Goal: Task Accomplishment & Management: Manage account settings

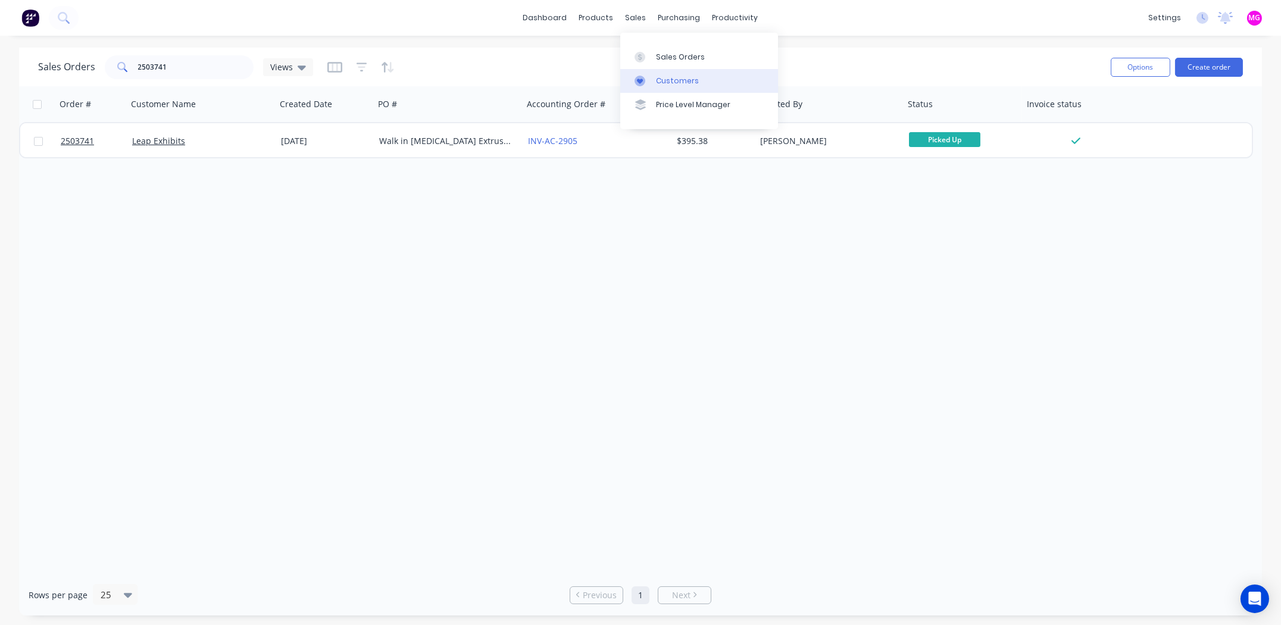
click at [671, 85] on div "Customers" at bounding box center [677, 81] width 43 height 11
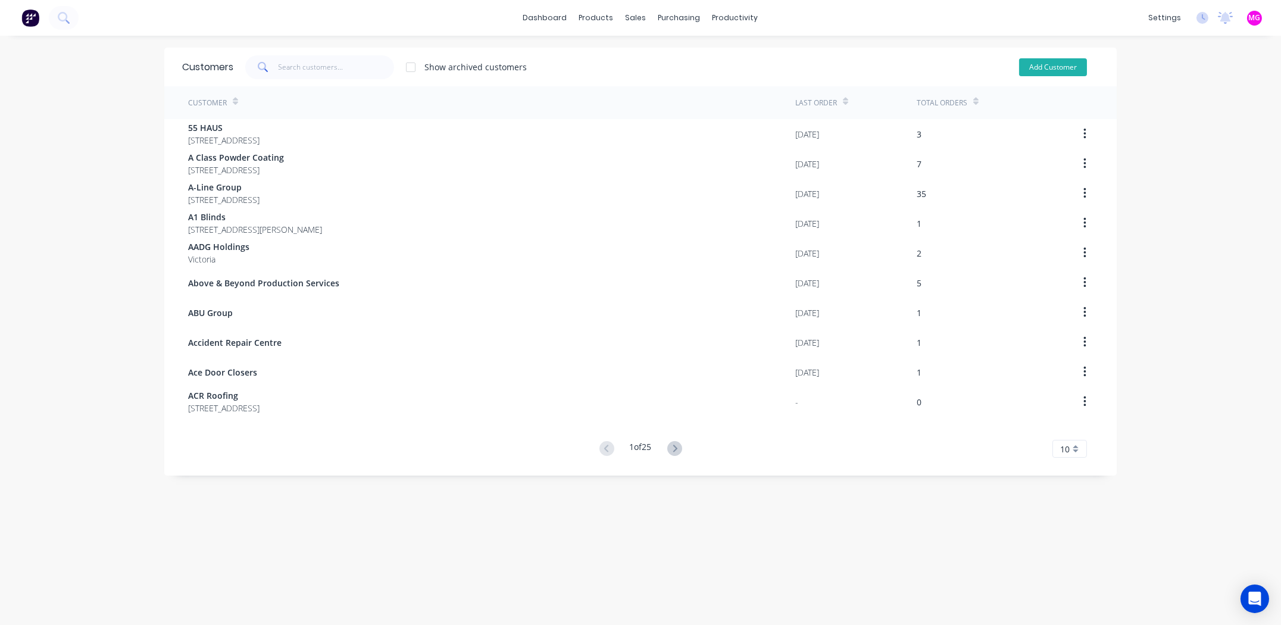
click at [1052, 64] on button "Add Customer" at bounding box center [1053, 67] width 68 height 18
select select "AU"
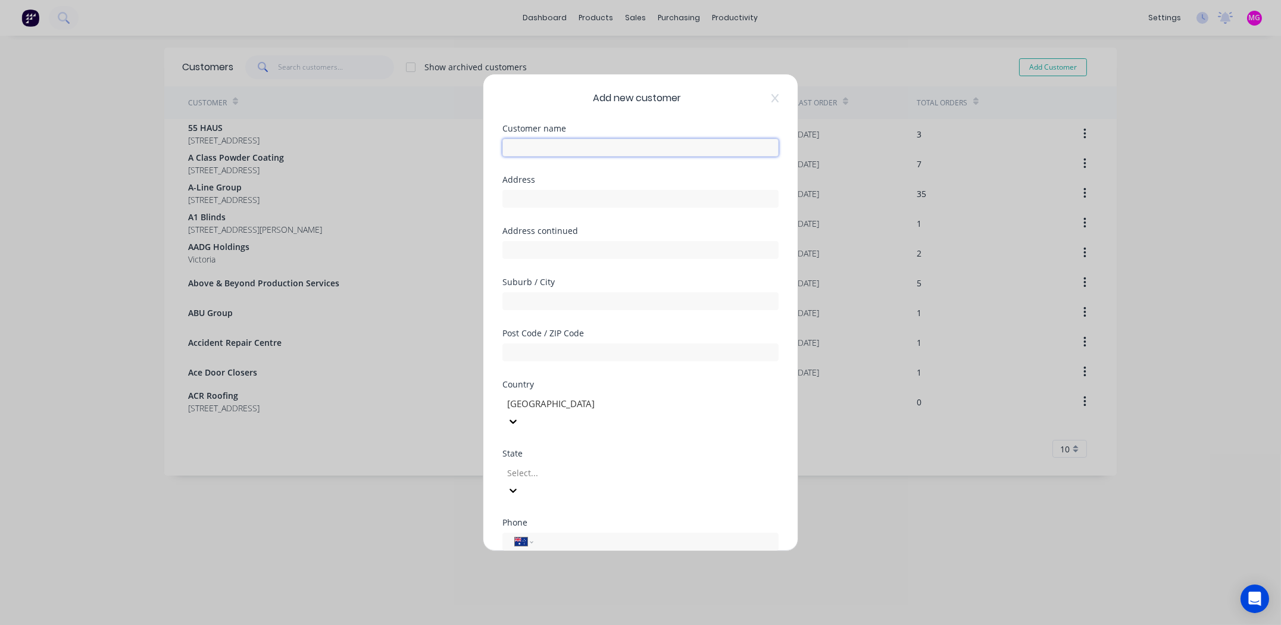
click at [611, 145] on input "text" at bounding box center [640, 148] width 276 height 18
paste input "[EMAIL_ADDRESS][DOMAIN_NAME]"
type input "[EMAIL_ADDRESS][DOMAIN_NAME]"
click at [549, 147] on input "text" at bounding box center [640, 148] width 276 height 18
type input "Swift Metals"
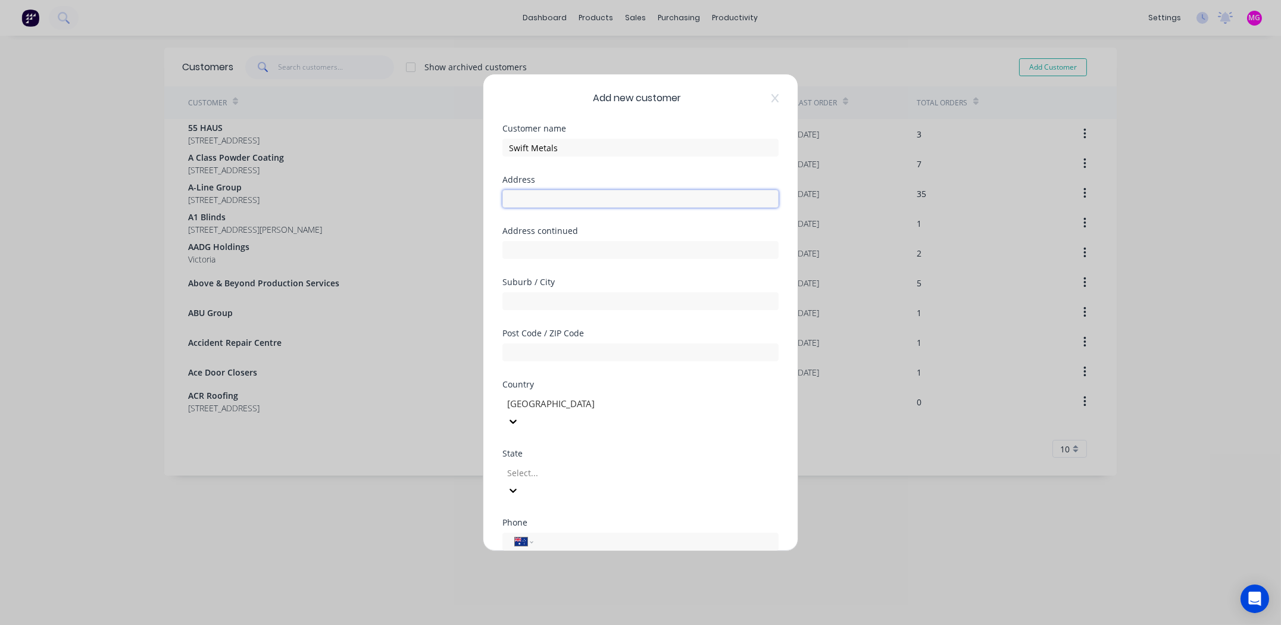
click at [553, 198] on input "text" at bounding box center [640, 199] width 276 height 18
type input "[STREET_ADDRESS]"
click at [588, 306] on input "text" at bounding box center [640, 301] width 276 height 18
drag, startPoint x: 556, startPoint y: 298, endPoint x: 471, endPoint y: 298, distance: 85.1
click at [480, 296] on div "Add new customer Customer name Swift Metals Address Unit 8 / 58 Princess Highwa…" at bounding box center [640, 312] width 1281 height 625
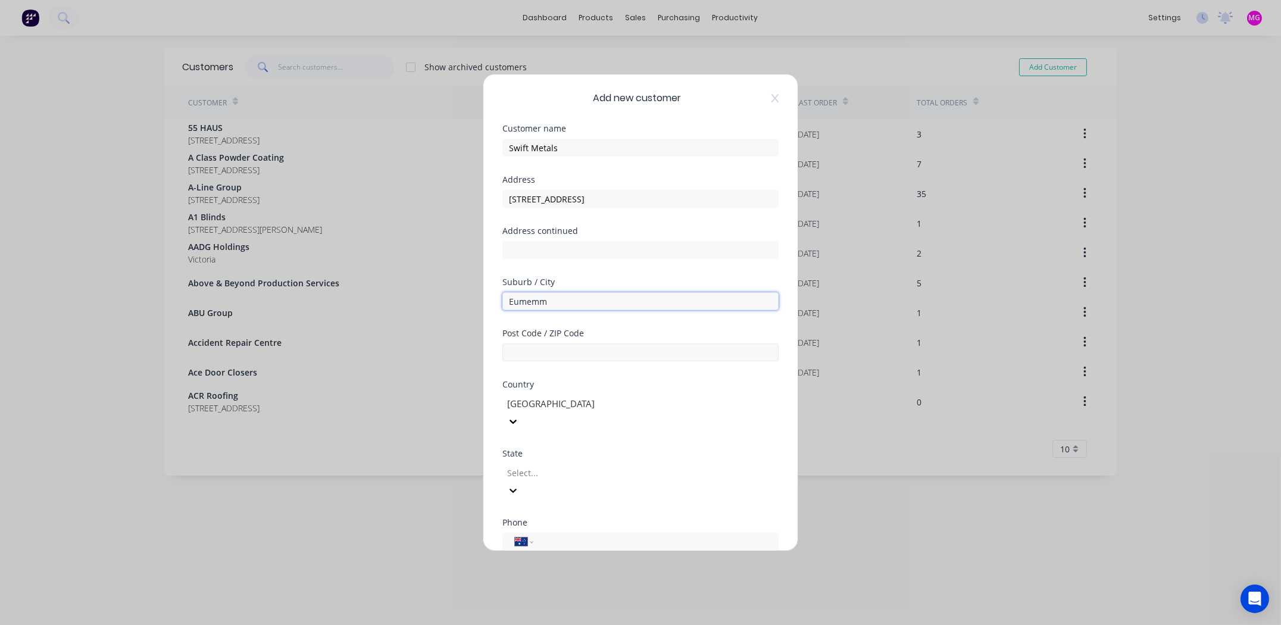
paste input "erring"
type input "Eumemmerring"
click at [585, 349] on input "text" at bounding box center [640, 352] width 276 height 18
type input "3177"
click at [550, 466] on div at bounding box center [591, 473] width 171 height 15
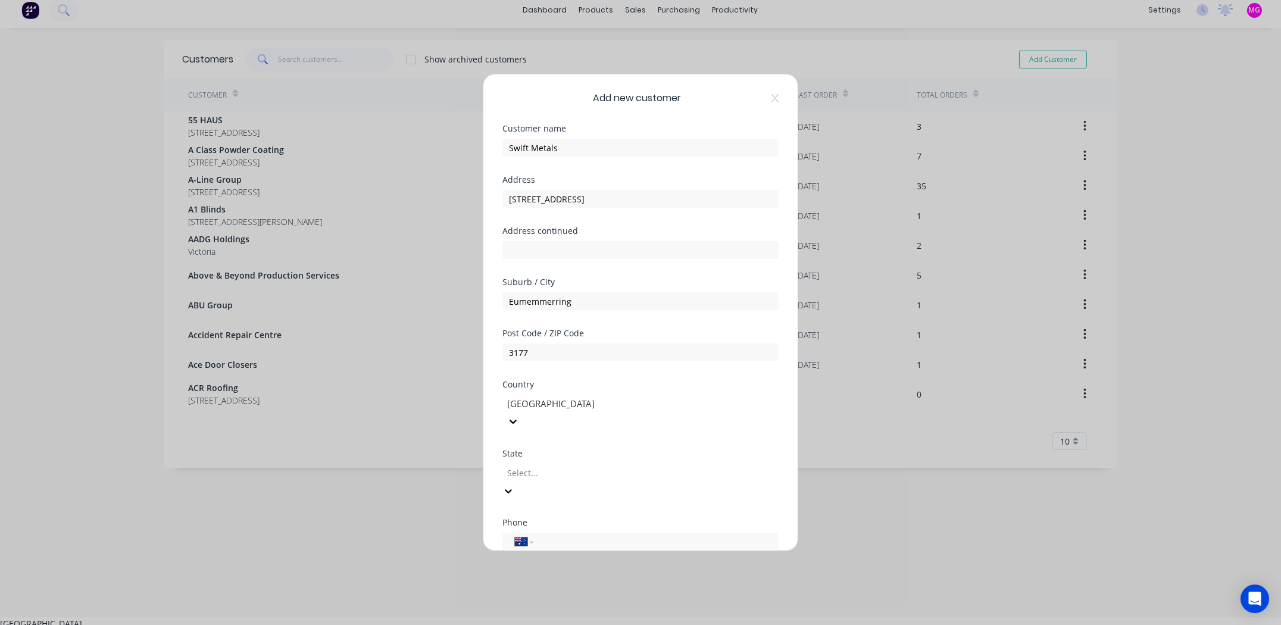
scroll to position [8, 0]
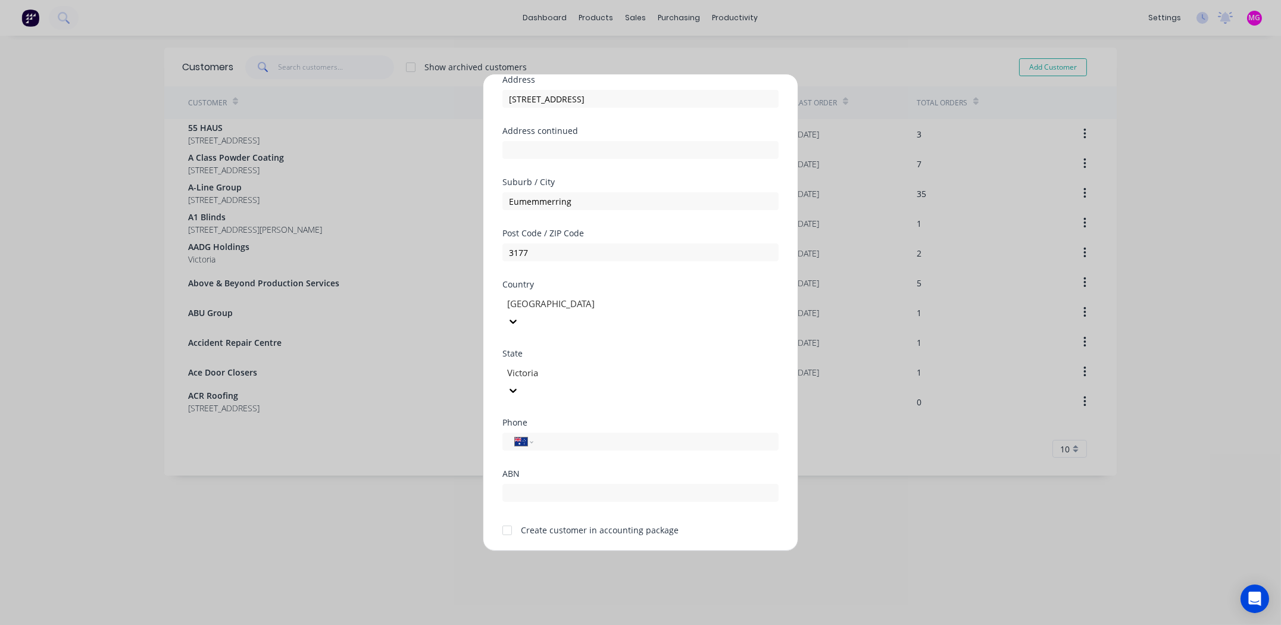
scroll to position [104, 0]
click at [504, 515] on div at bounding box center [507, 527] width 24 height 24
click at [597, 552] on button "Save" at bounding box center [602, 561] width 65 height 19
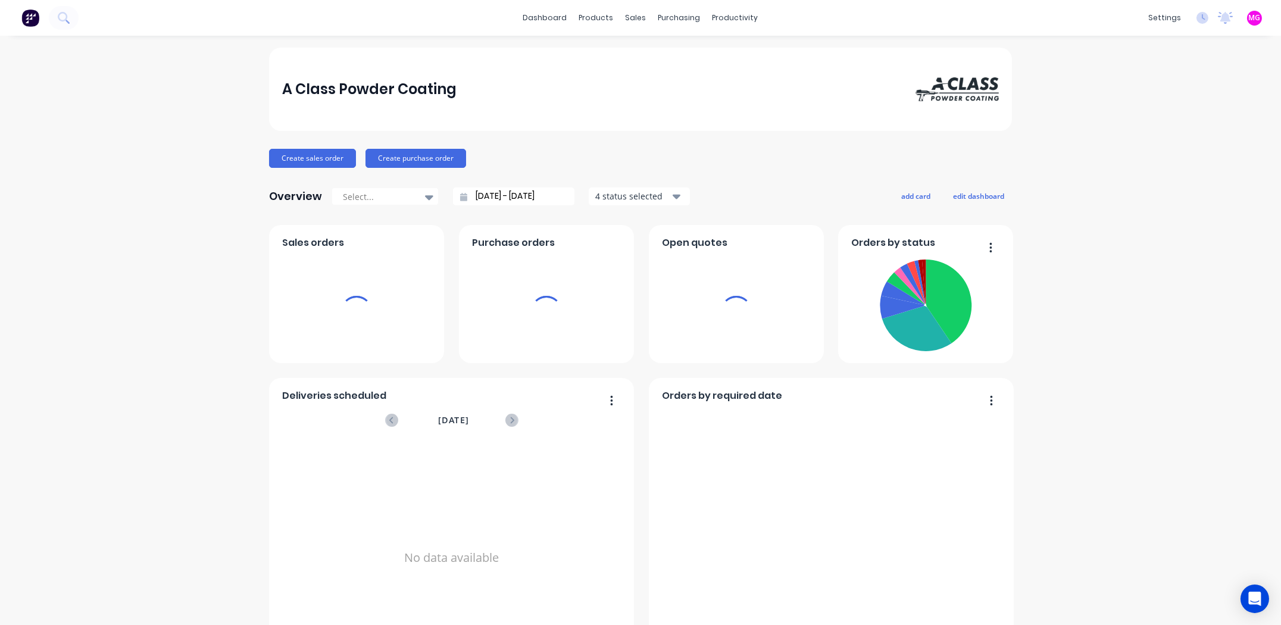
click at [623, 15] on div "sales" at bounding box center [636, 18] width 33 height 18
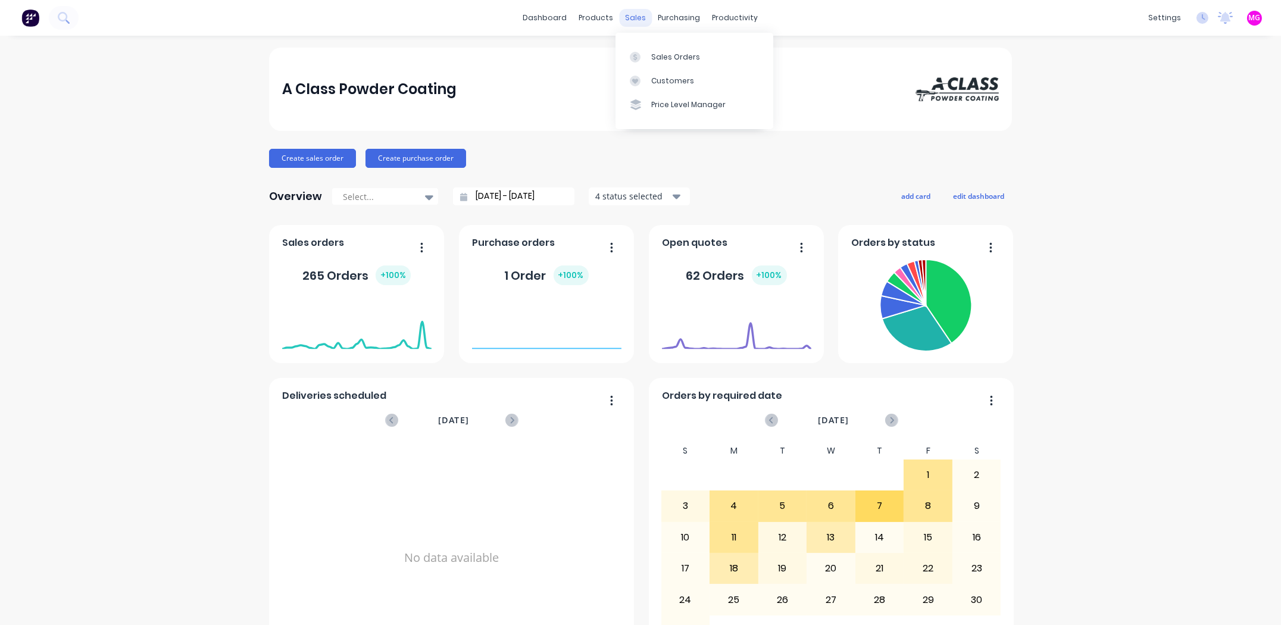
click at [635, 17] on div "sales" at bounding box center [636, 18] width 33 height 18
click at [643, 57] on div at bounding box center [639, 57] width 18 height 11
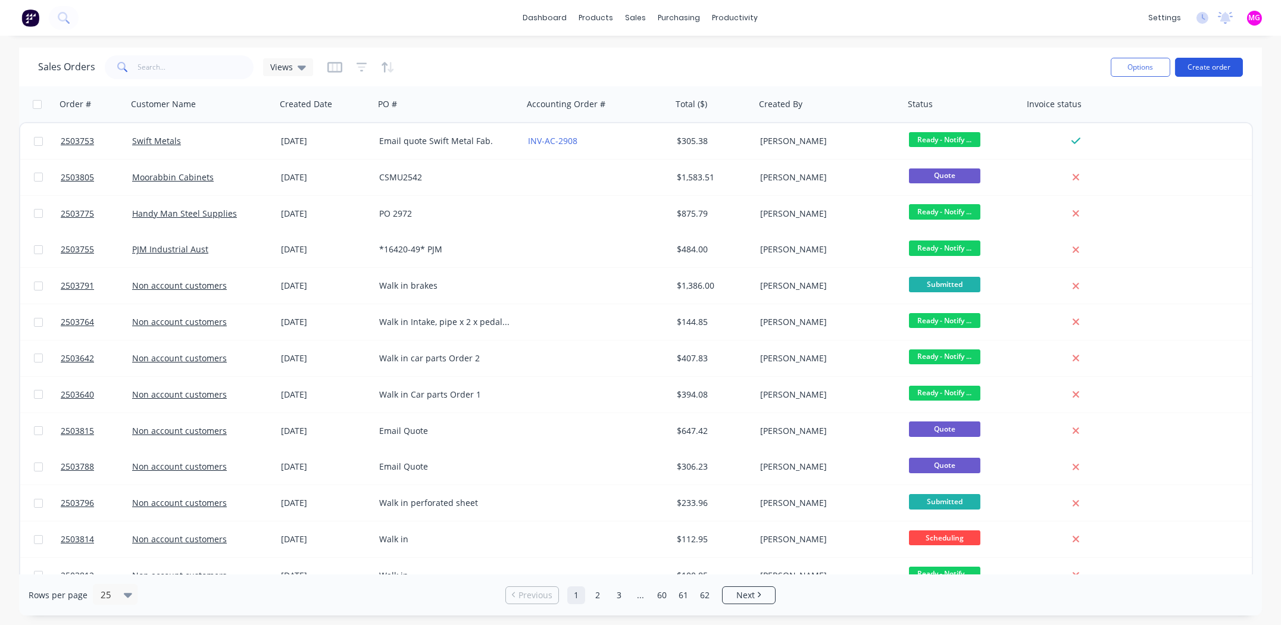
click at [1208, 64] on button "Create order" at bounding box center [1209, 67] width 68 height 19
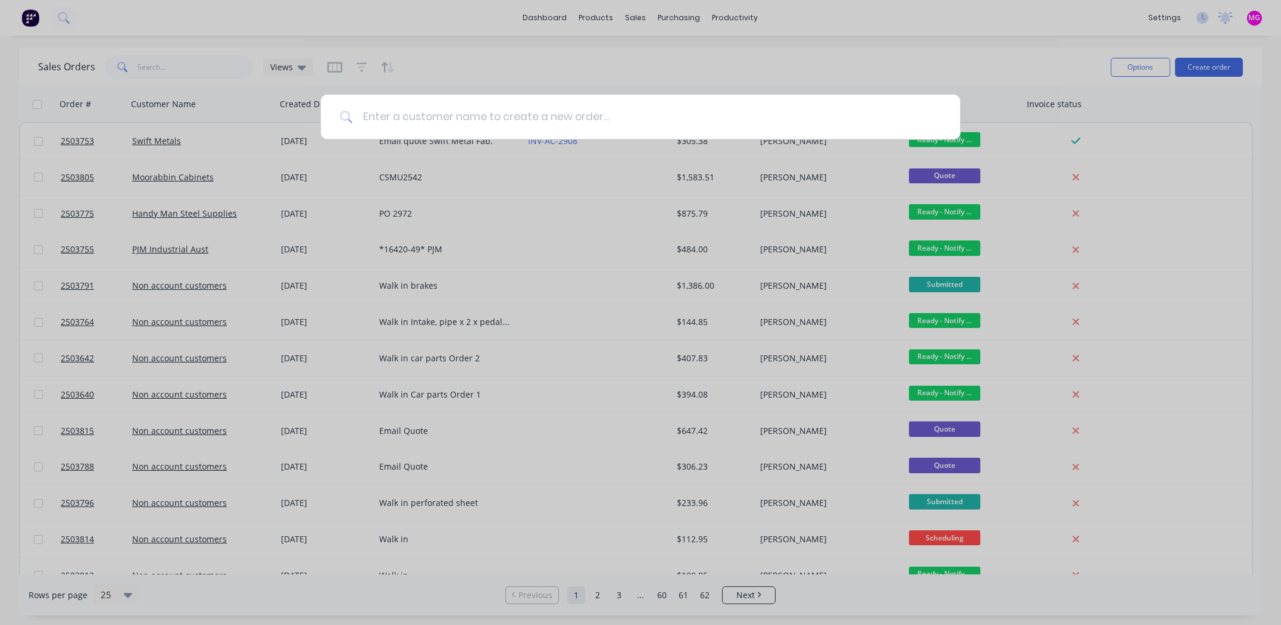
drag, startPoint x: 496, startPoint y: 126, endPoint x: 501, endPoint y: 106, distance: 20.2
click at [496, 125] on input at bounding box center [647, 117] width 588 height 45
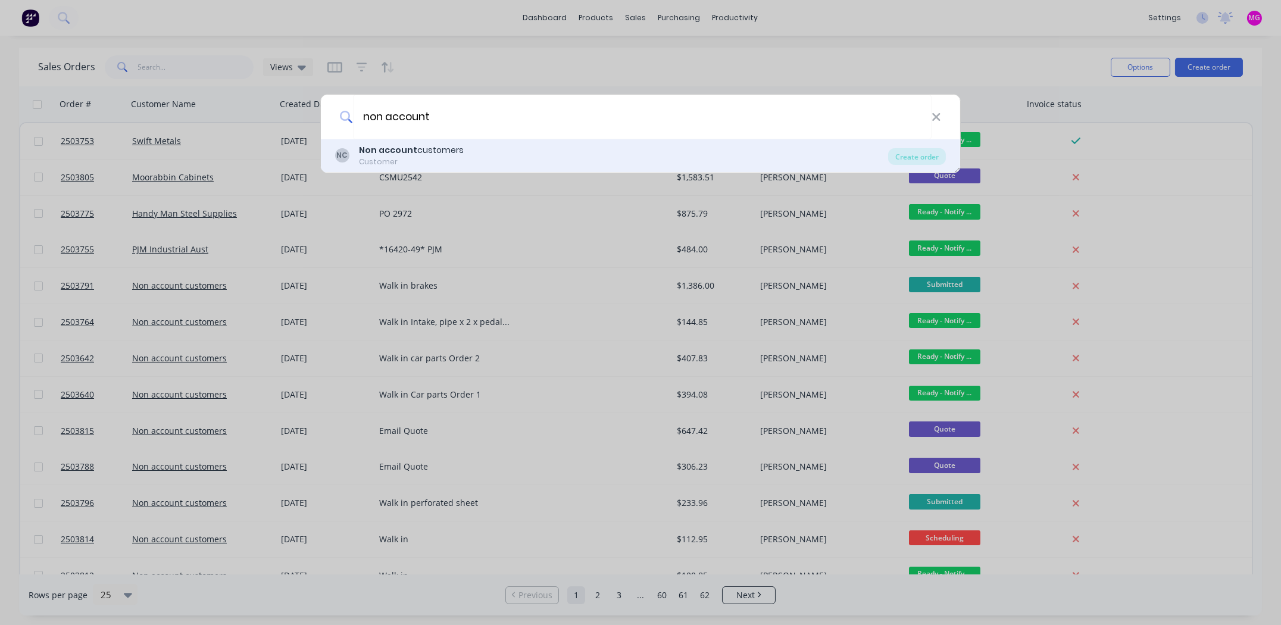
type input "non account"
click at [466, 152] on div "NC Non account customers Customer" at bounding box center [611, 155] width 553 height 23
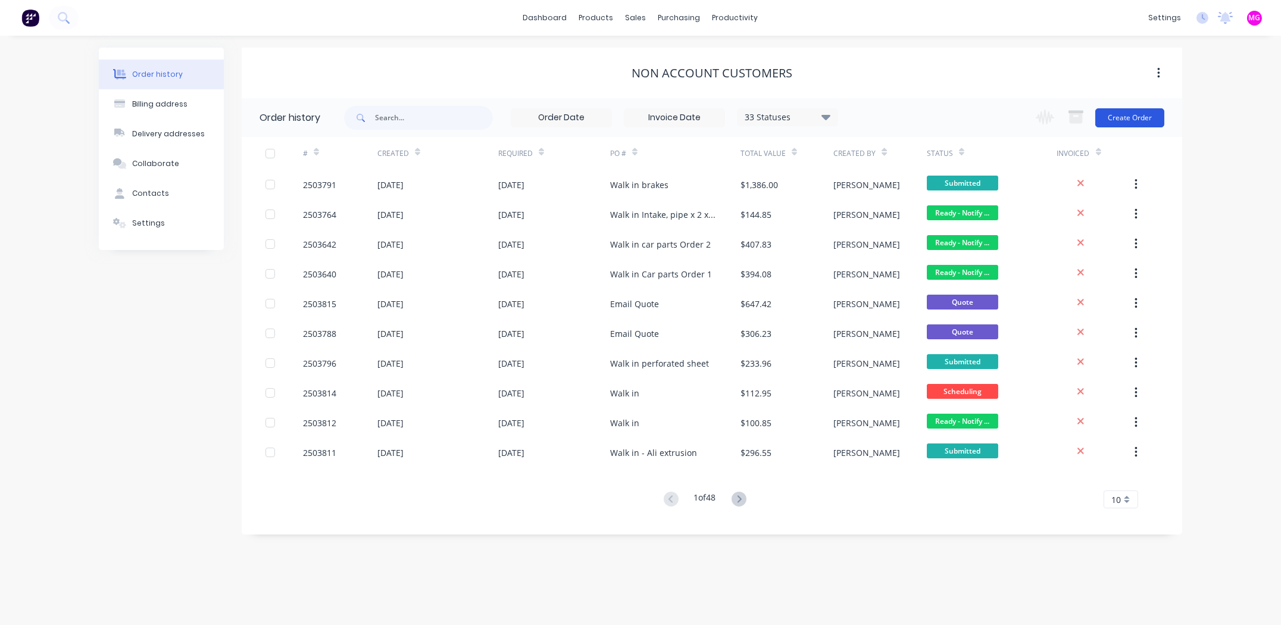
click at [1130, 117] on button "Create Order" at bounding box center [1129, 117] width 69 height 19
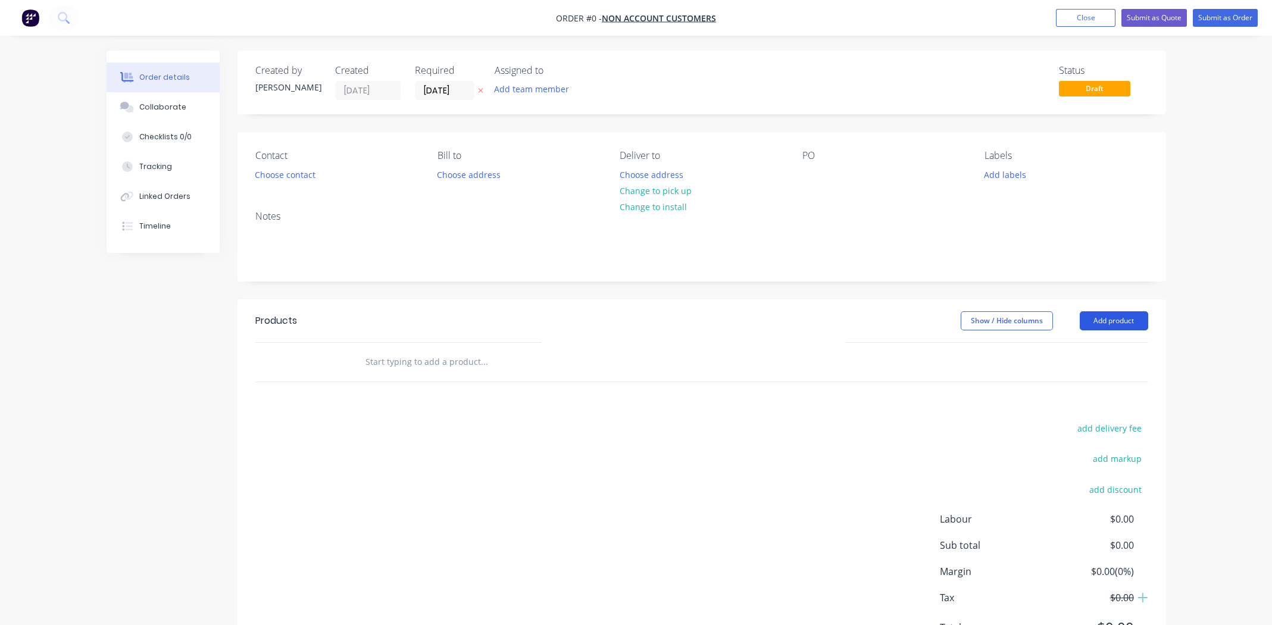
click at [1108, 324] on button "Add product" at bounding box center [1114, 320] width 68 height 19
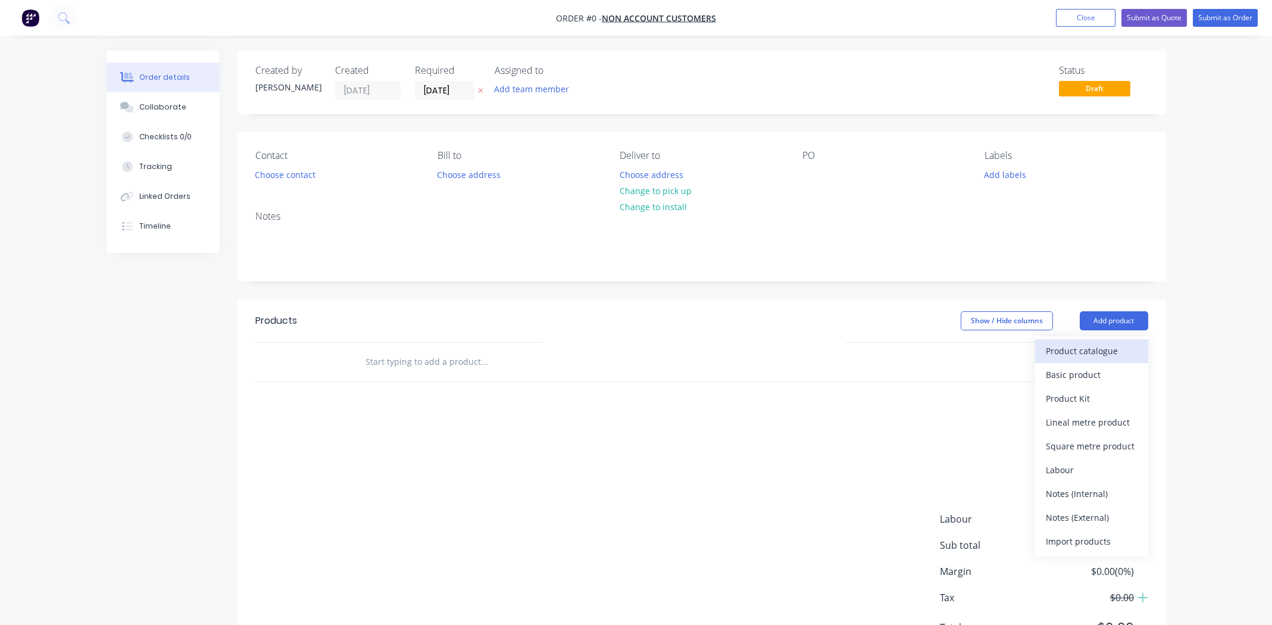
click at [1101, 355] on div "Product catalogue" at bounding box center [1092, 350] width 92 height 17
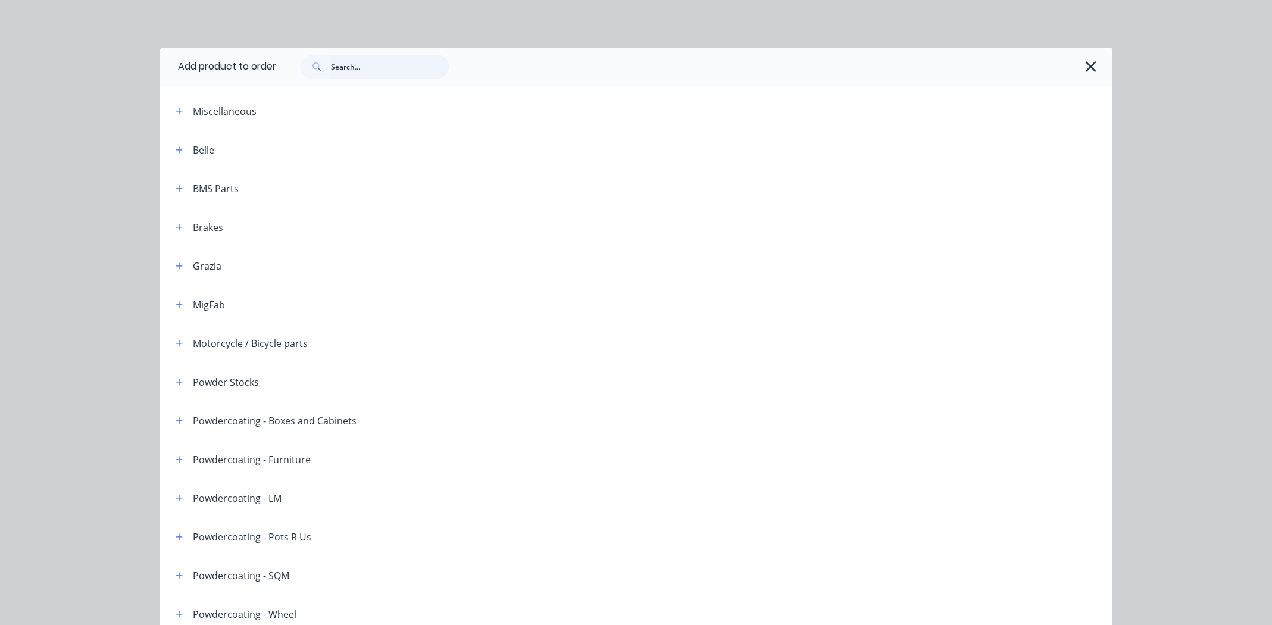
click at [377, 68] on input "text" at bounding box center [390, 67] width 118 height 24
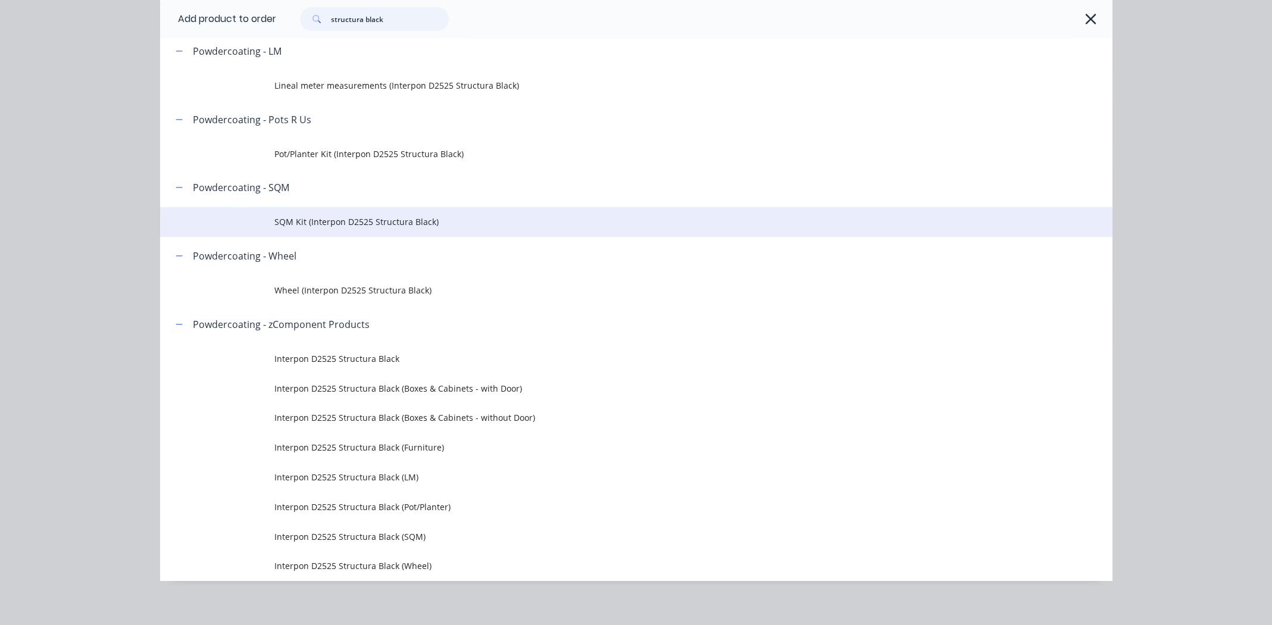
scroll to position [273, 0]
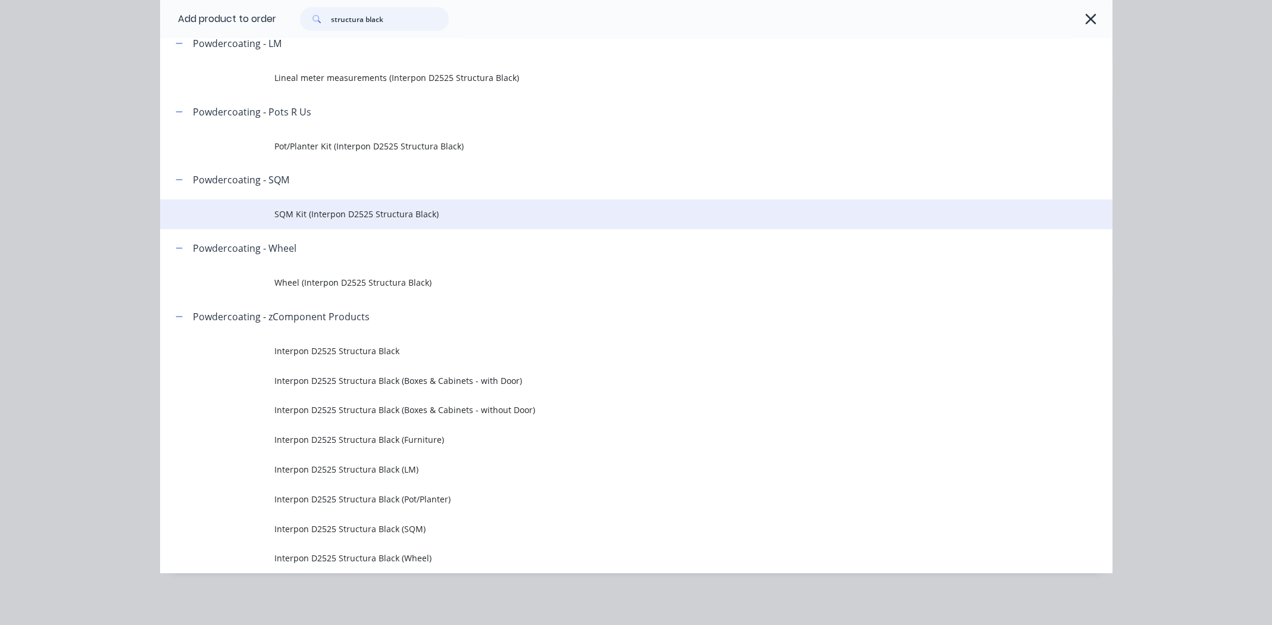
type input "structura black"
click at [326, 213] on span "SQM Kit (Interpon D2525 Structura Black)" at bounding box center [609, 214] width 670 height 13
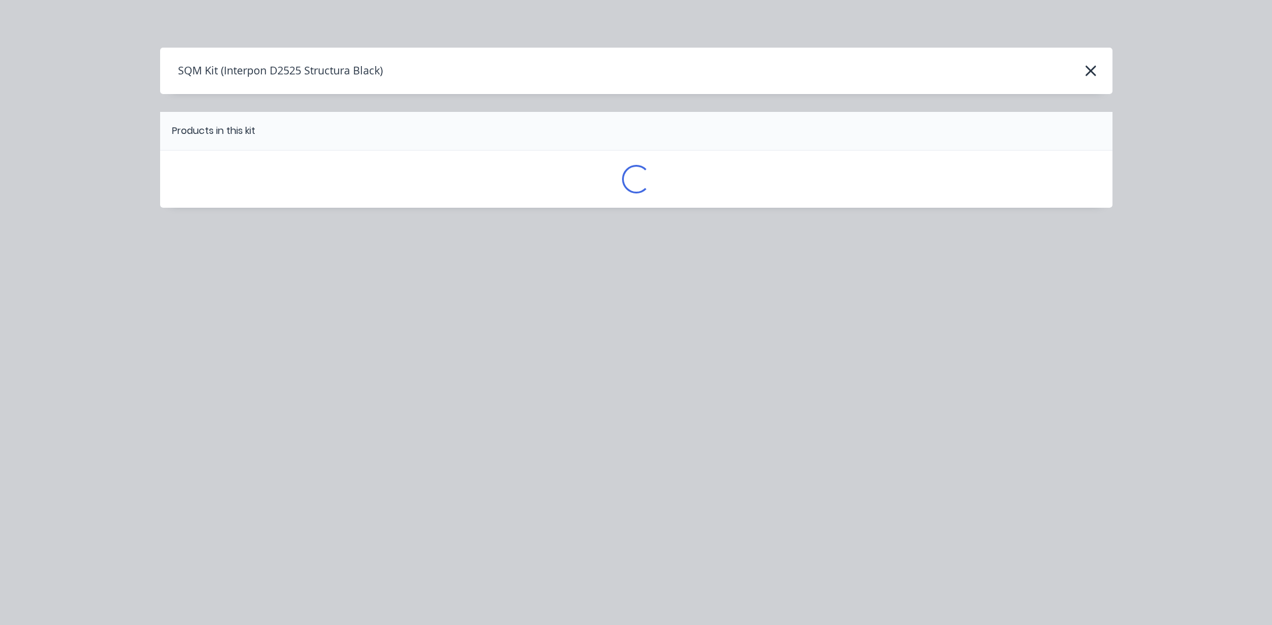
scroll to position [0, 0]
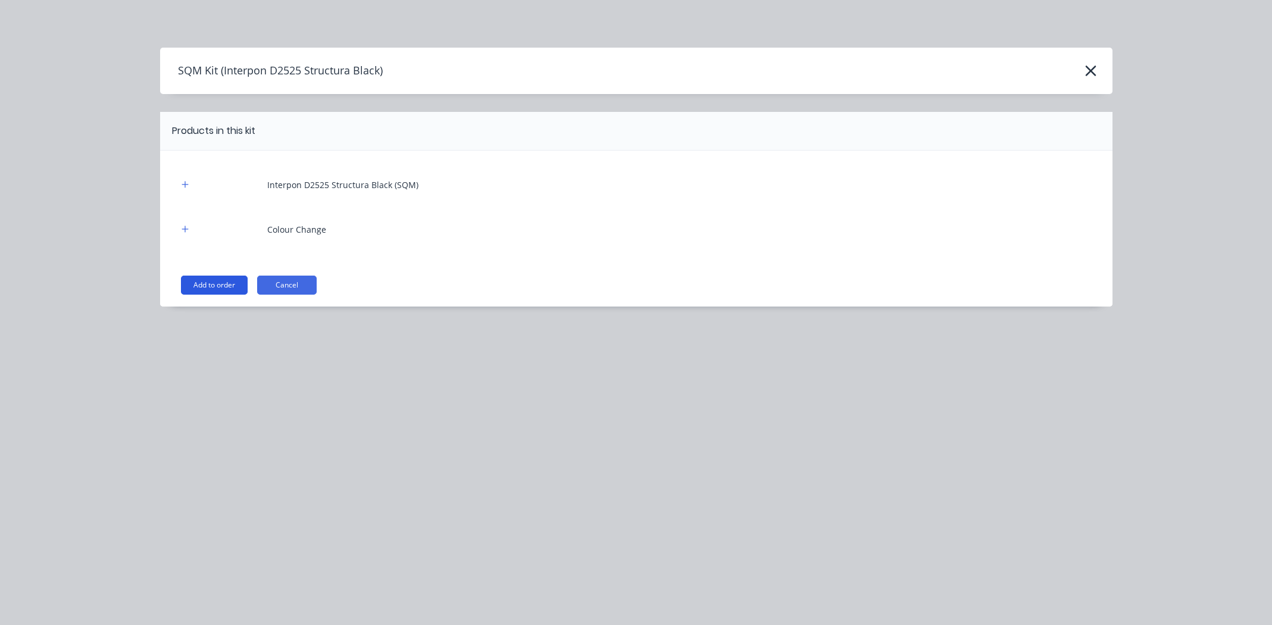
click at [223, 278] on button "Add to order" at bounding box center [214, 285] width 67 height 19
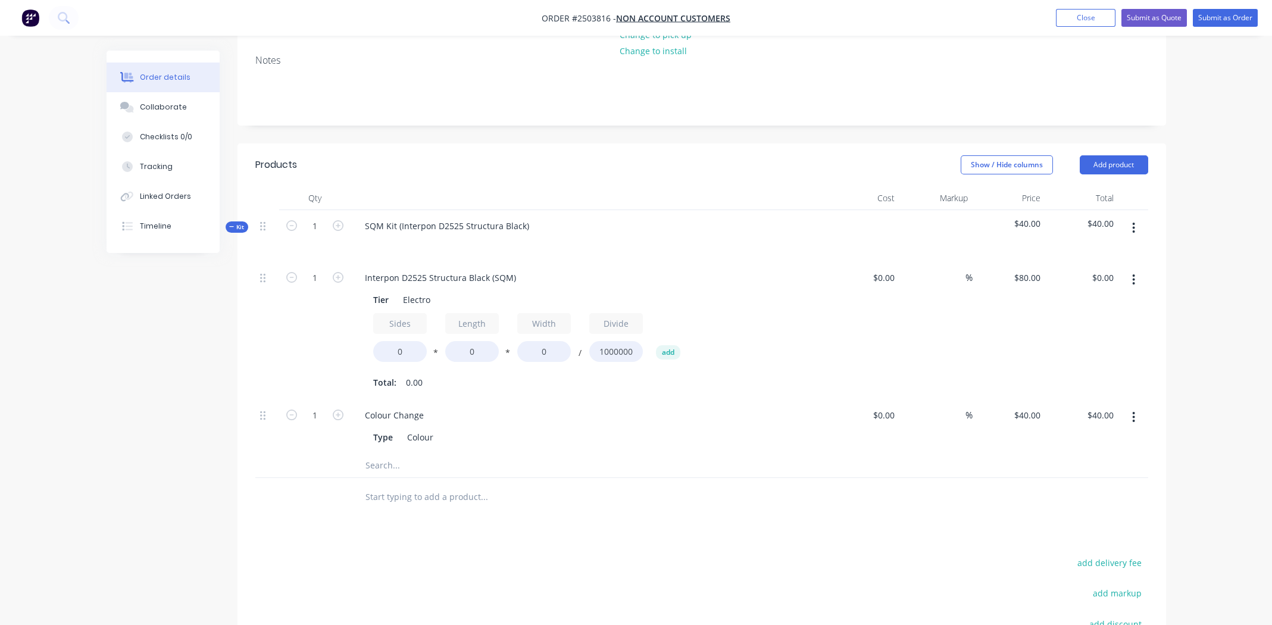
scroll to position [179, 0]
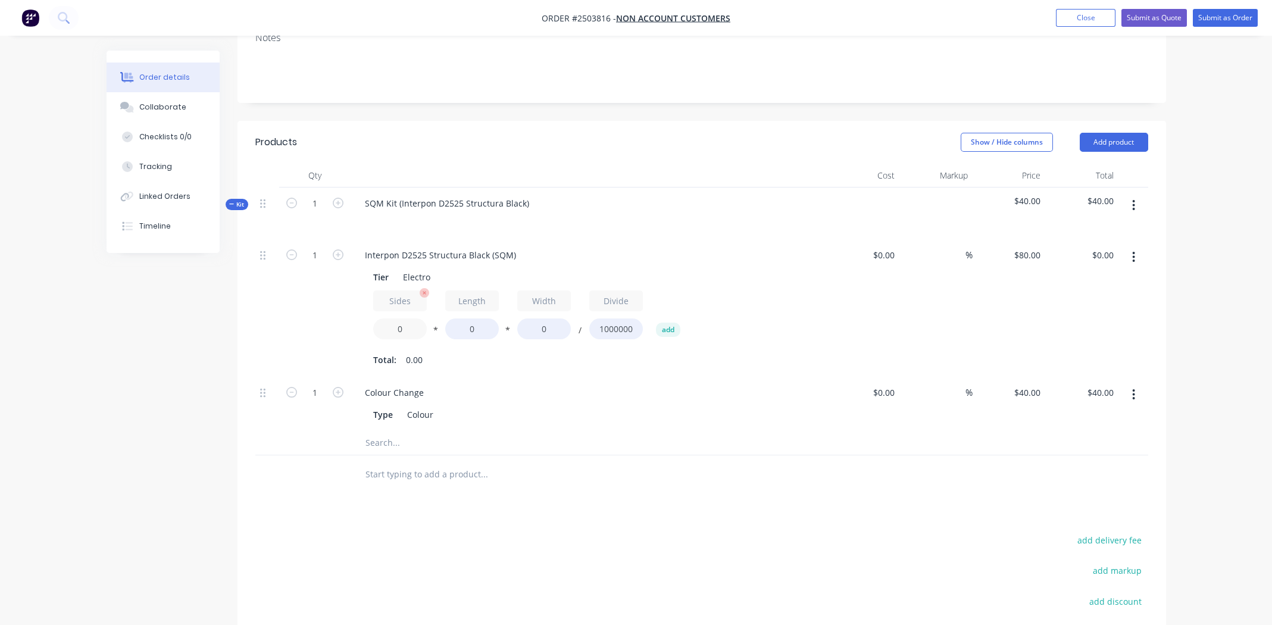
click at [408, 329] on input "0" at bounding box center [400, 328] width 54 height 21
type input "2"
type input "980"
type input "360"
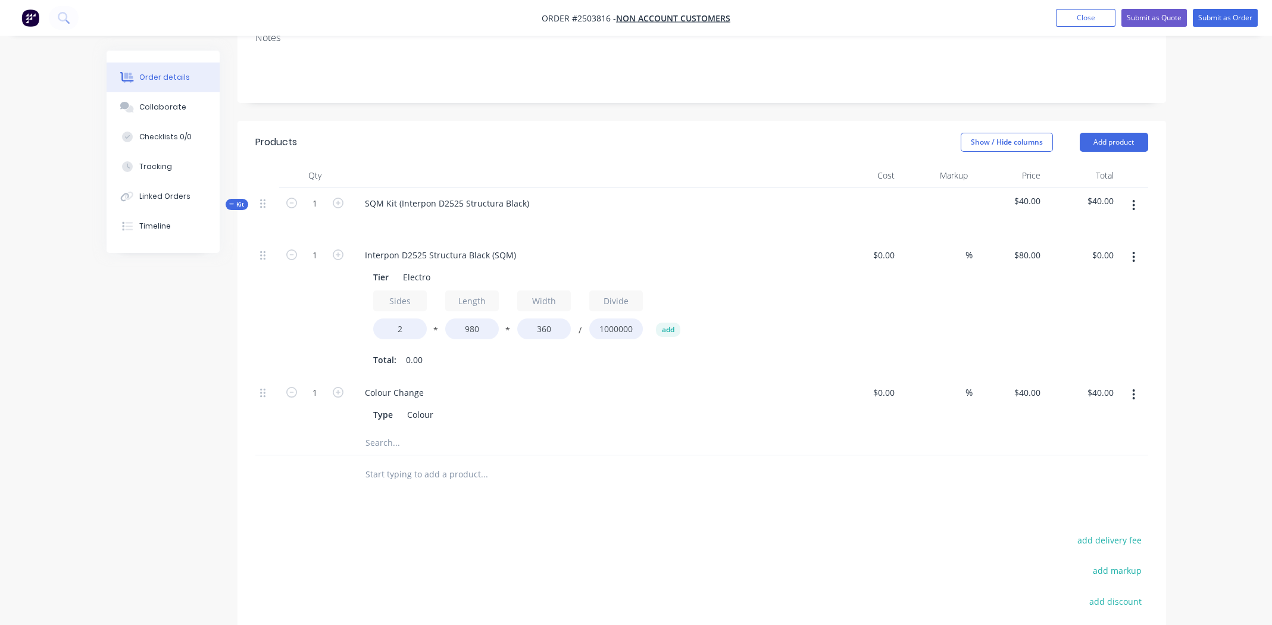
type input "$56.45"
click at [613, 388] on div "Colour Change" at bounding box center [588, 392] width 467 height 17
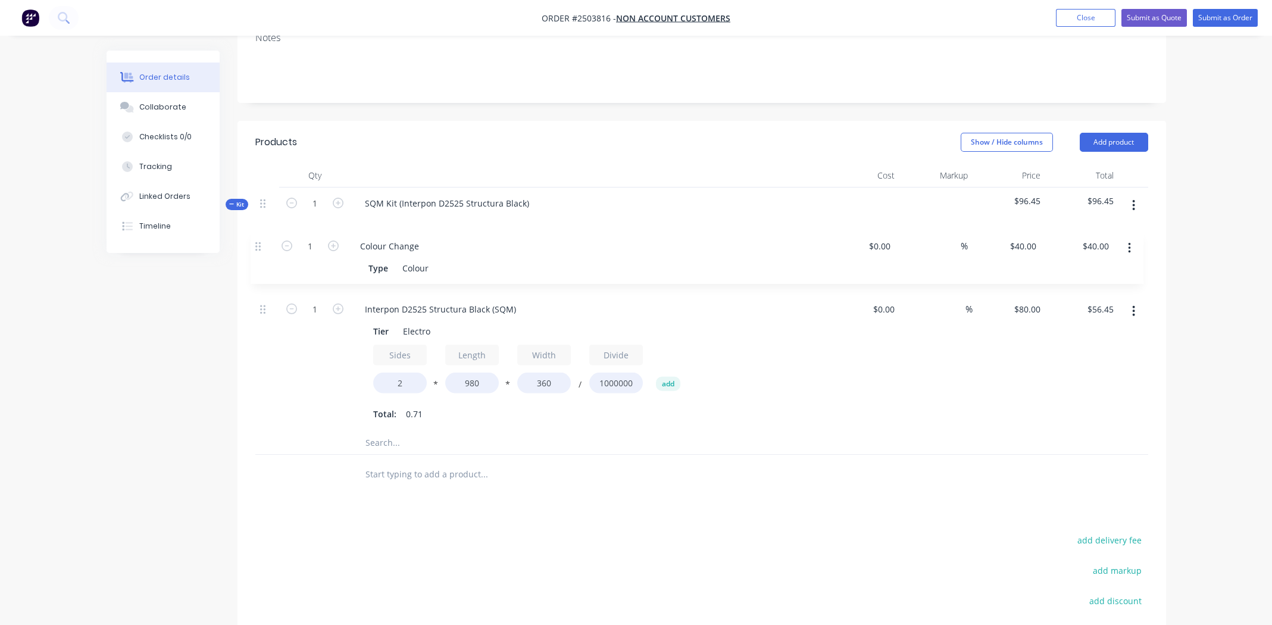
drag, startPoint x: 260, startPoint y: 390, endPoint x: 257, endPoint y: 238, distance: 152.4
click at [257, 240] on div "1 Interpon D2525 Structura Black (SQM) Tier Electro Sides 2 * Length 980 * Widt…" at bounding box center [701, 335] width 893 height 192
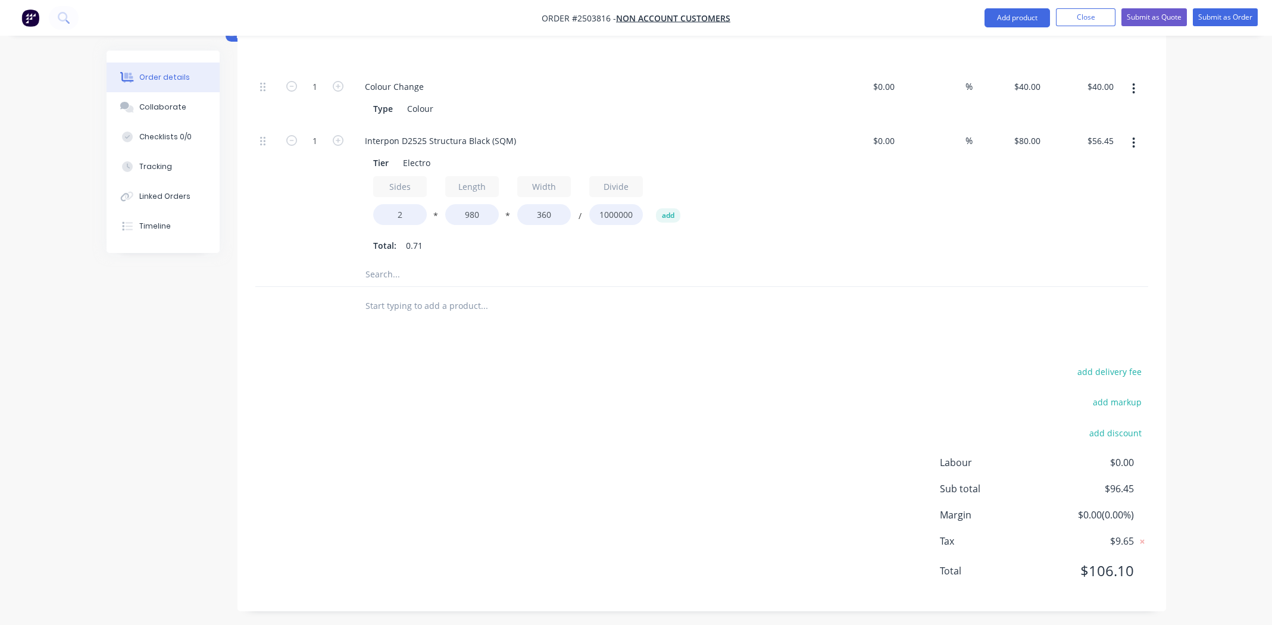
scroll to position [350, 0]
click at [658, 433] on div "add delivery fee add markup add discount Labour $0.00 Sub total $96.45 Margin $…" at bounding box center [701, 476] width 893 height 230
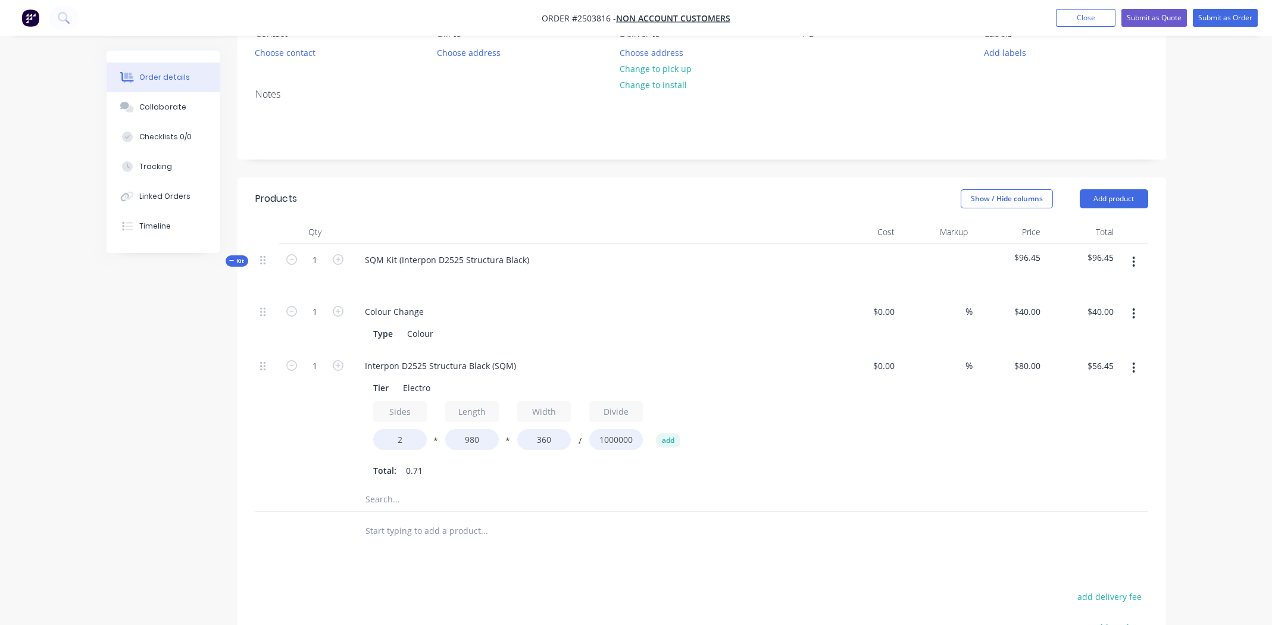
scroll to position [0, 0]
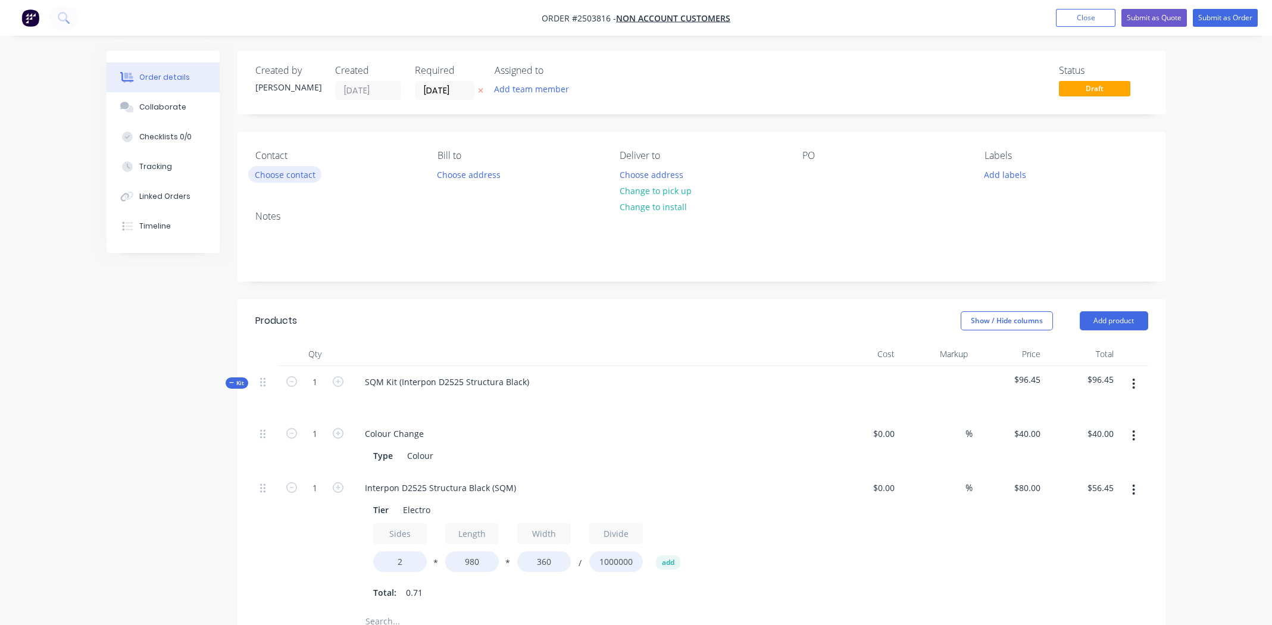
click at [289, 177] on button "Choose contact" at bounding box center [284, 174] width 73 height 16
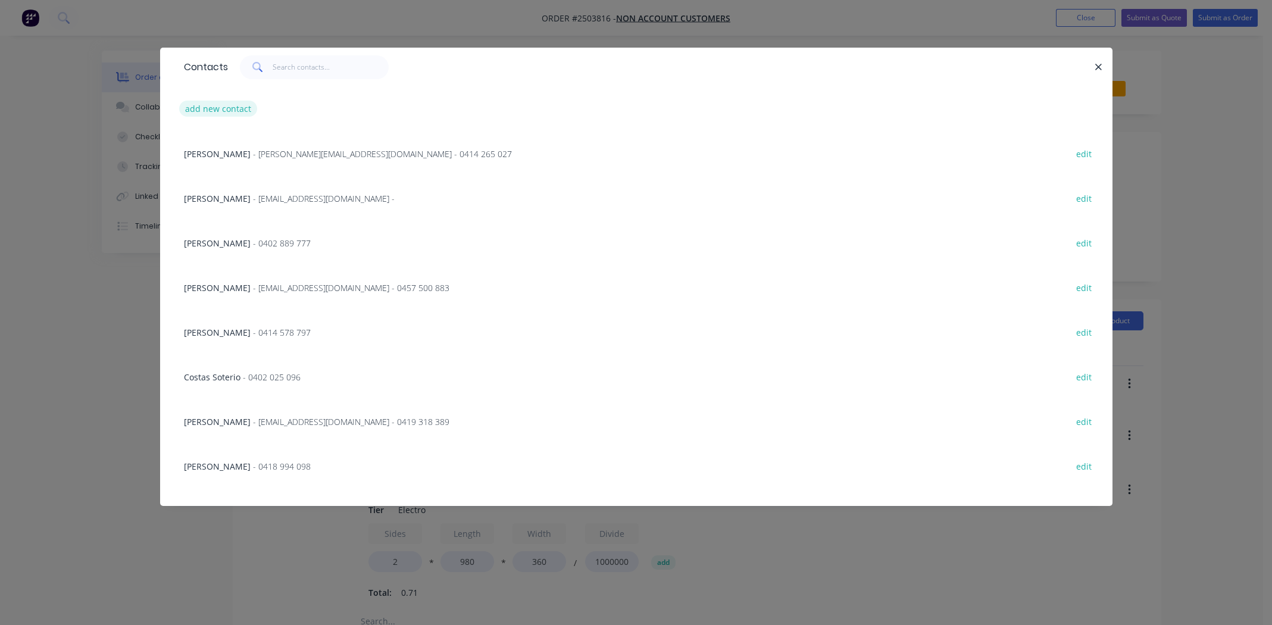
click at [214, 108] on button "add new contact" at bounding box center [218, 109] width 79 height 16
select select "AU"
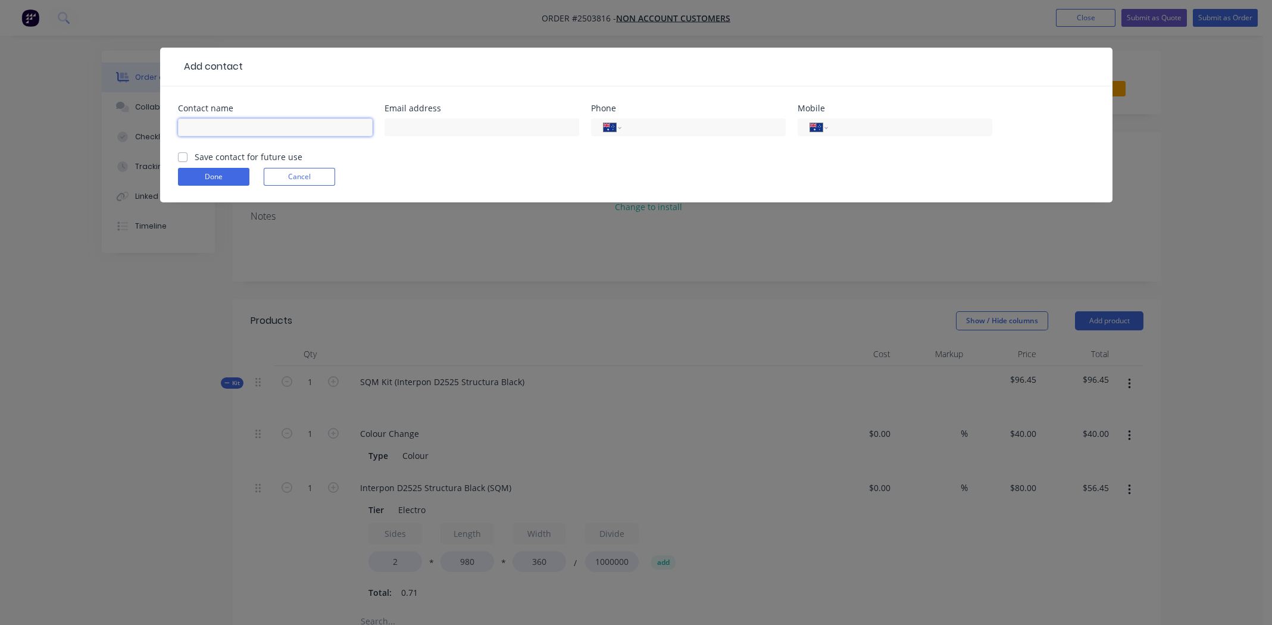
click at [200, 125] on input "text" at bounding box center [275, 127] width 195 height 18
drag, startPoint x: 550, startPoint y: 161, endPoint x: 522, endPoint y: 159, distance: 28.0
click at [550, 161] on form "Contact name Email address Phone International Afghanistan Åland Islands Albani…" at bounding box center [636, 153] width 917 height 98
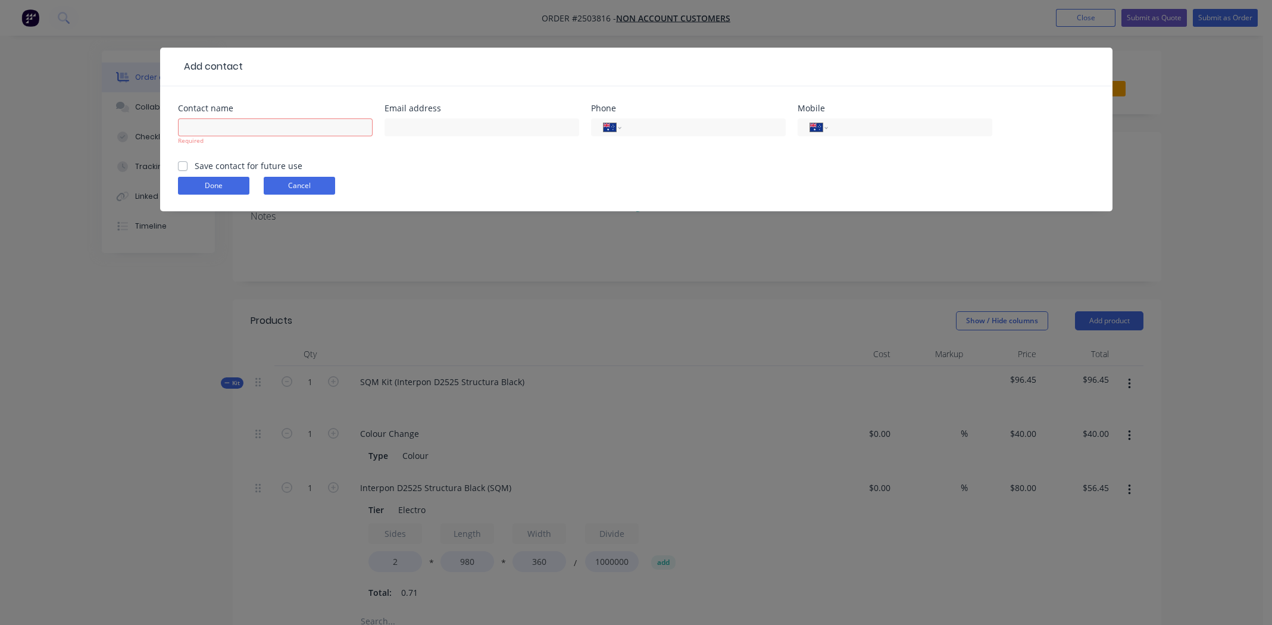
click at [313, 185] on button "Cancel" at bounding box center [299, 186] width 71 height 18
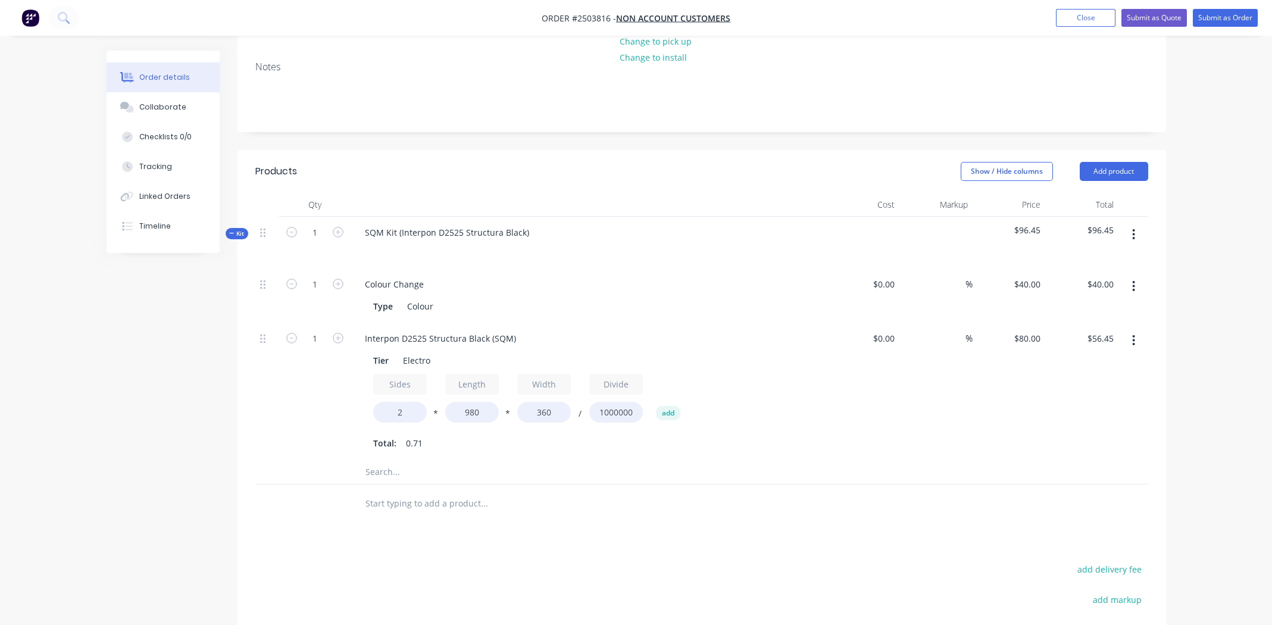
scroll to position [179, 0]
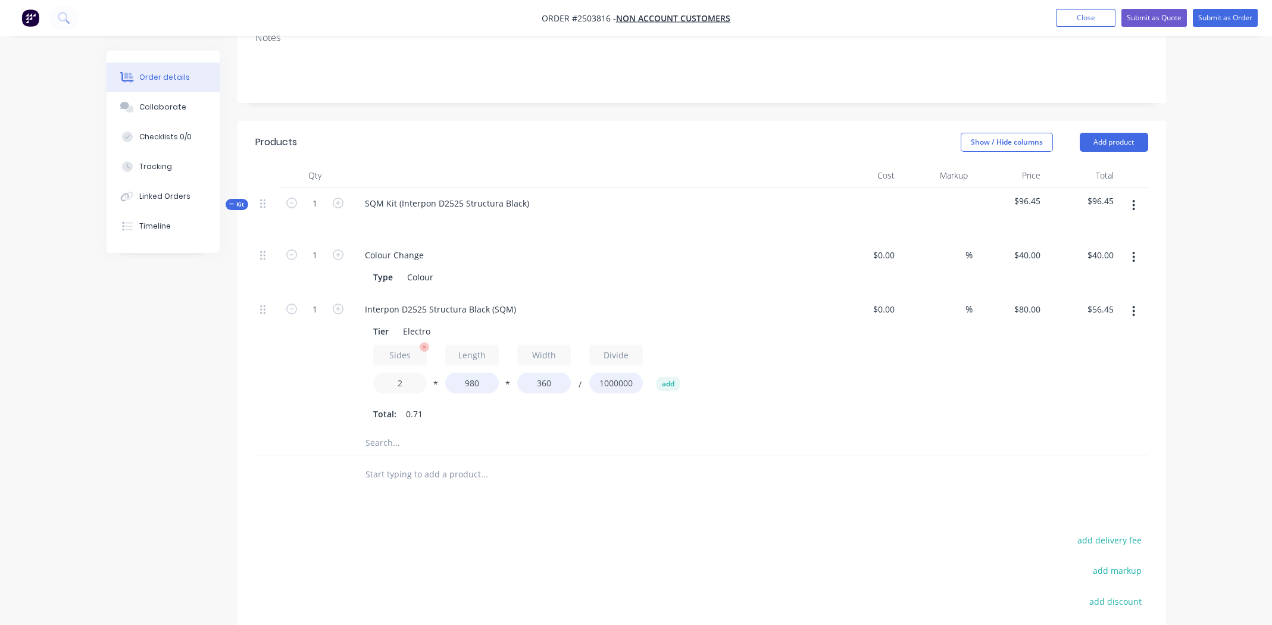
click at [404, 384] on input "2" at bounding box center [400, 383] width 54 height 21
type input "0"
type input "$0.00"
click at [325, 264] on input "1" at bounding box center [314, 255] width 31 height 18
type input "2"
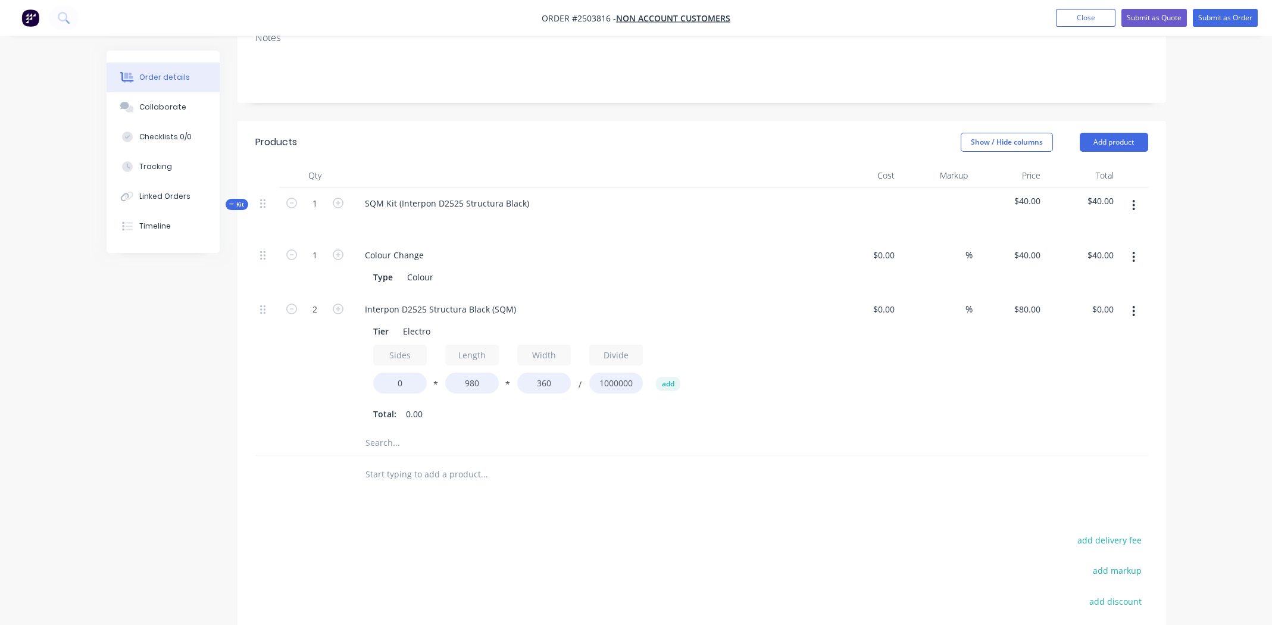
click at [829, 373] on div "$0.00 $0.00" at bounding box center [863, 362] width 73 height 138
click at [401, 383] on input "0" at bounding box center [400, 383] width 54 height 21
type input "2"
type input "$112.90"
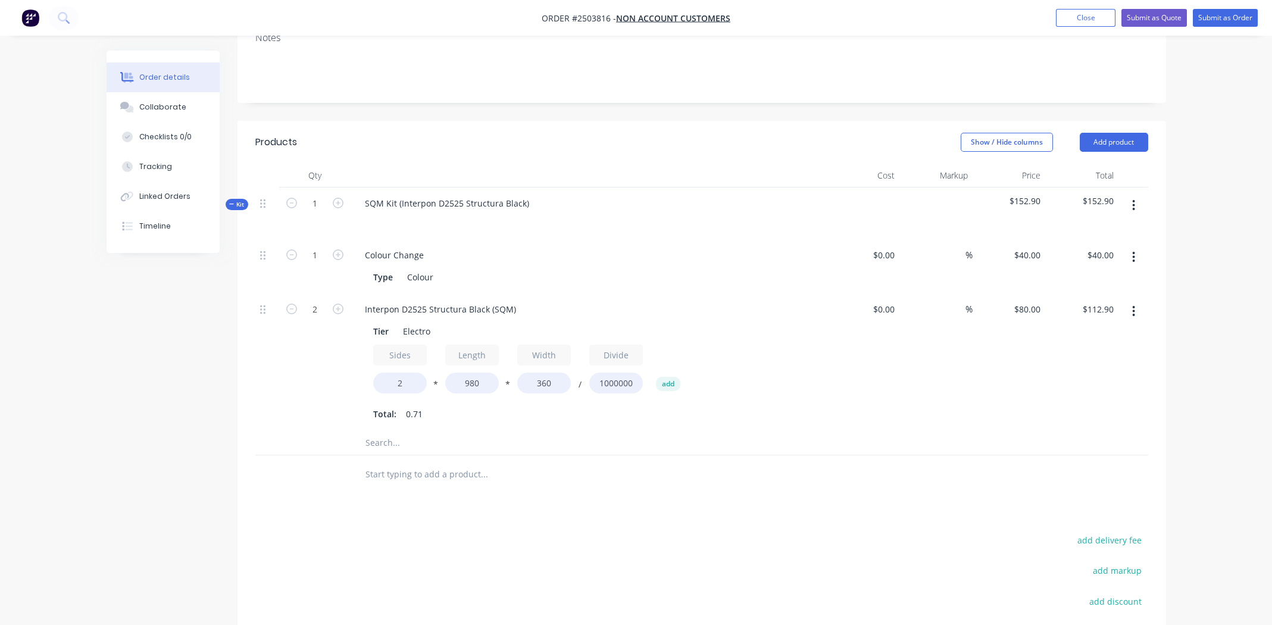
click at [758, 477] on div at bounding box center [564, 475] width 419 height 24
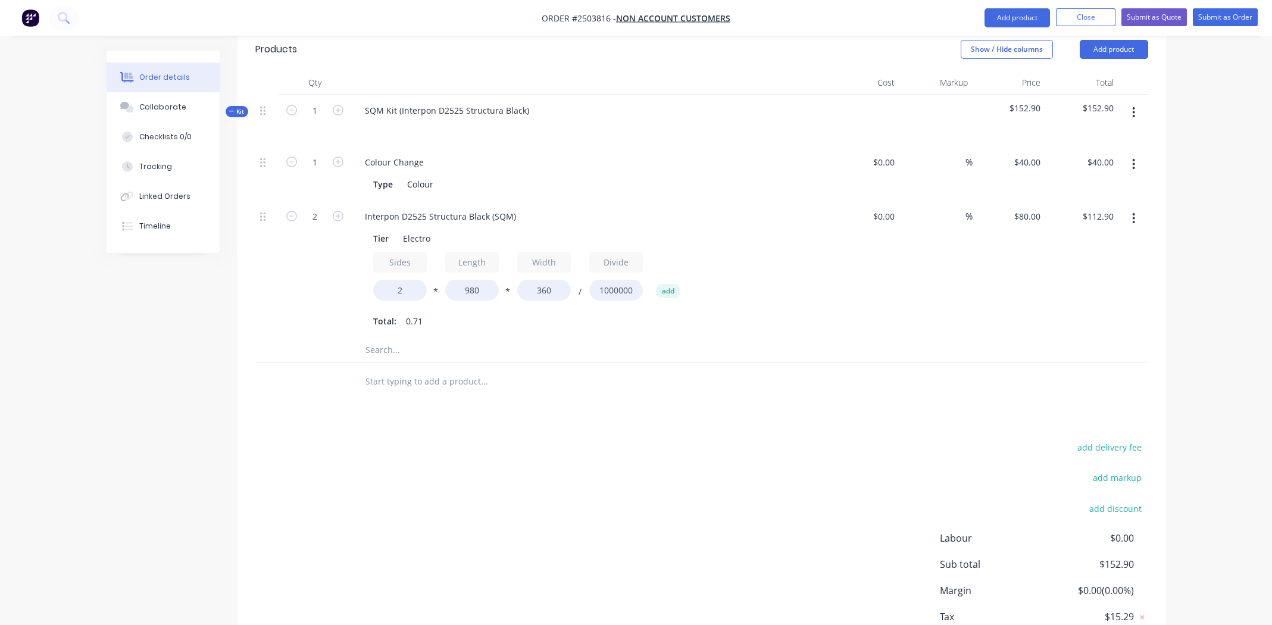
scroll to position [350, 0]
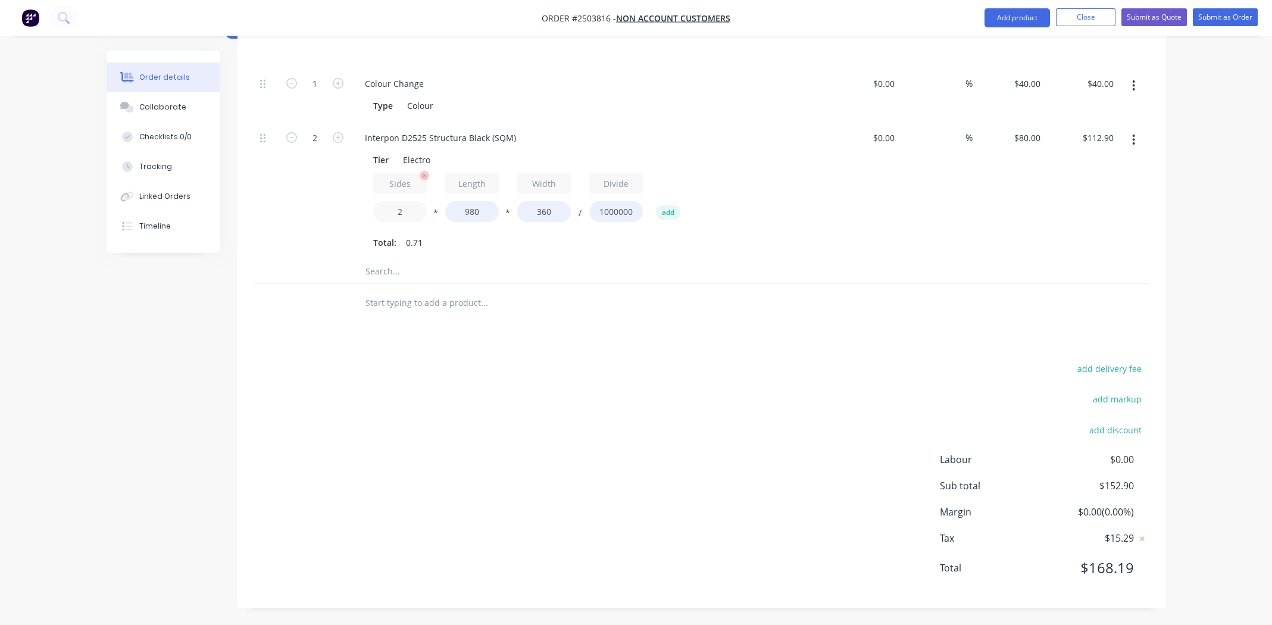
click at [391, 218] on input "2" at bounding box center [400, 211] width 54 height 21
click at [395, 217] on input "2" at bounding box center [400, 211] width 54 height 21
click at [398, 213] on input "2" at bounding box center [400, 211] width 54 height 21
type input "1"
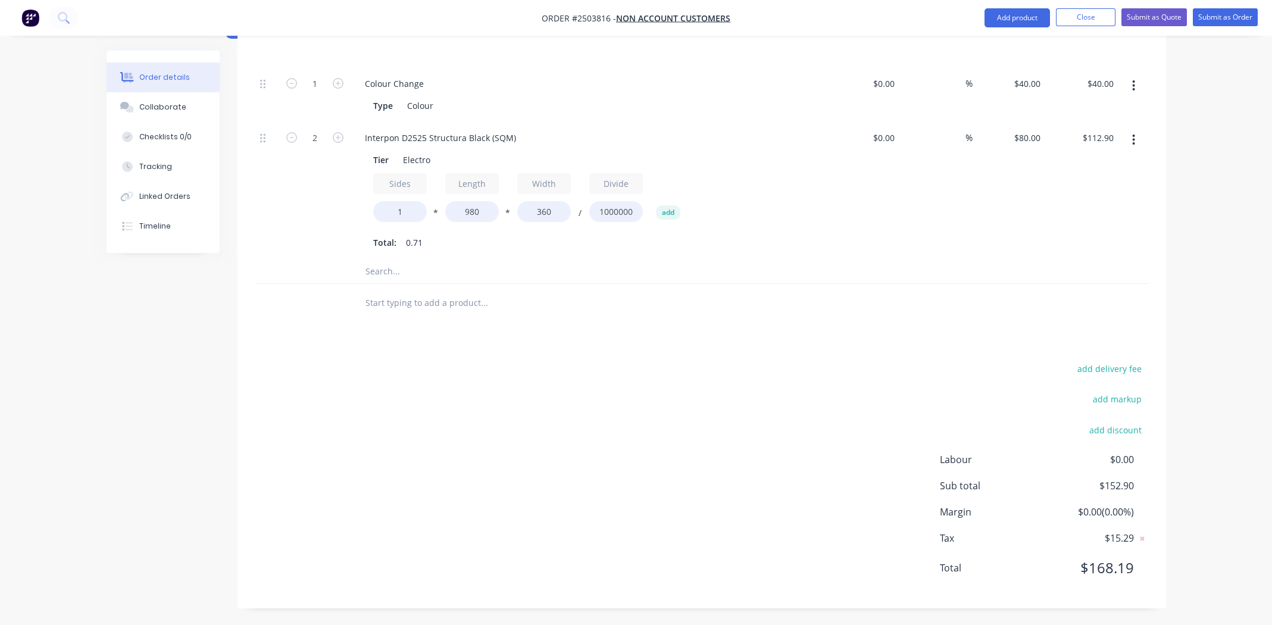
type input "$56.45"
click at [565, 461] on div "add delivery fee add markup add discount Labour $0.00 Sub total $152.90 Margin …" at bounding box center [701, 476] width 893 height 230
click at [401, 210] on input "1" at bounding box center [400, 211] width 54 height 21
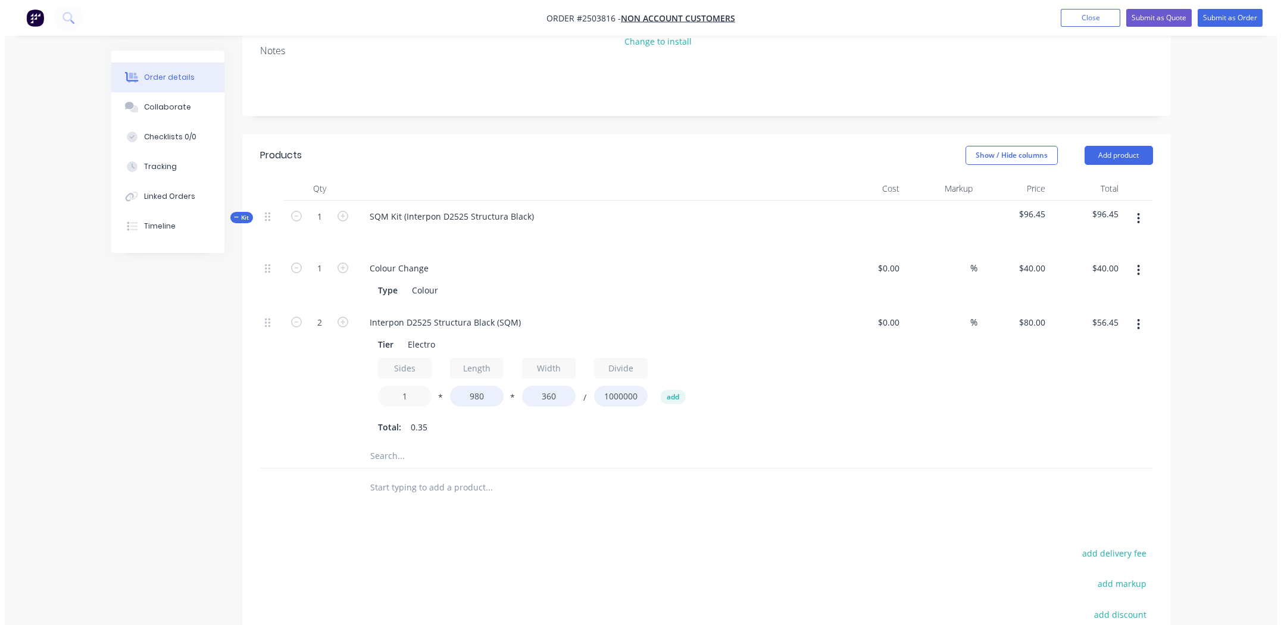
scroll to position [0, 0]
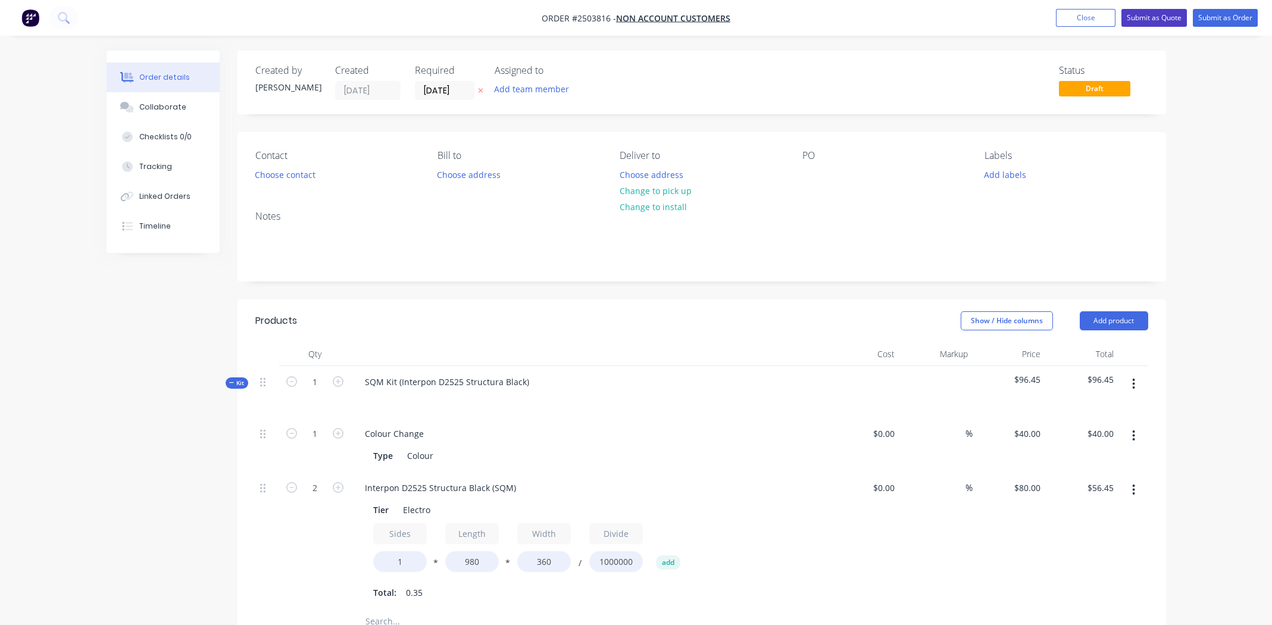
click at [1165, 17] on button "Submit as Quote" at bounding box center [1154, 18] width 65 height 18
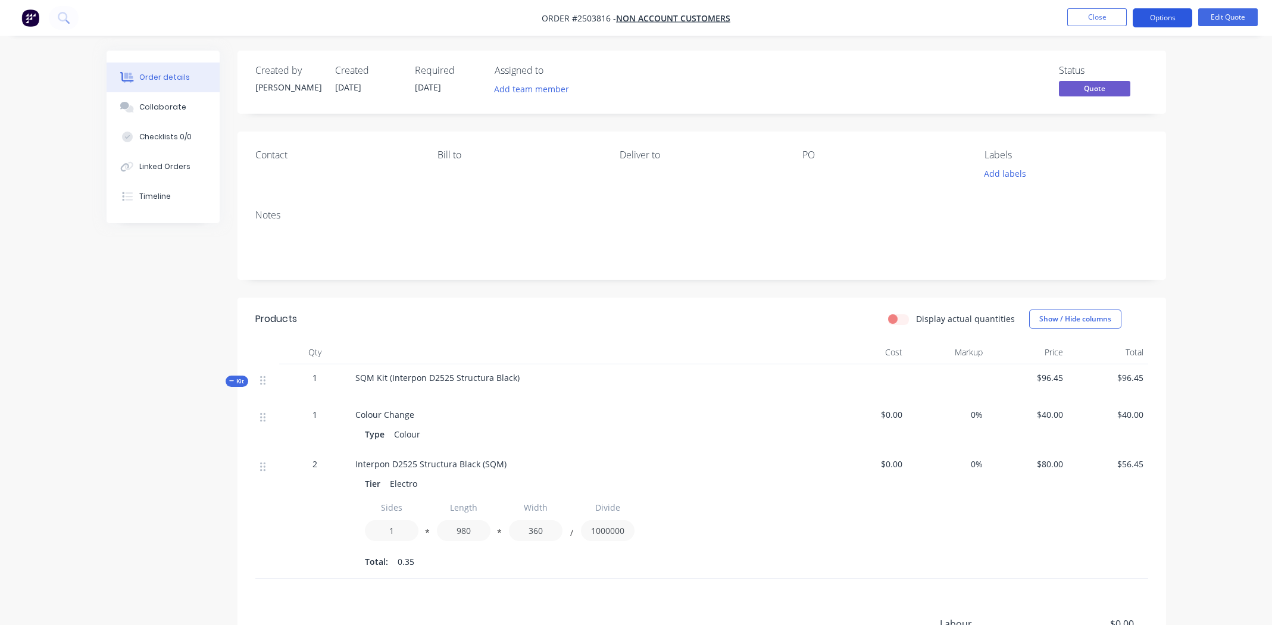
click at [1164, 15] on button "Options" at bounding box center [1163, 17] width 60 height 19
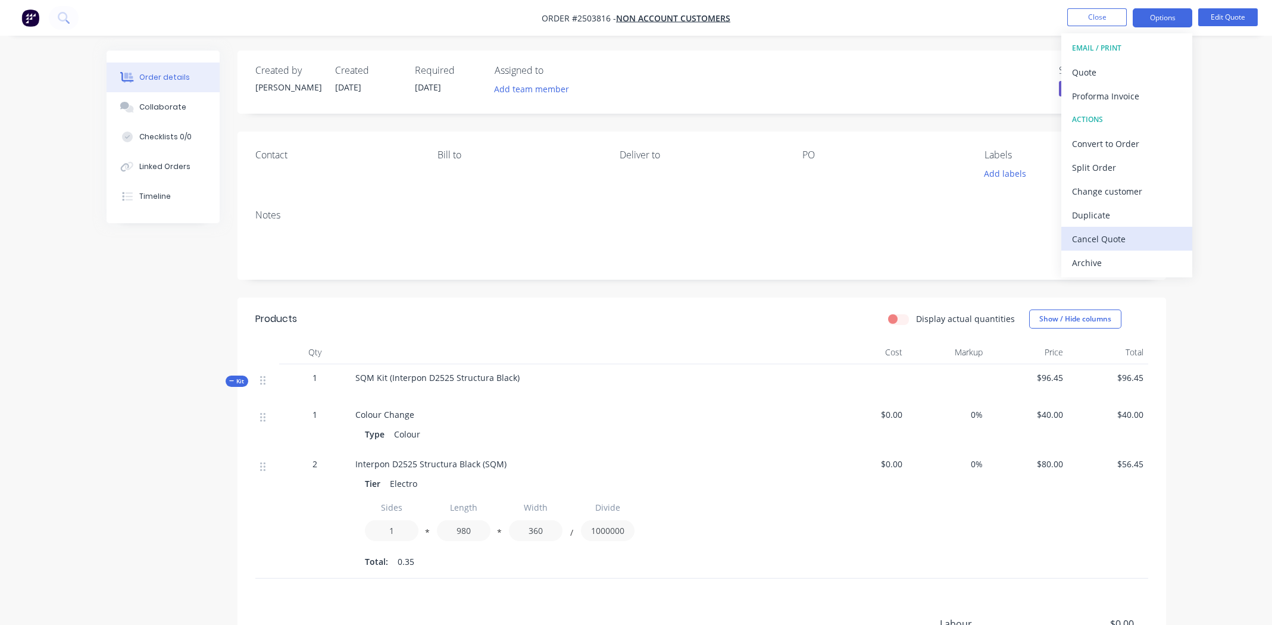
click at [1092, 238] on div "Cancel Quote" at bounding box center [1127, 238] width 110 height 17
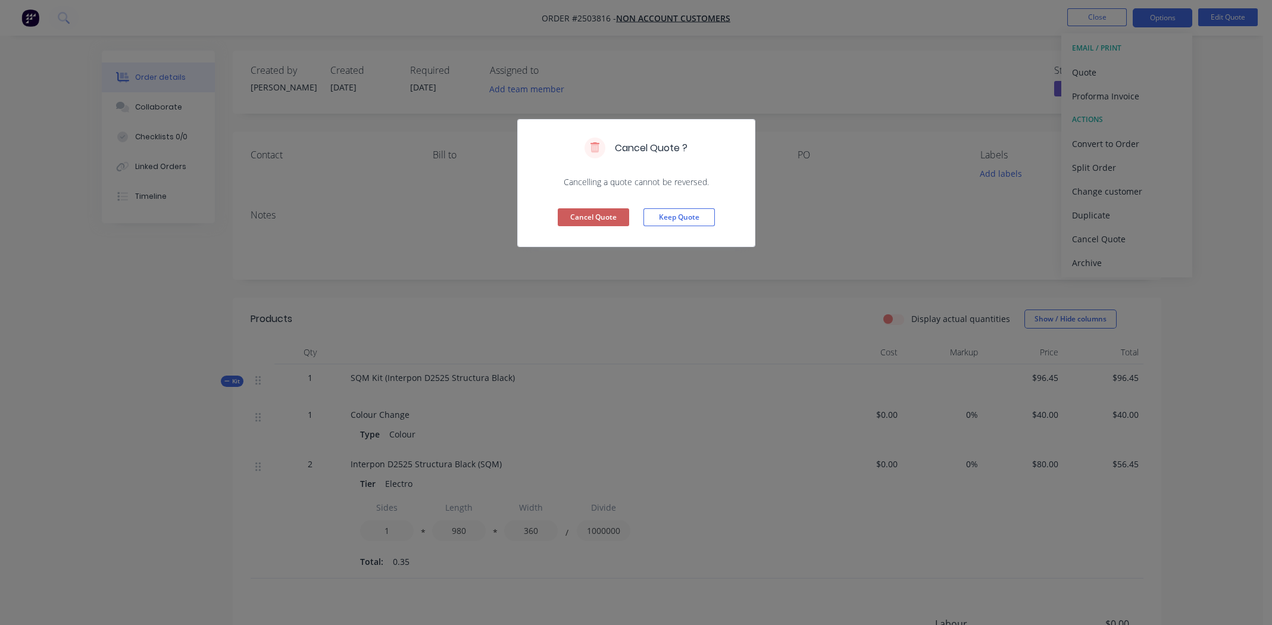
click at [573, 215] on button "Cancel Quote" at bounding box center [593, 217] width 71 height 18
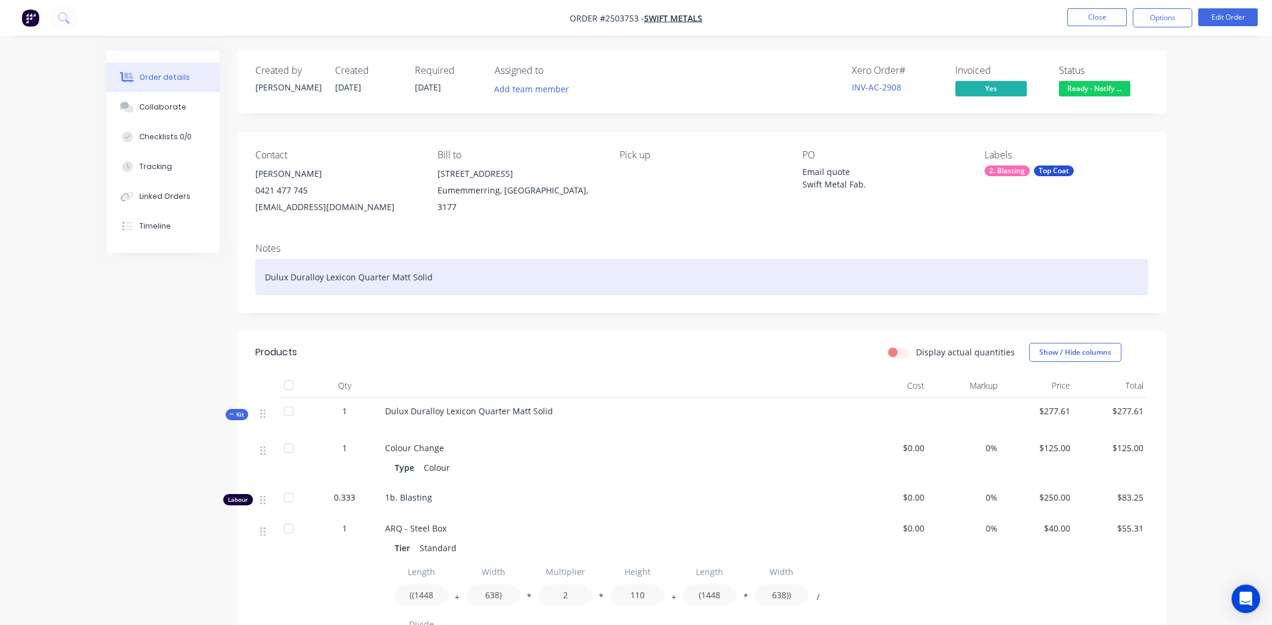
click at [514, 272] on div "Dulux Duralloy Lexicon Quarter Matt Solid" at bounding box center [701, 277] width 893 height 36
click at [474, 282] on div "Dulux Duralloy Lexicon Quarter Matt Solid" at bounding box center [701, 277] width 893 height 36
click at [536, 286] on div "Dulux Duralloy Lexicon Quarter Matt Solid" at bounding box center [701, 277] width 893 height 36
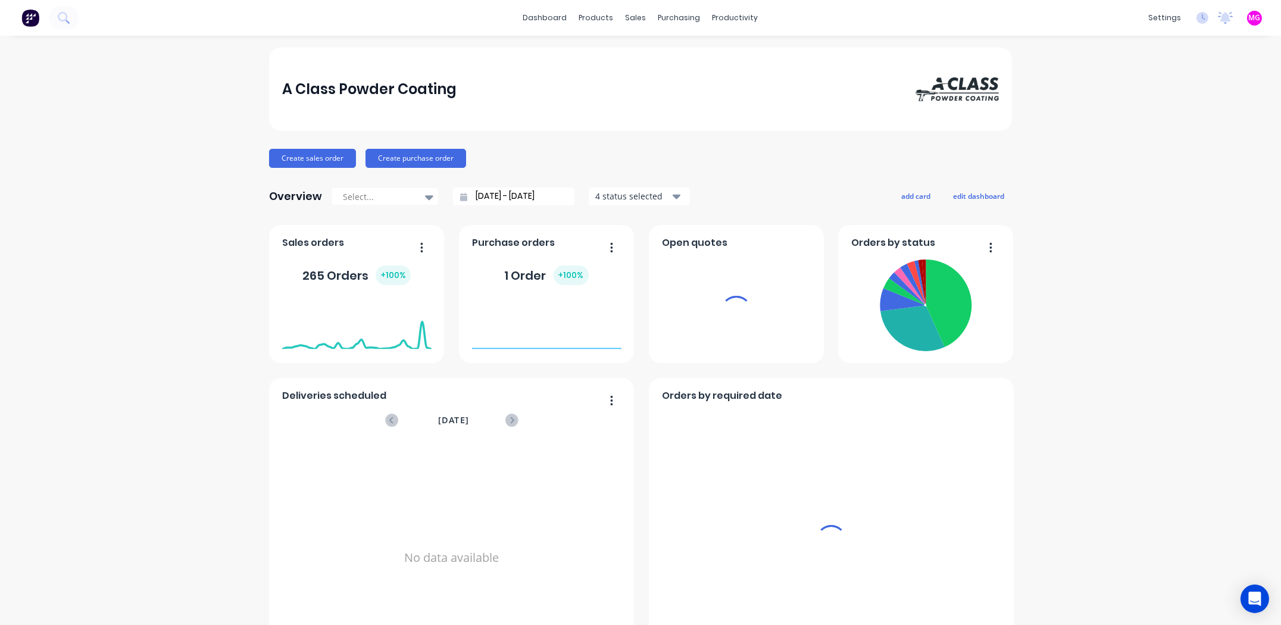
click at [630, 18] on div "sales" at bounding box center [636, 18] width 33 height 18
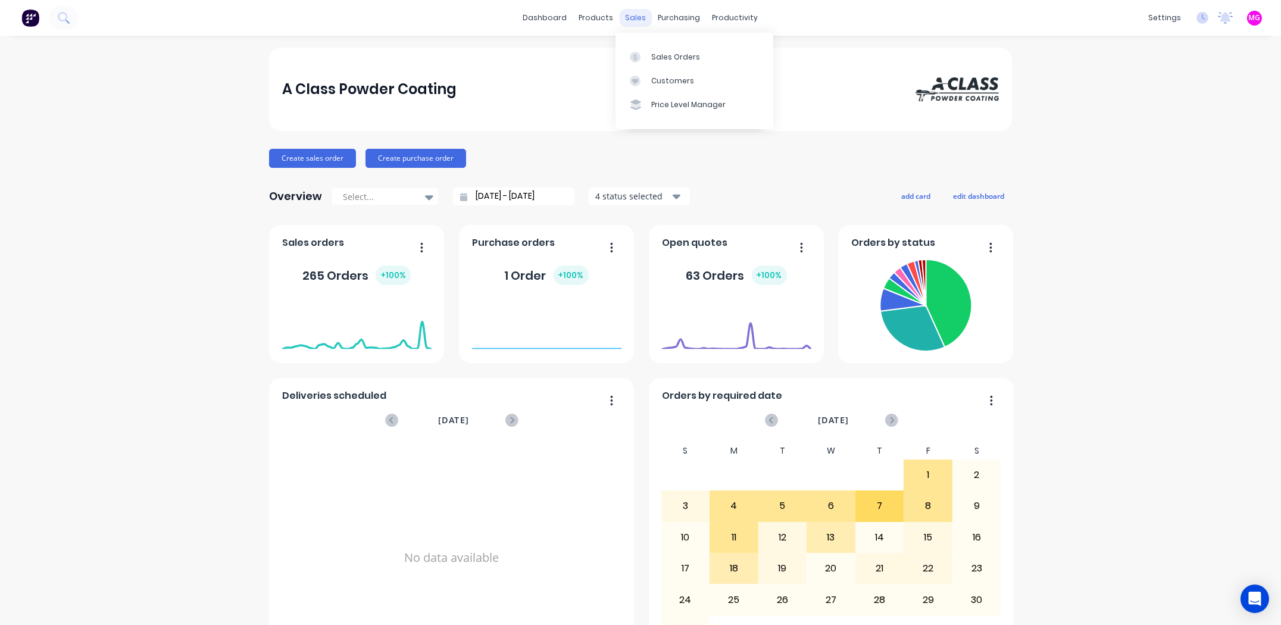
click at [632, 15] on div "sales" at bounding box center [636, 18] width 33 height 18
click at [654, 52] on div "Sales Orders" at bounding box center [675, 57] width 49 height 11
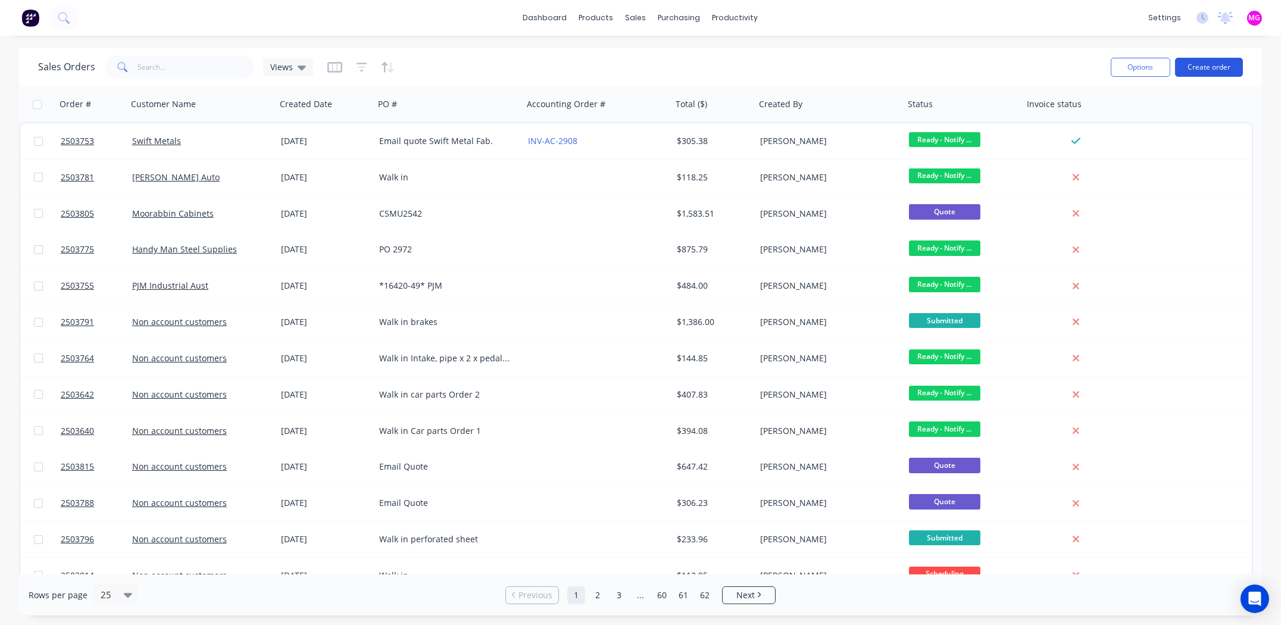
click at [1197, 73] on button "Create order" at bounding box center [1209, 67] width 68 height 19
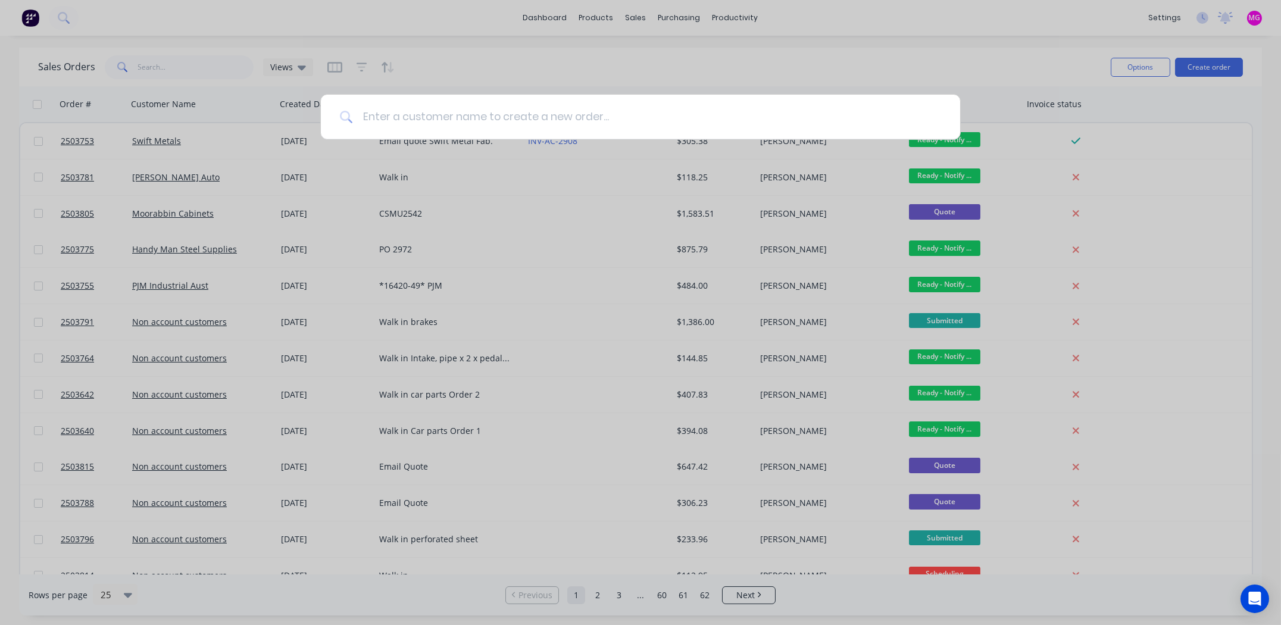
click at [453, 114] on input at bounding box center [647, 117] width 588 height 45
type input "m"
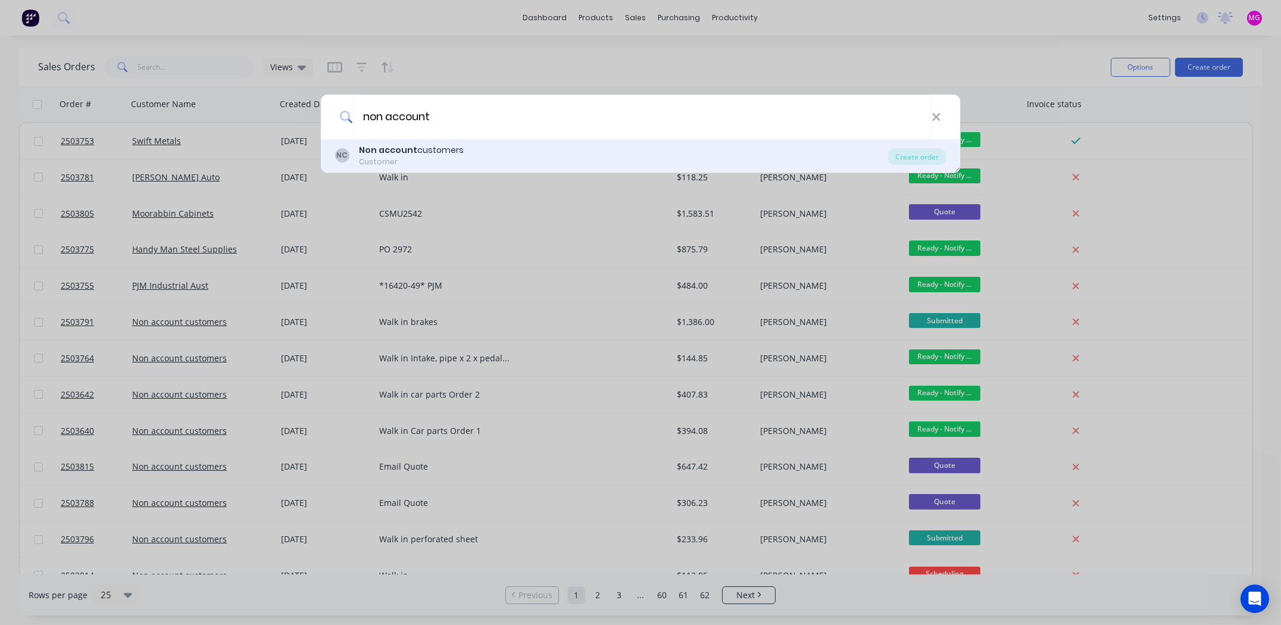
type input "non account"
click at [430, 151] on div "Non account customers" at bounding box center [411, 150] width 105 height 13
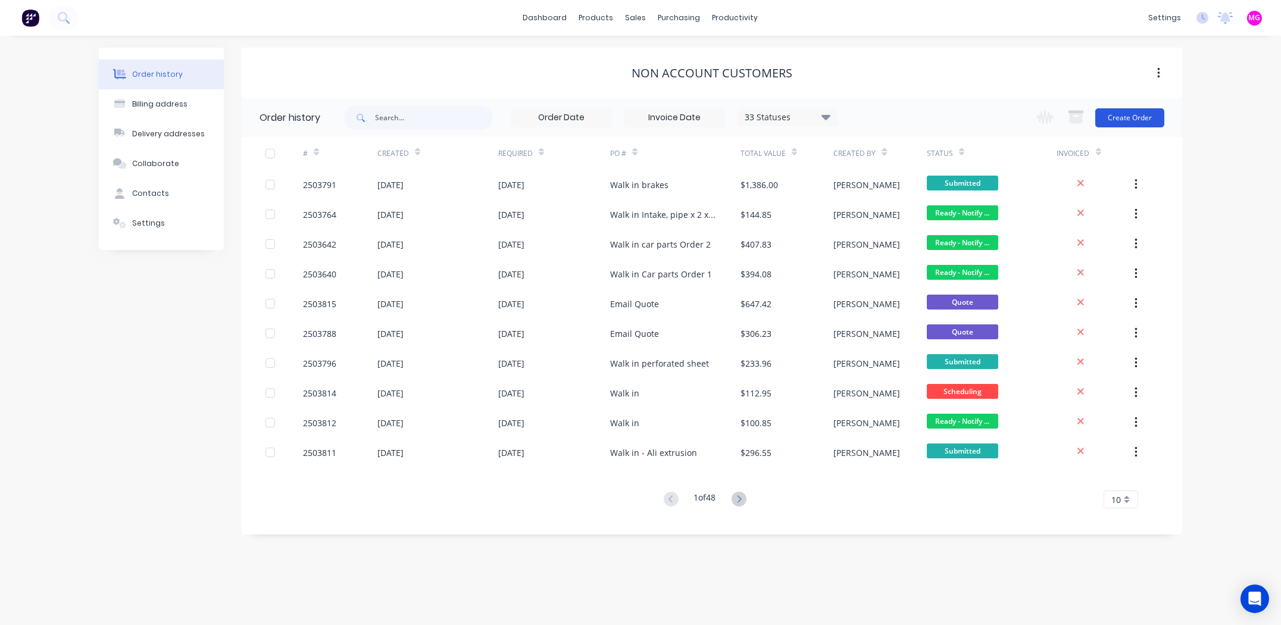
click at [1124, 117] on button "Create Order" at bounding box center [1129, 117] width 69 height 19
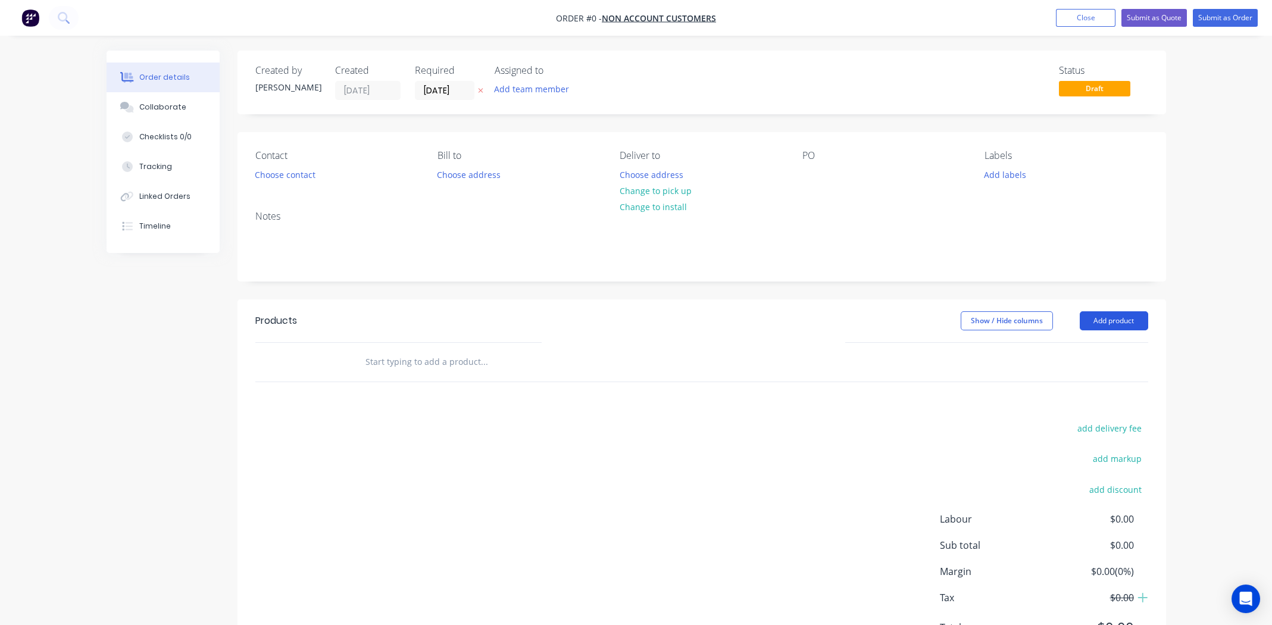
click at [1118, 318] on button "Add product" at bounding box center [1114, 320] width 68 height 19
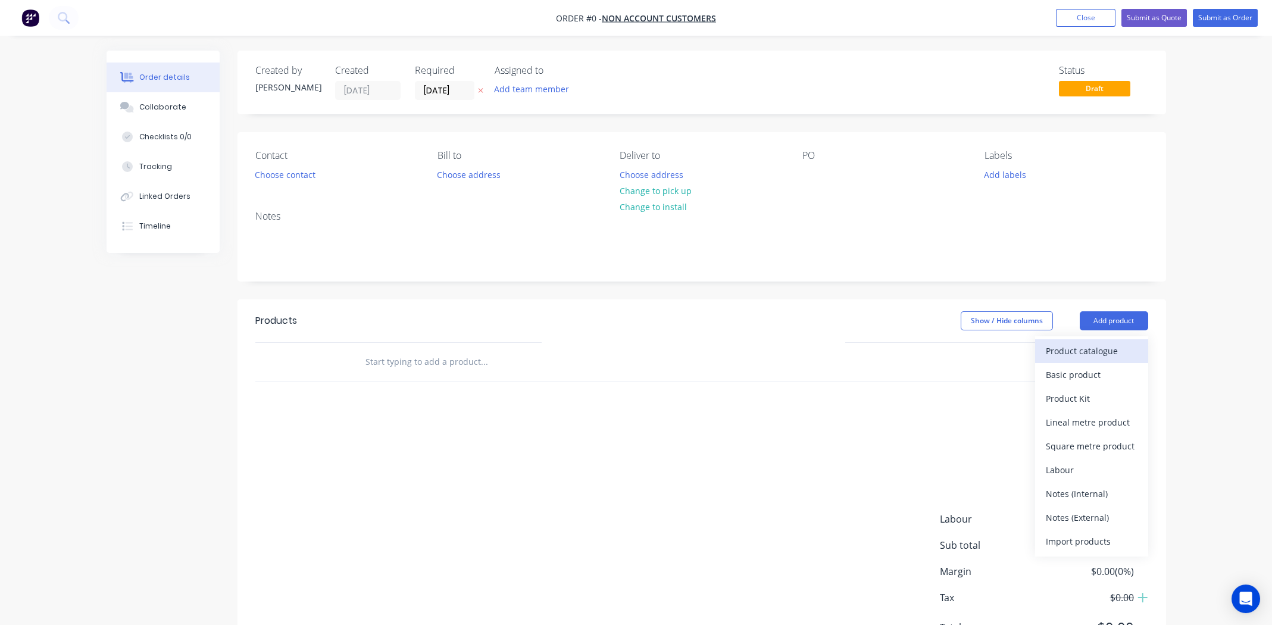
click at [1094, 349] on div "Product catalogue" at bounding box center [1092, 350] width 92 height 17
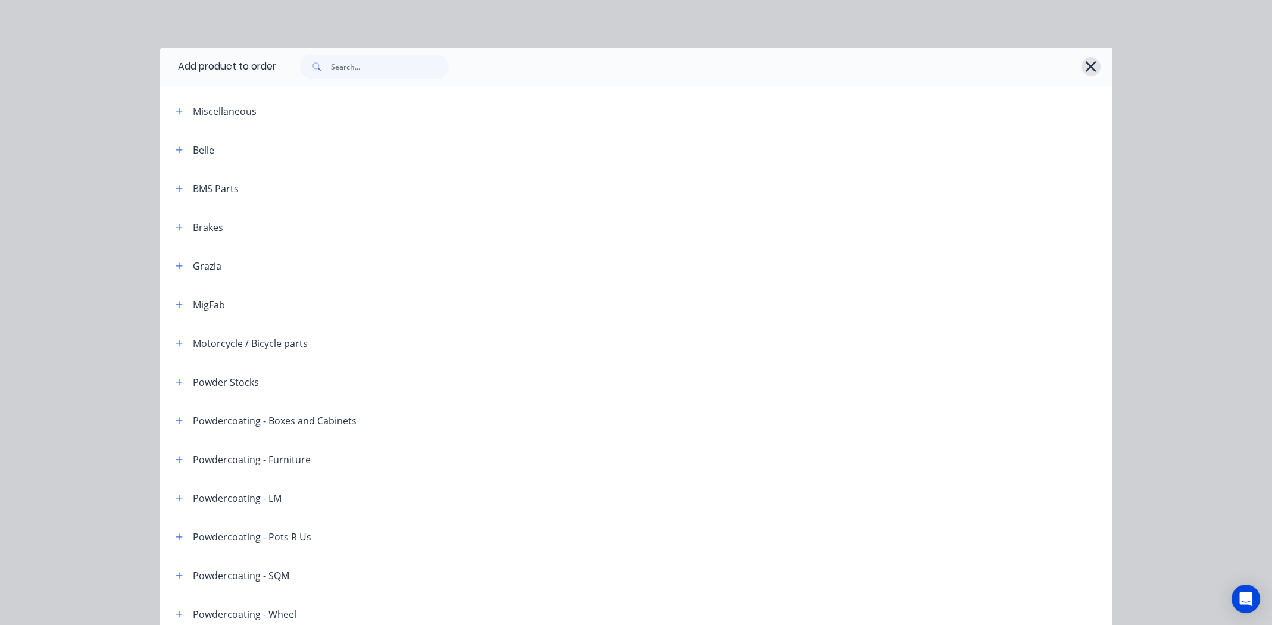
click at [1085, 67] on icon "button" at bounding box center [1091, 66] width 13 height 17
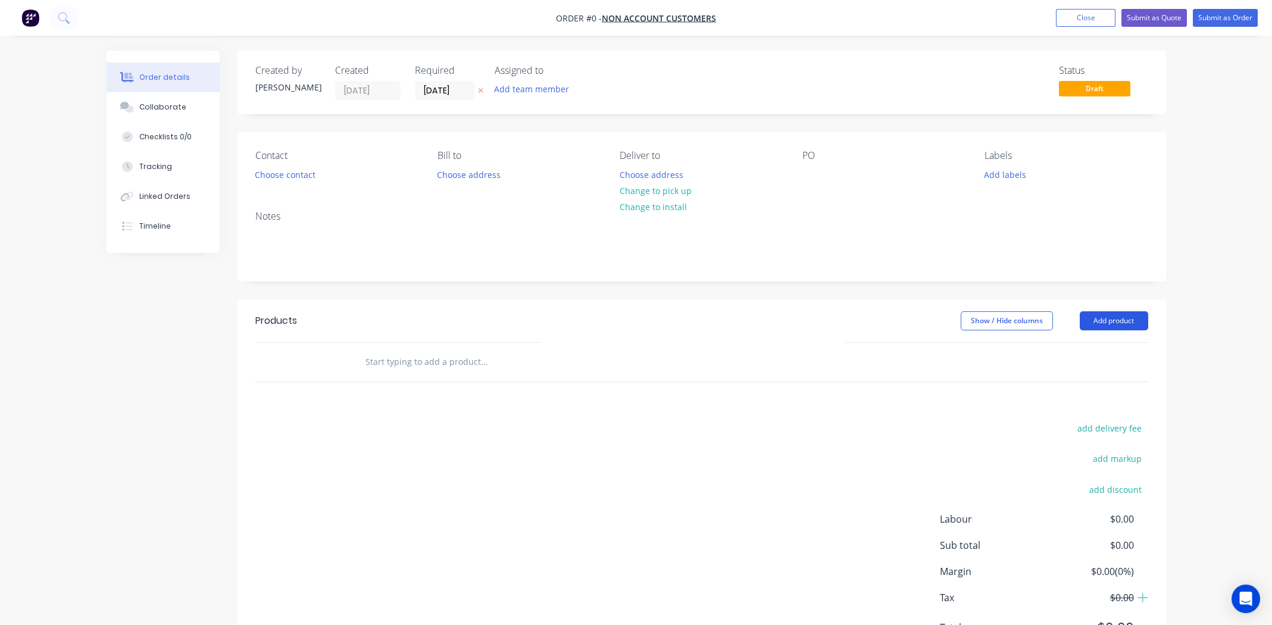
click at [1116, 321] on button "Add product" at bounding box center [1114, 320] width 68 height 19
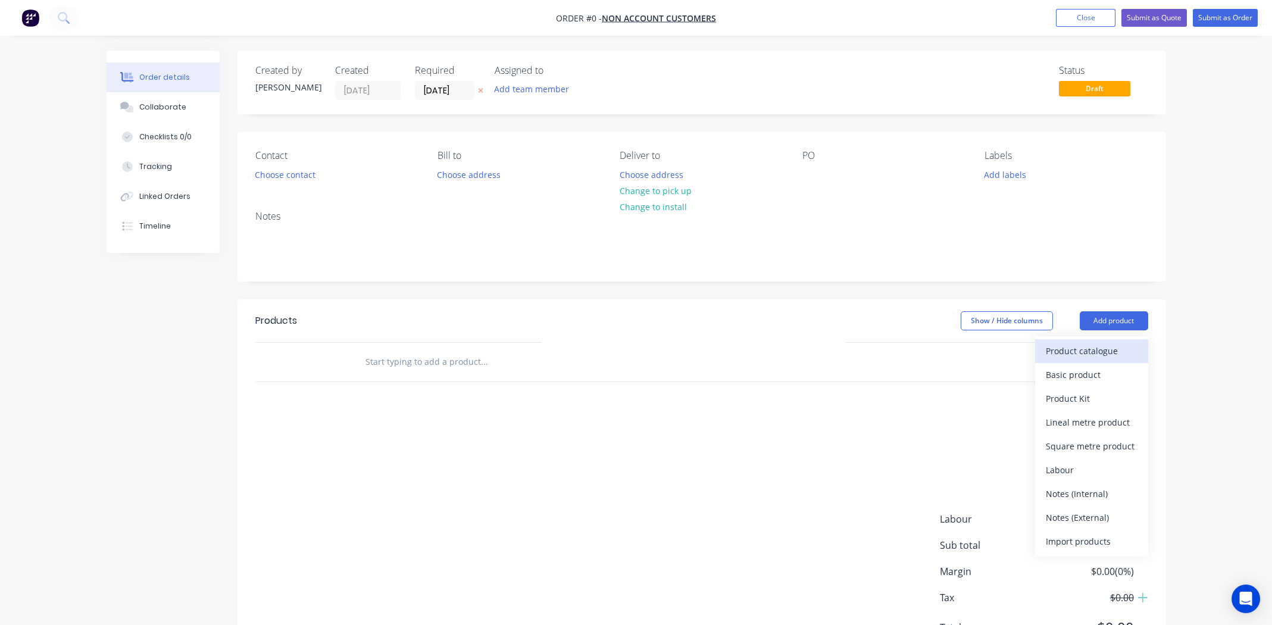
click at [1098, 348] on div "Product catalogue" at bounding box center [1092, 350] width 92 height 17
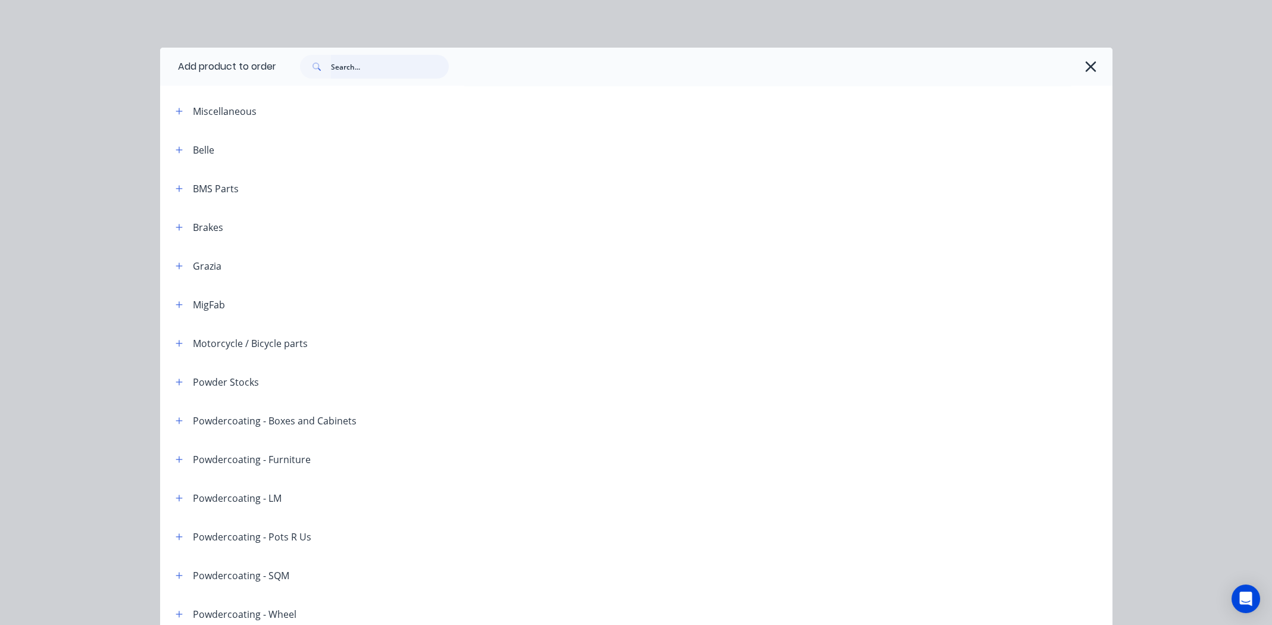
click at [363, 68] on input "text" at bounding box center [390, 67] width 118 height 24
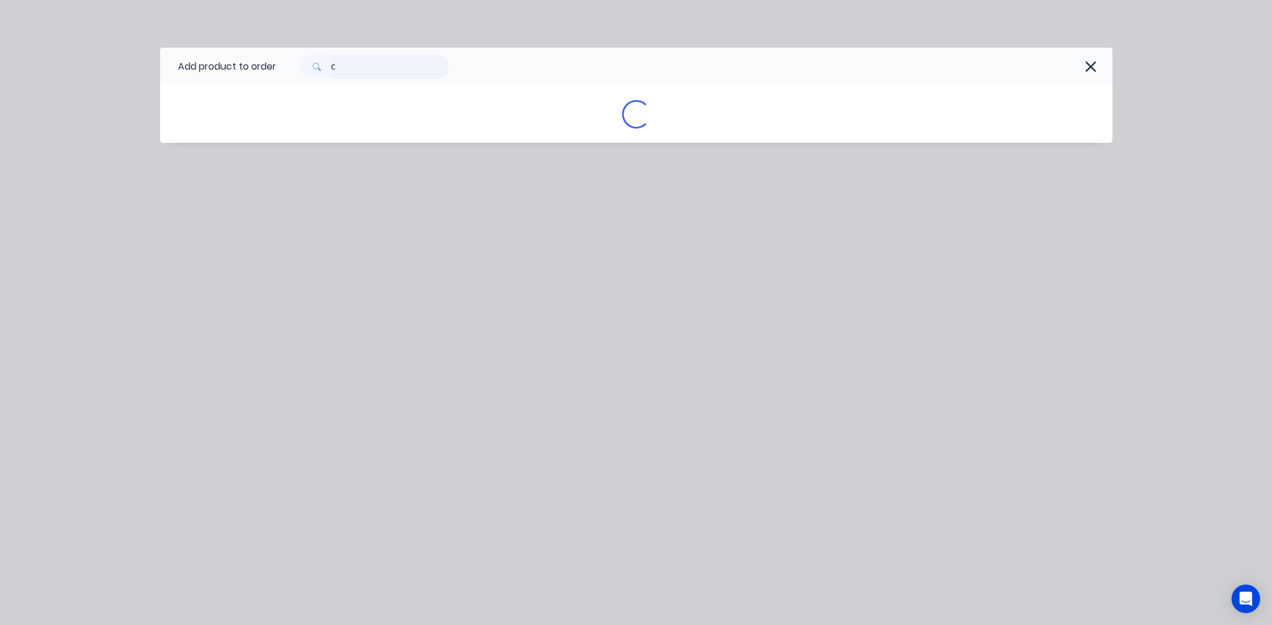
click at [351, 65] on input "C" at bounding box center [390, 67] width 118 height 24
click at [350, 65] on input "C" at bounding box center [390, 67] width 118 height 24
click at [342, 65] on input "C" at bounding box center [390, 67] width 118 height 24
click at [338, 67] on input "C" at bounding box center [390, 67] width 118 height 24
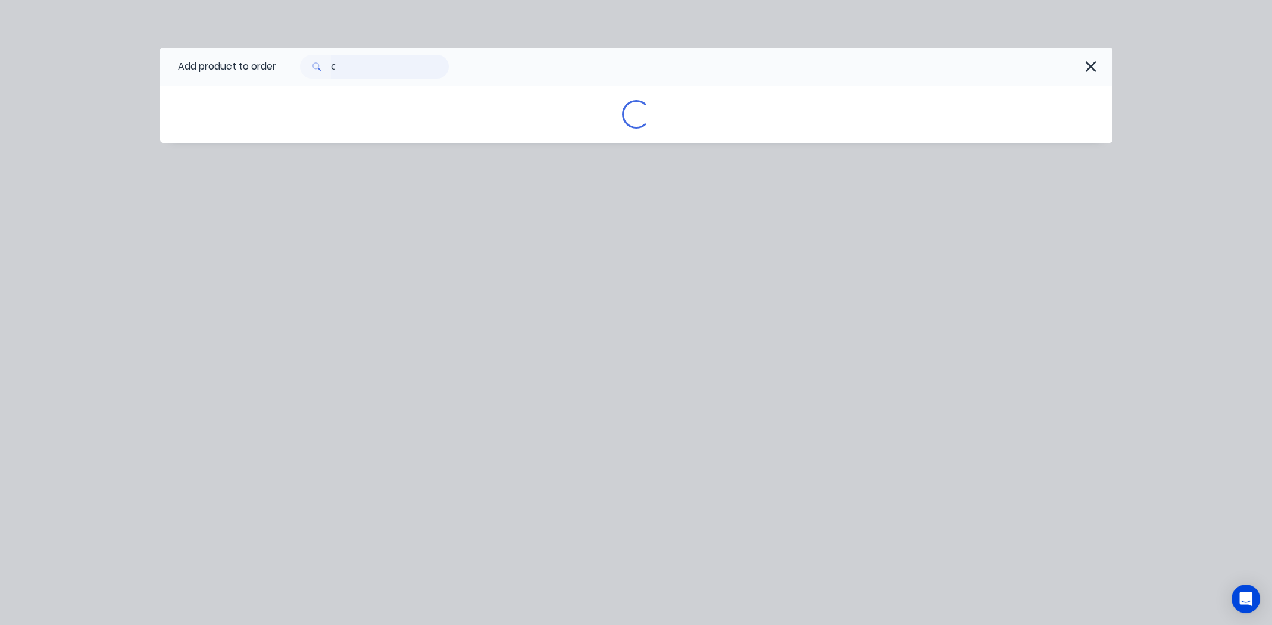
click at [338, 67] on input "C" at bounding box center [390, 67] width 118 height 24
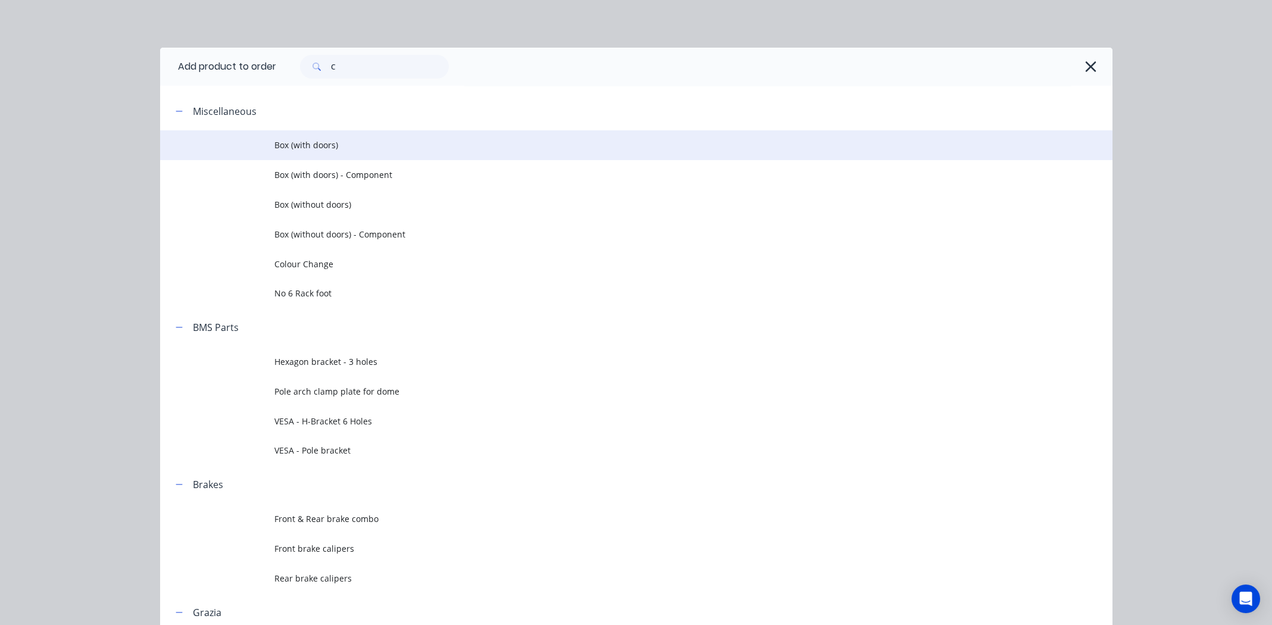
click at [1158, 121] on div "Add product to order C Miscellaneous Box (with doors) Box (with doors) - Compon…" at bounding box center [636, 312] width 1272 height 625
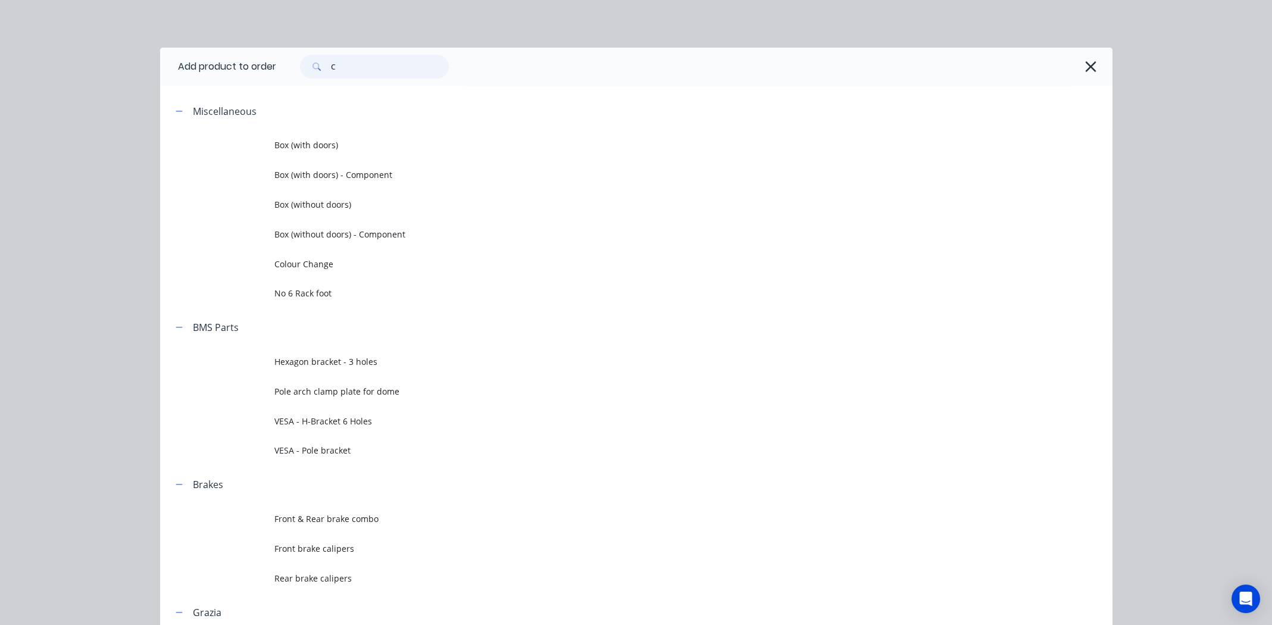
click at [370, 60] on input "C" at bounding box center [390, 67] width 118 height 24
type input "blue"
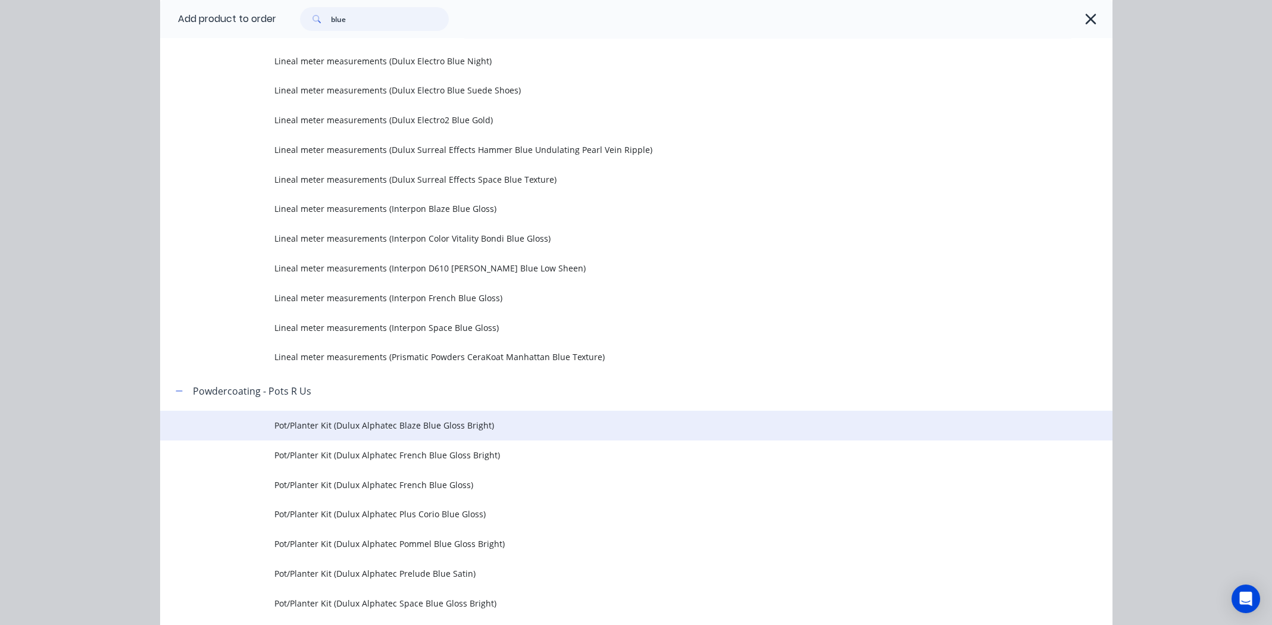
scroll to position [2381, 0]
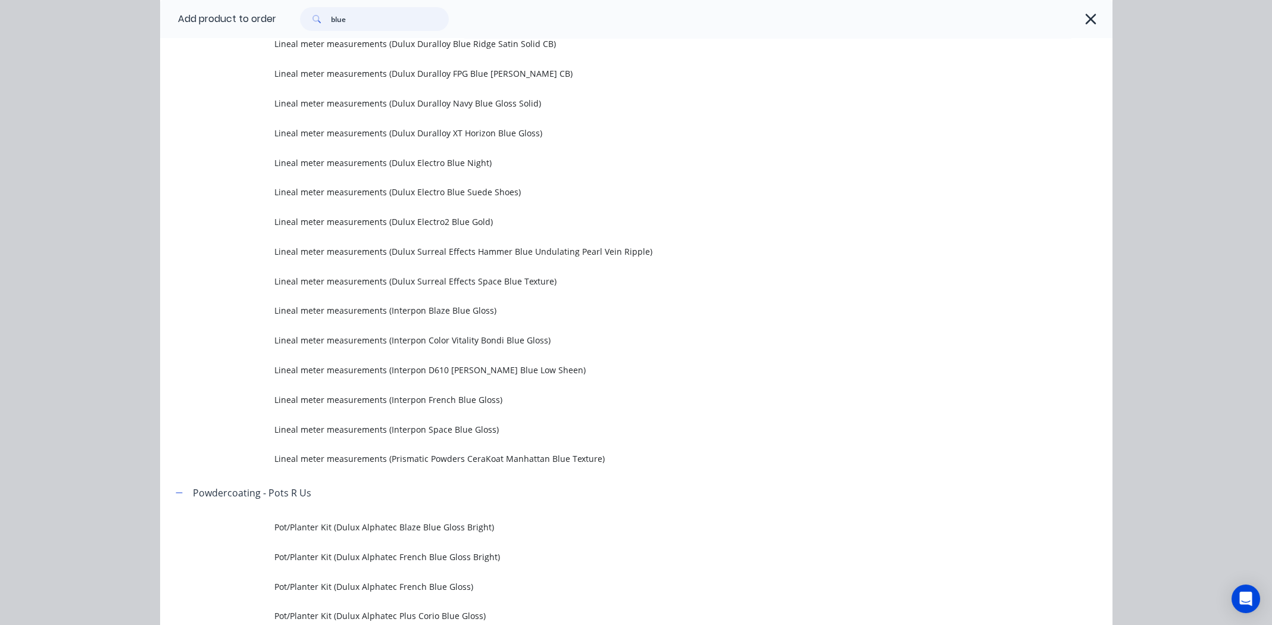
click at [367, 24] on input "blue" at bounding box center [390, 19] width 118 height 24
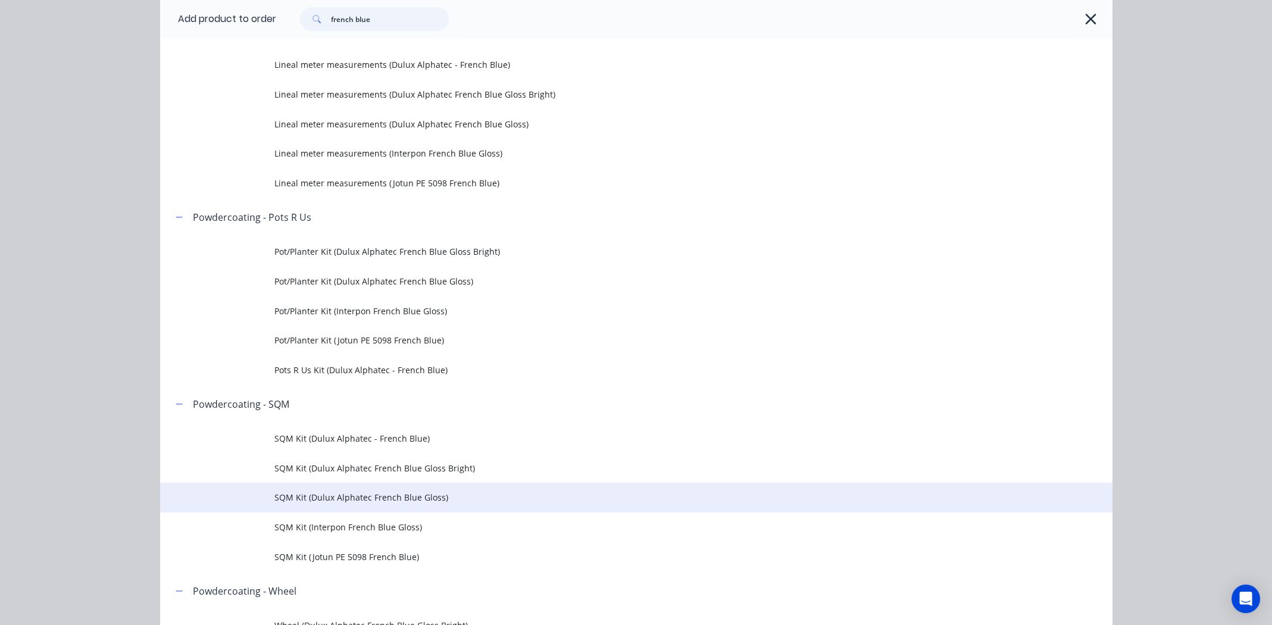
scroll to position [655, 0]
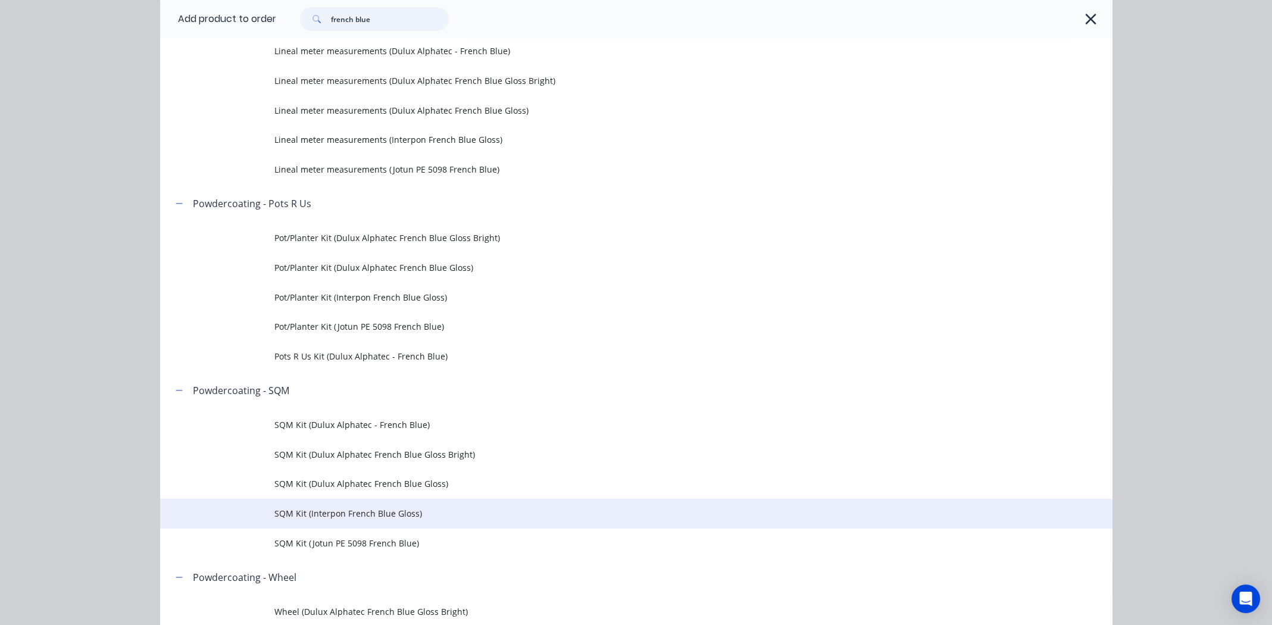
type input "french blue"
click at [346, 514] on span "SQM Kit (Interpon French Blue Gloss)" at bounding box center [609, 513] width 670 height 13
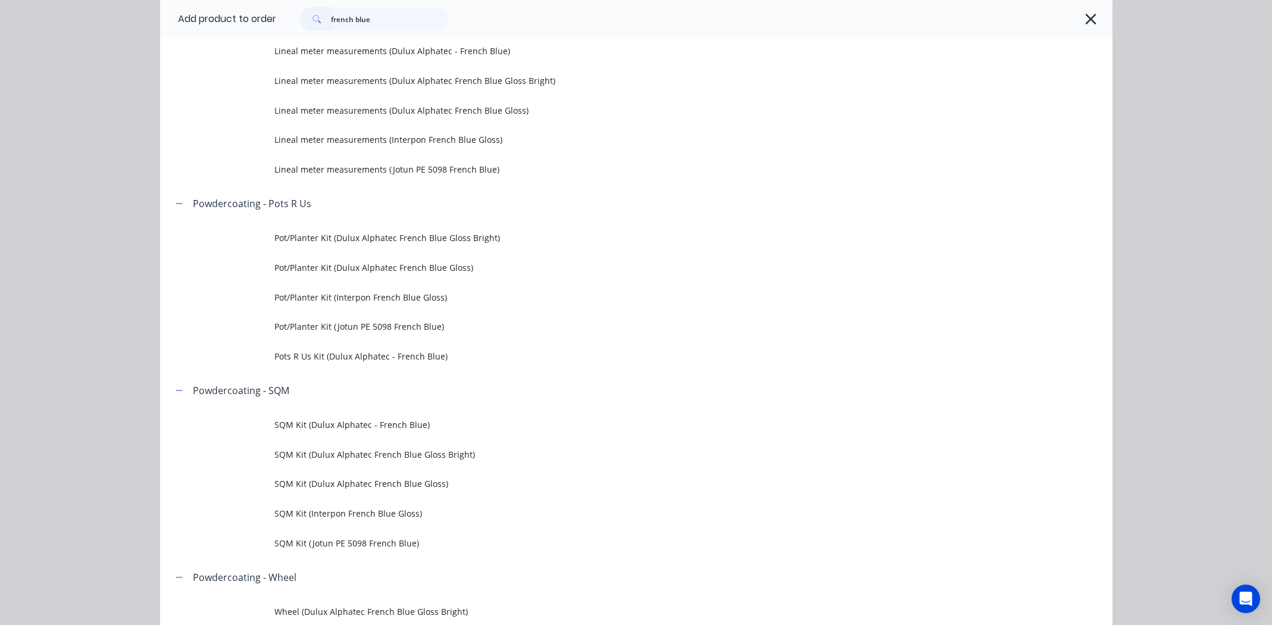
scroll to position [0, 0]
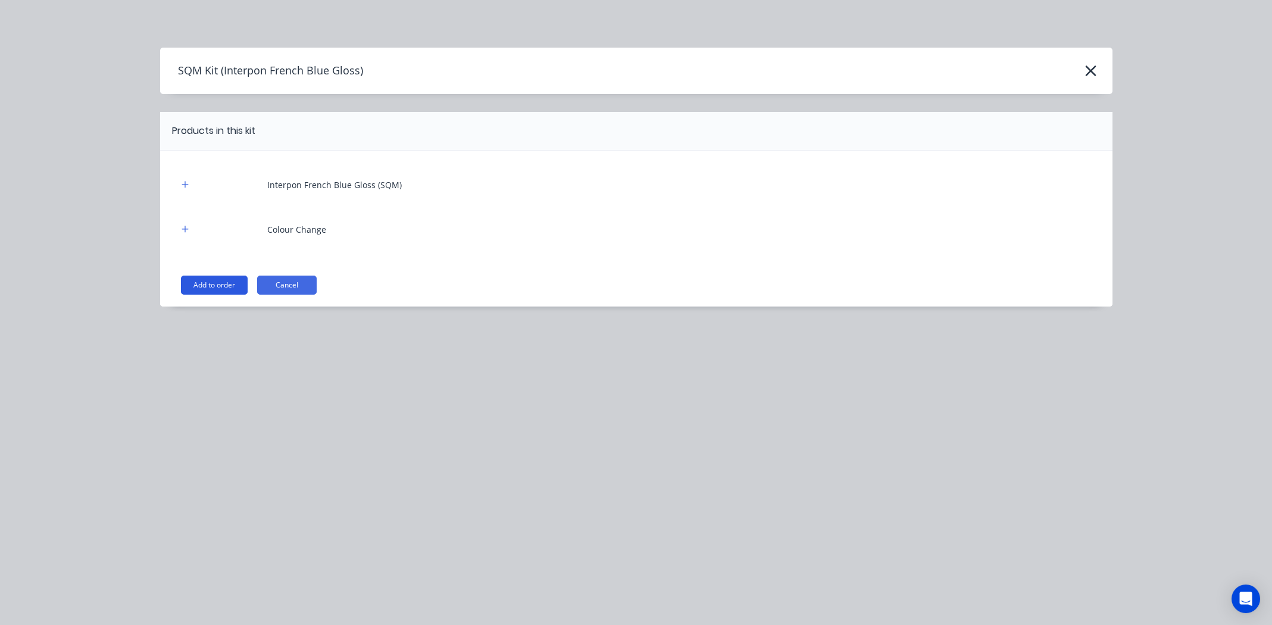
drag, startPoint x: 207, startPoint y: 294, endPoint x: 211, endPoint y: 289, distance: 6.7
click at [208, 293] on div "Interpon French Blue Gloss (SQM) Colour Change Add to order Cancel" at bounding box center [636, 229] width 952 height 156
click at [212, 286] on button "Add to order" at bounding box center [214, 285] width 67 height 19
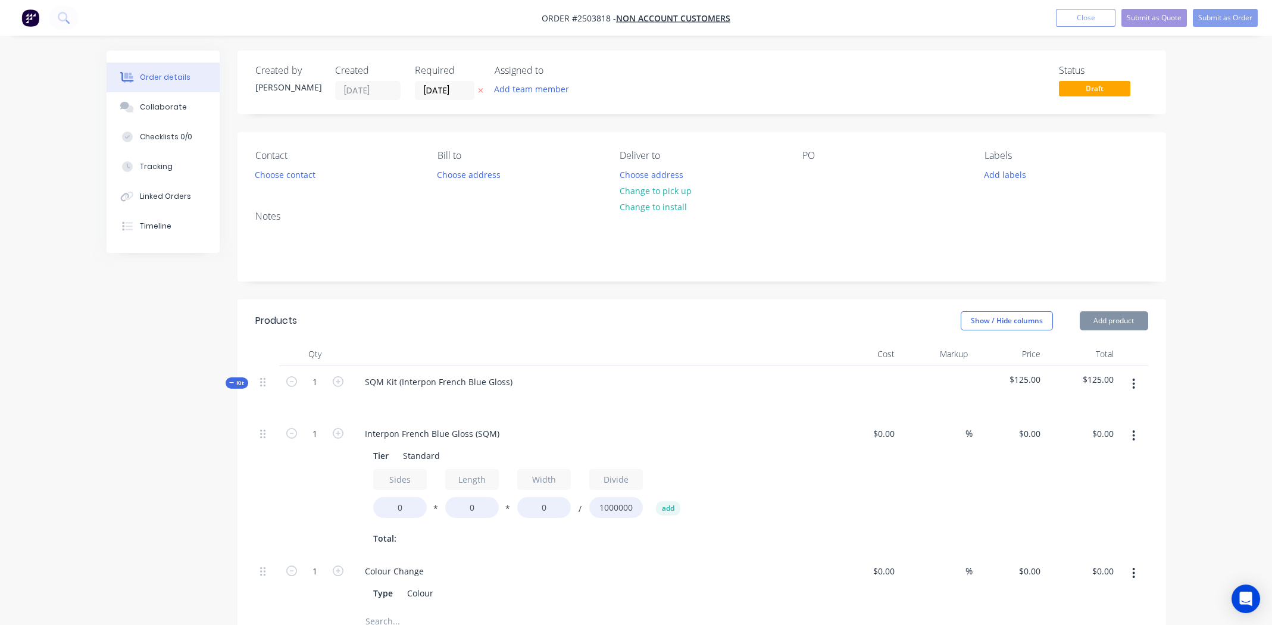
type input "$40.00"
type input "$125.00"
click at [405, 505] on input "0" at bounding box center [400, 507] width 54 height 21
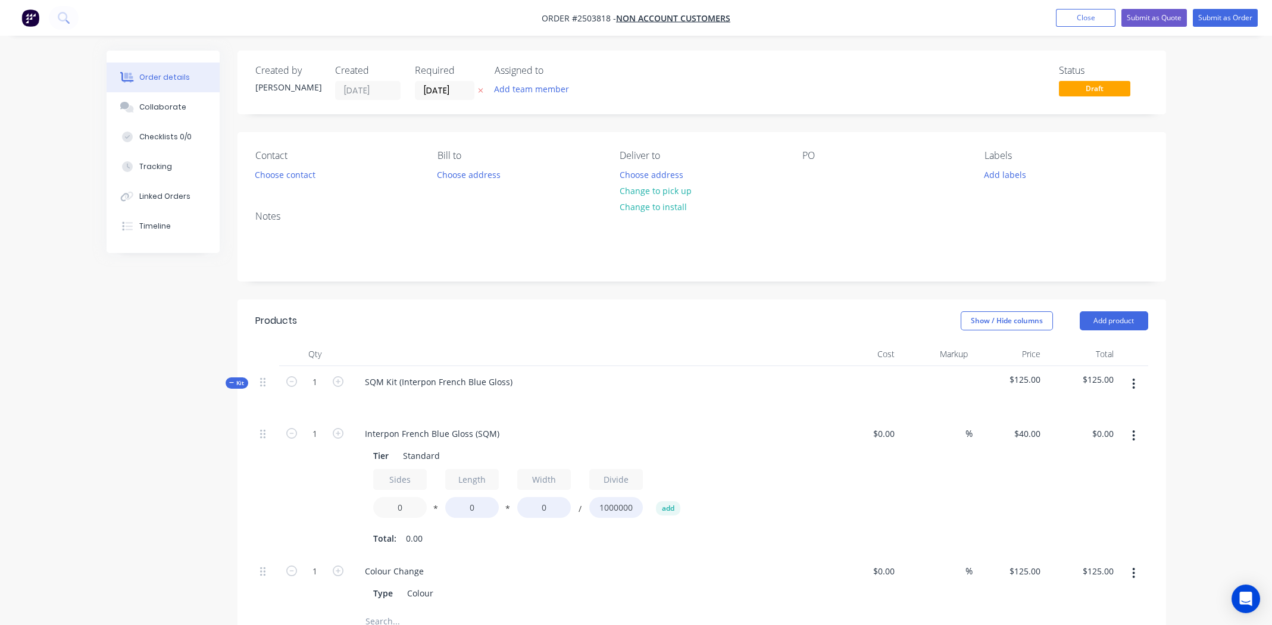
type input "2"
type input "1.8"
click at [479, 502] on input "0" at bounding box center [472, 507] width 54 height 21
type input "800"
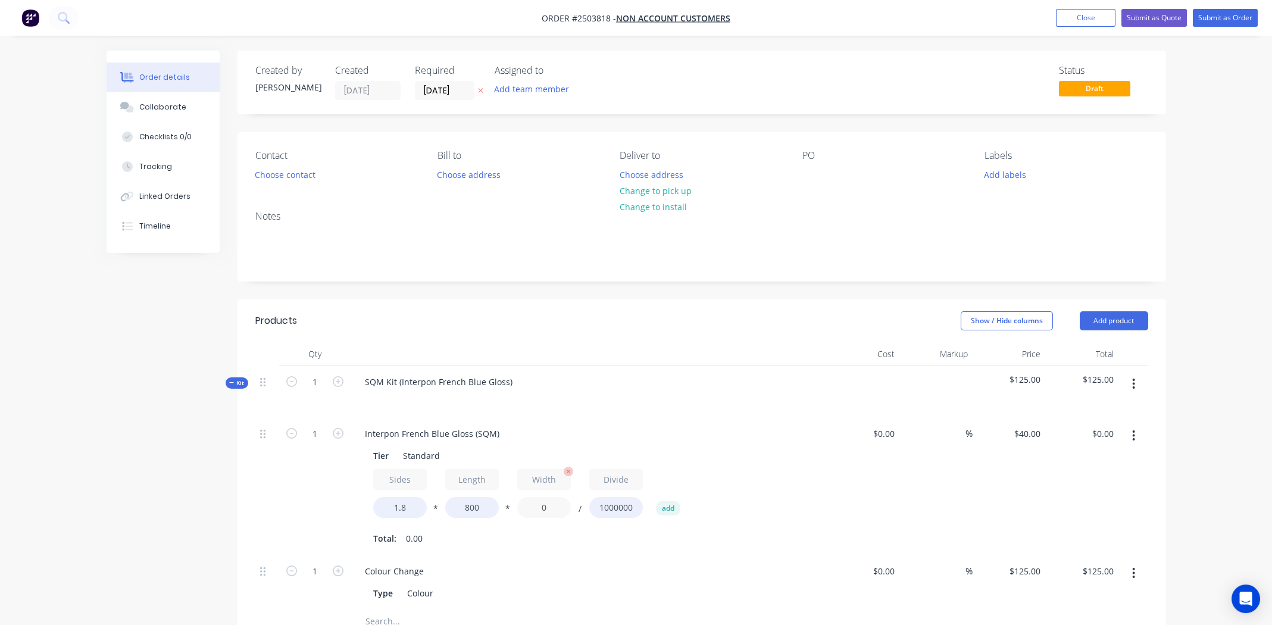
click at [546, 506] on input "0" at bounding box center [544, 507] width 54 height 21
click at [545, 507] on input "0" at bounding box center [544, 507] width 54 height 21
type input "800"
type input "$46.08"
click at [776, 489] on div "Sides 1.8 * Length 800 * Width 800 / Divide 1000000 add" at bounding box center [588, 496] width 431 height 54
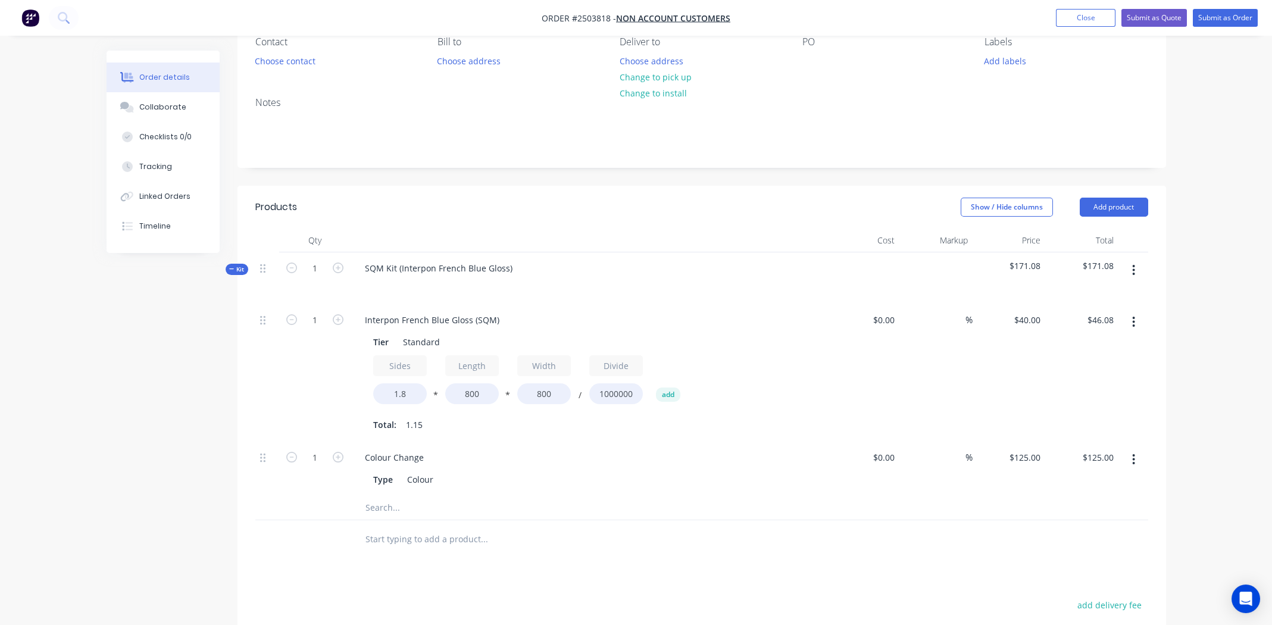
scroll to position [118, 0]
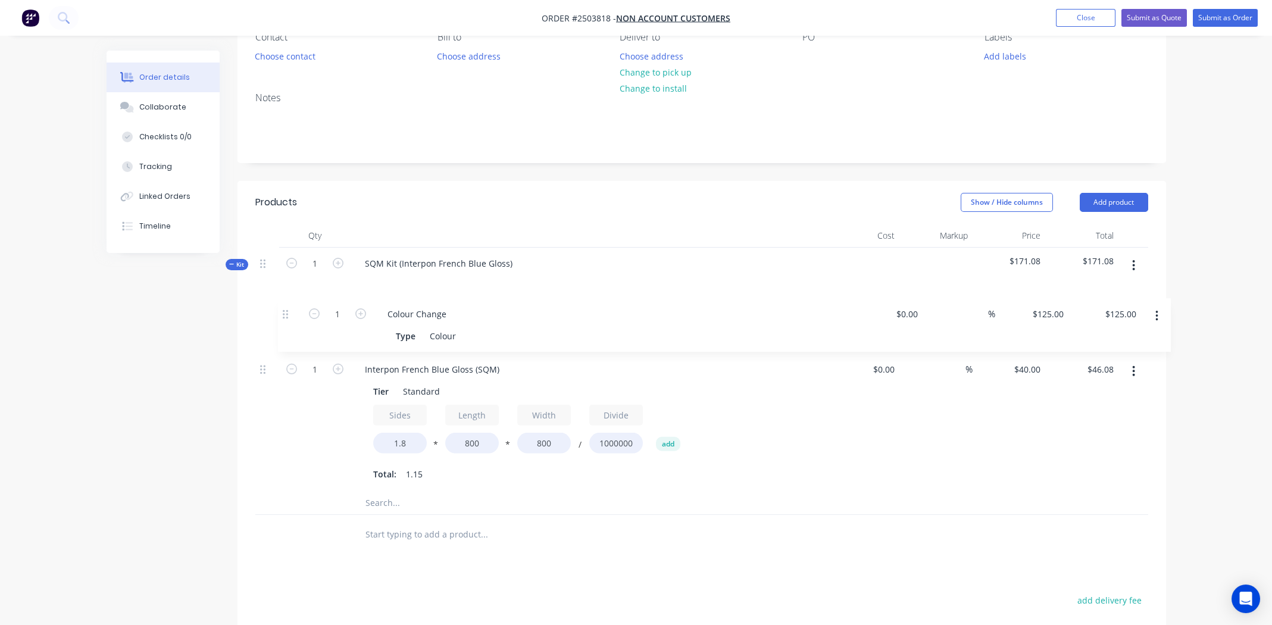
drag, startPoint x: 263, startPoint y: 452, endPoint x: 289, endPoint y: 299, distance: 155.1
click at [287, 301] on div "1 Interpon French Blue Gloss (SQM) Tier Standard Sides 1.8 * Length 800 * Width…" at bounding box center [701, 395] width 893 height 192
click at [1033, 367] on input "40" at bounding box center [1037, 369] width 15 height 17
type input "$90.00"
type input "$103.68"
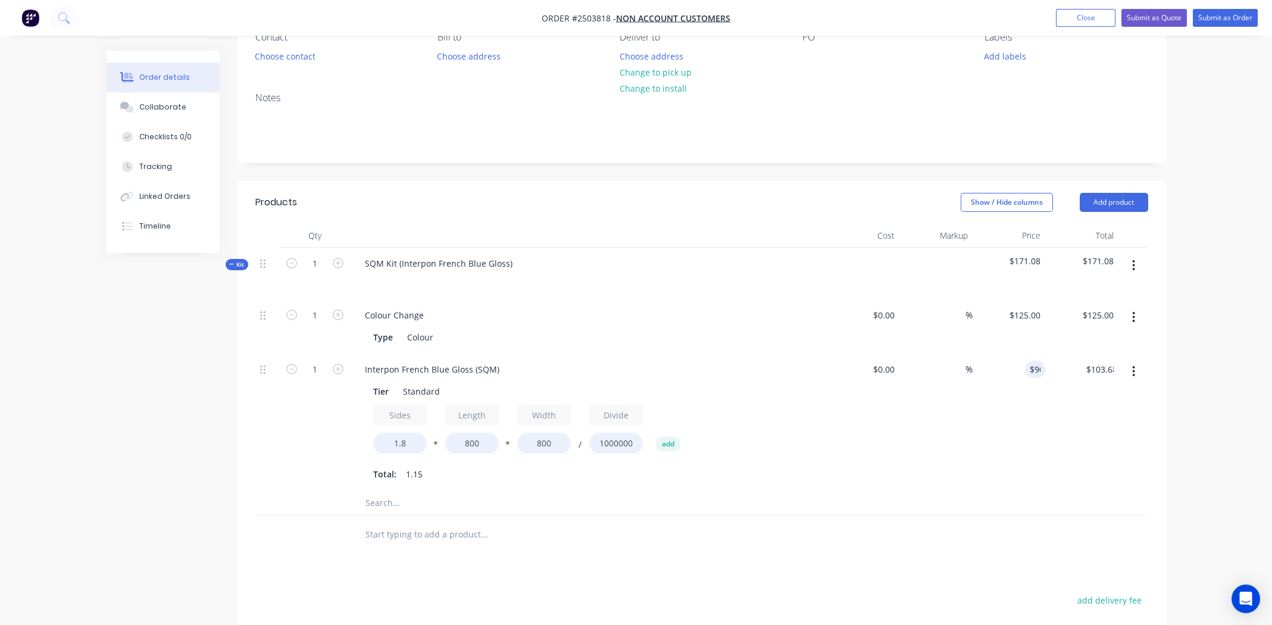
click at [1025, 427] on div "$90.00 90" at bounding box center [1009, 423] width 73 height 138
click at [407, 439] on input "1.8" at bounding box center [400, 443] width 54 height 21
type input "1.9"
type input "$109.44"
click at [801, 455] on div "Sides 1.9 * Length 800 * Width 800 / Divide 1000000 add" at bounding box center [588, 432] width 431 height 54
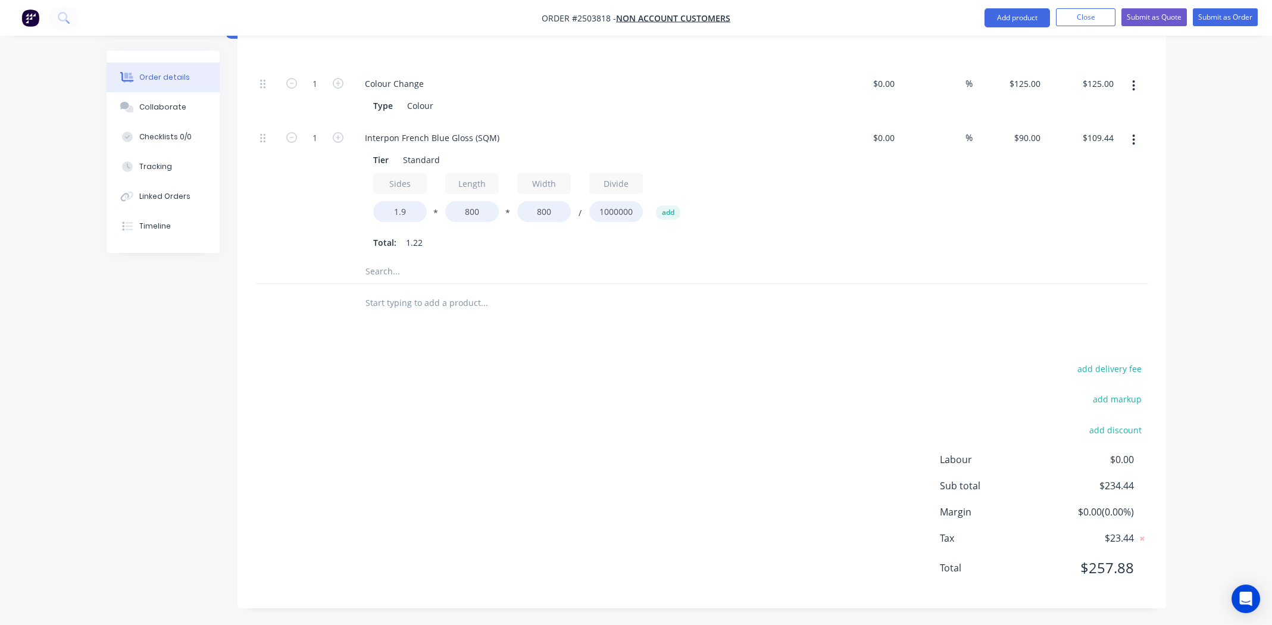
scroll to position [112, 0]
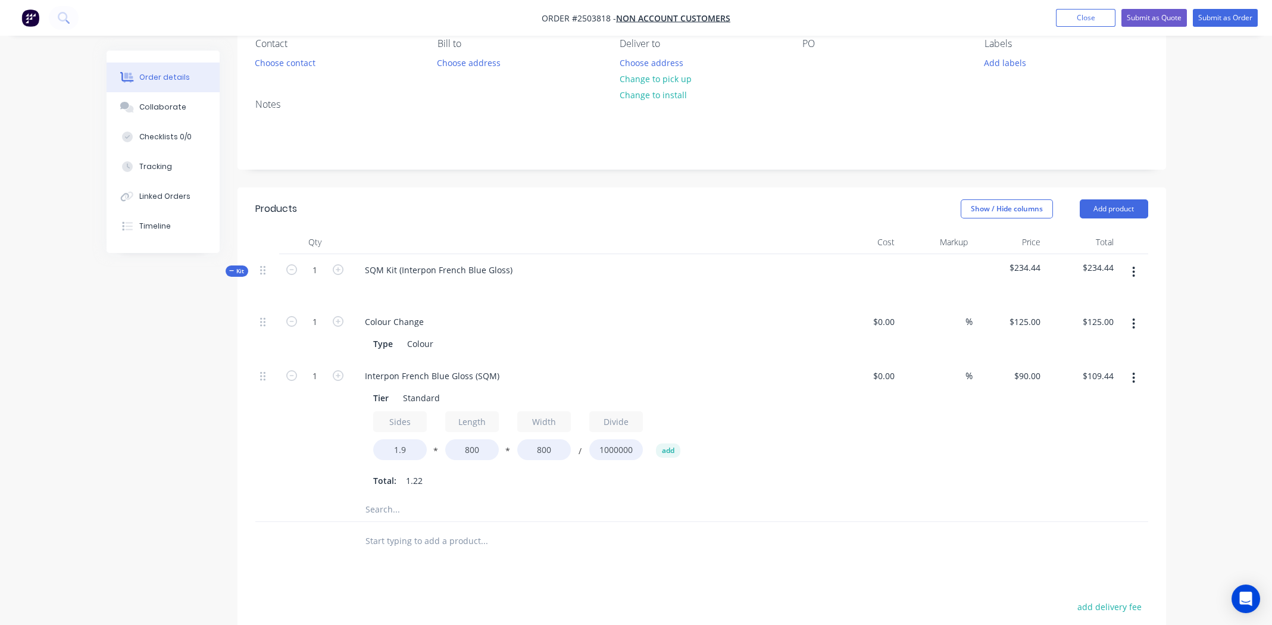
click at [1132, 272] on icon "button" at bounding box center [1133, 272] width 3 height 13
click at [1102, 307] on div "Add product to kit" at bounding box center [1092, 303] width 92 height 17
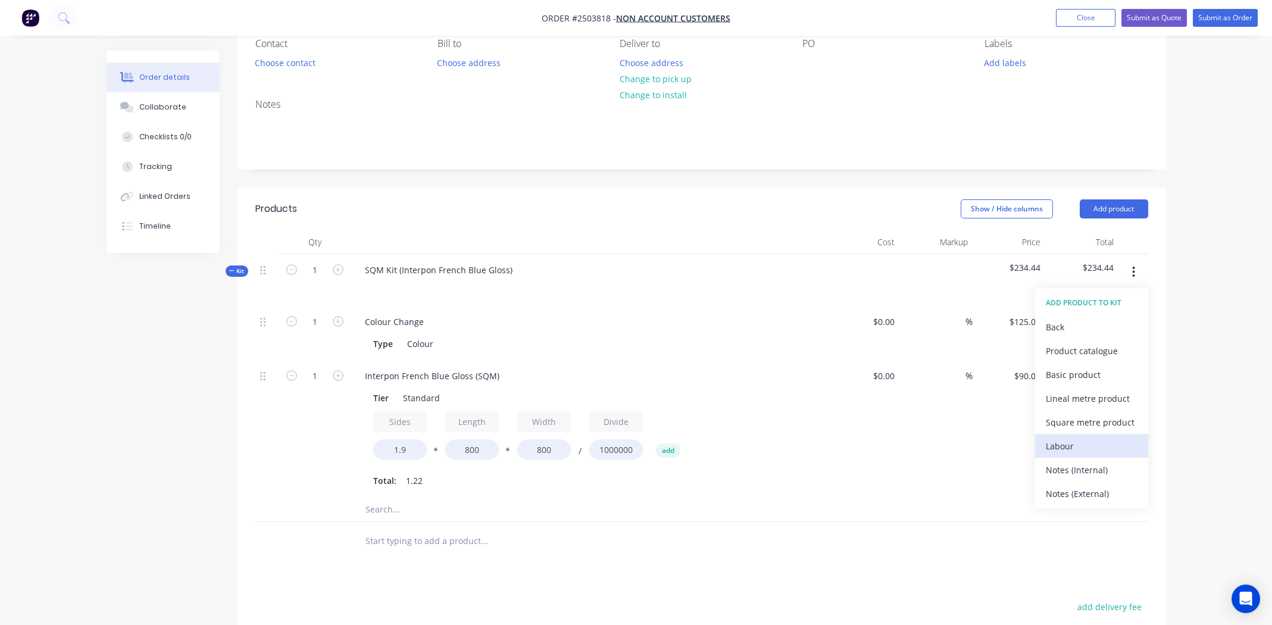
click at [1074, 442] on div "Labour" at bounding box center [1092, 446] width 92 height 17
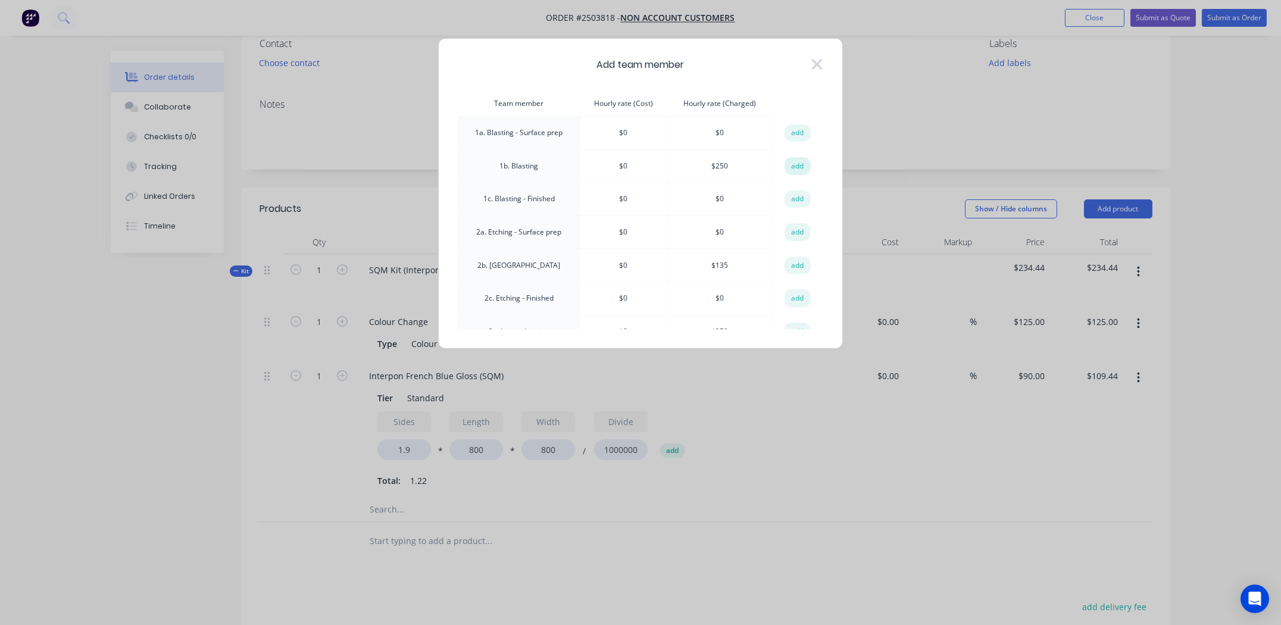
click at [790, 163] on button "add" at bounding box center [798, 166] width 26 height 18
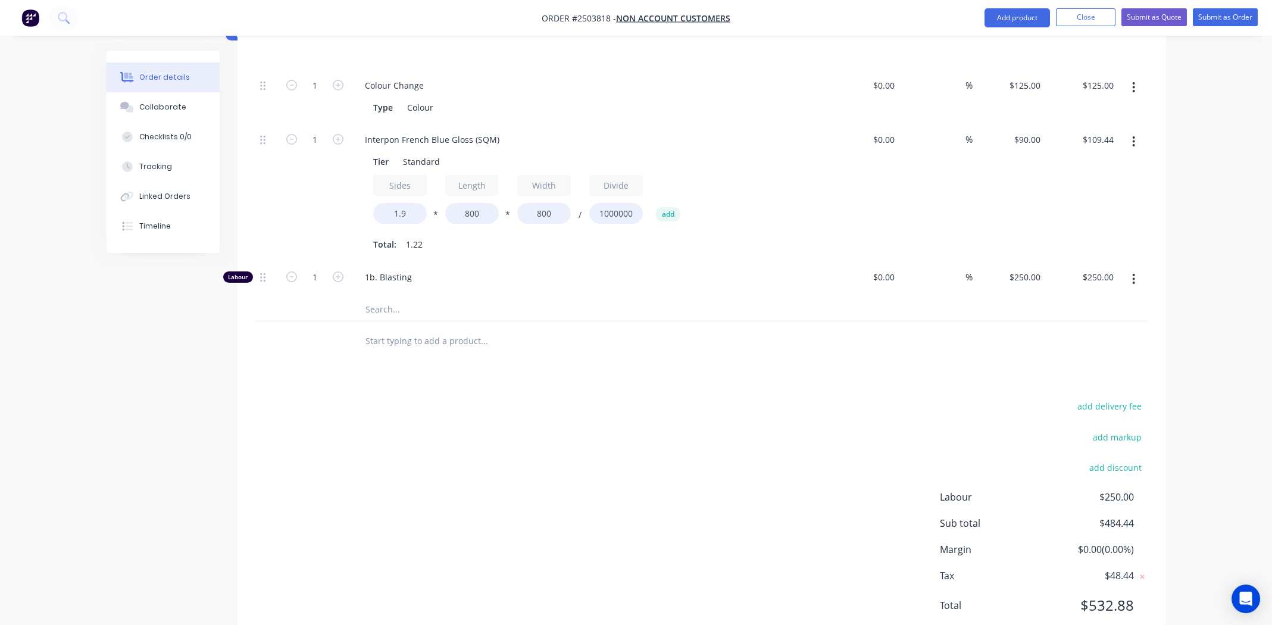
scroll to position [350, 0]
click at [313, 93] on input "1" at bounding box center [314, 84] width 31 height 18
type input "0.75"
type input "$187.50"
click at [357, 474] on div "add delivery fee add markup add discount Labour $250.00 Sub total $484.44 Margi…" at bounding box center [701, 511] width 893 height 230
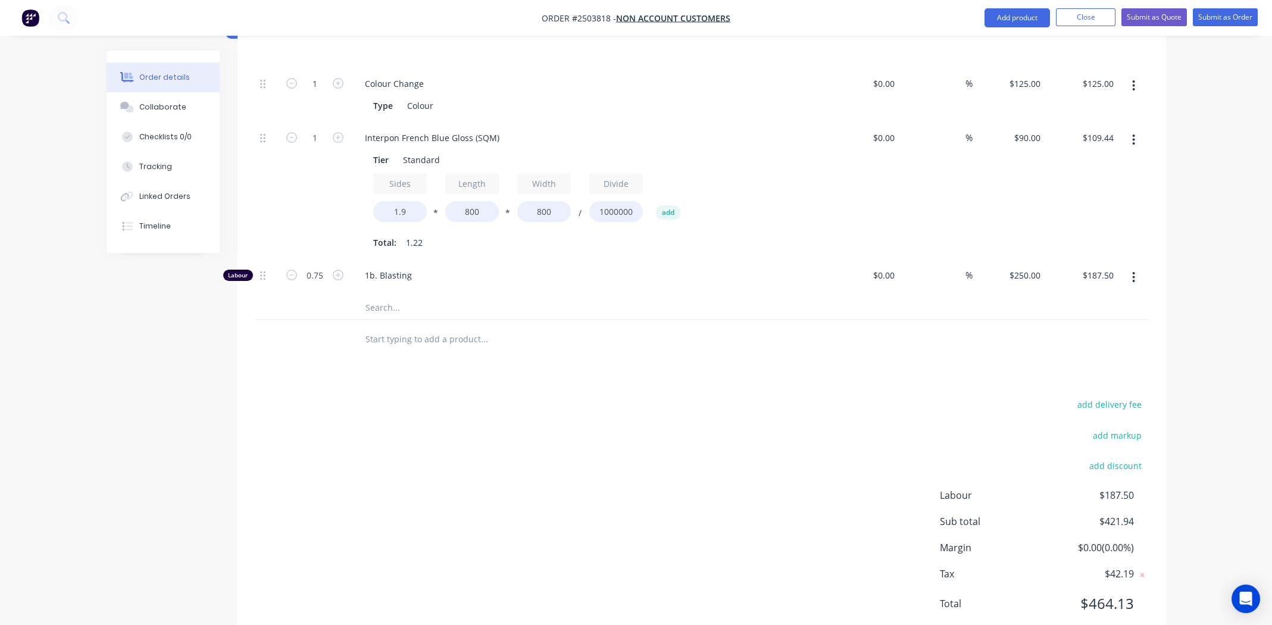
click at [735, 382] on div "Products Show / Hide columns Add product Qty Cost Markup Price Total Kit 1 SQM …" at bounding box center [702, 296] width 929 height 695
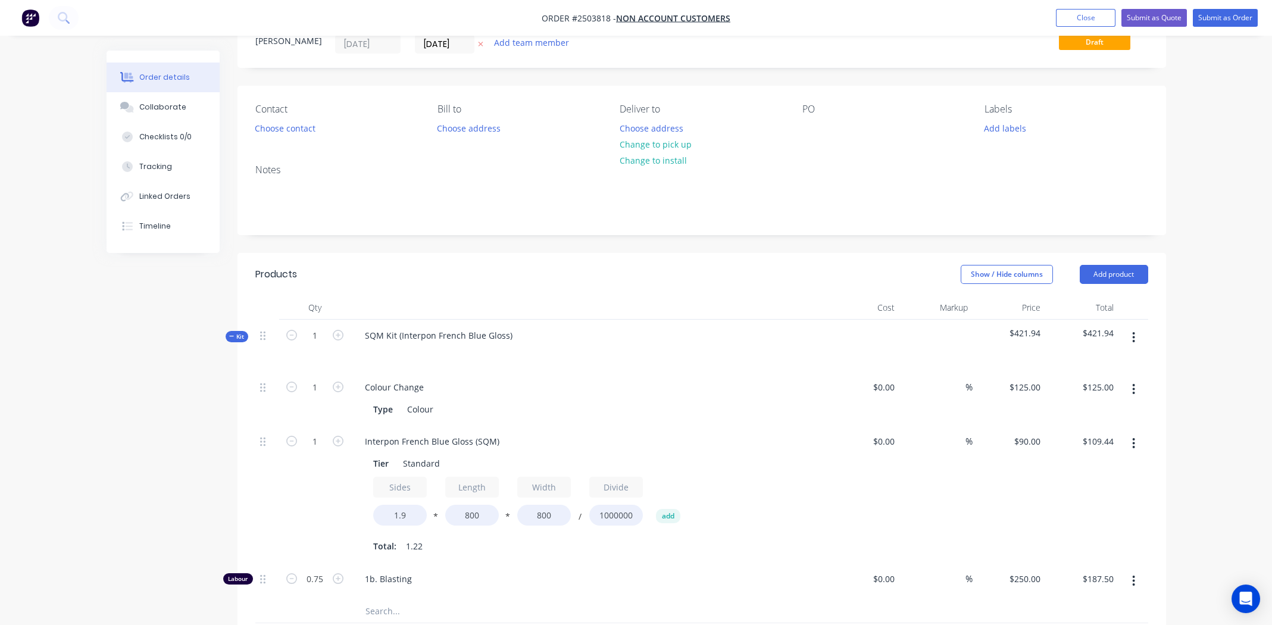
scroll to position [118, 0]
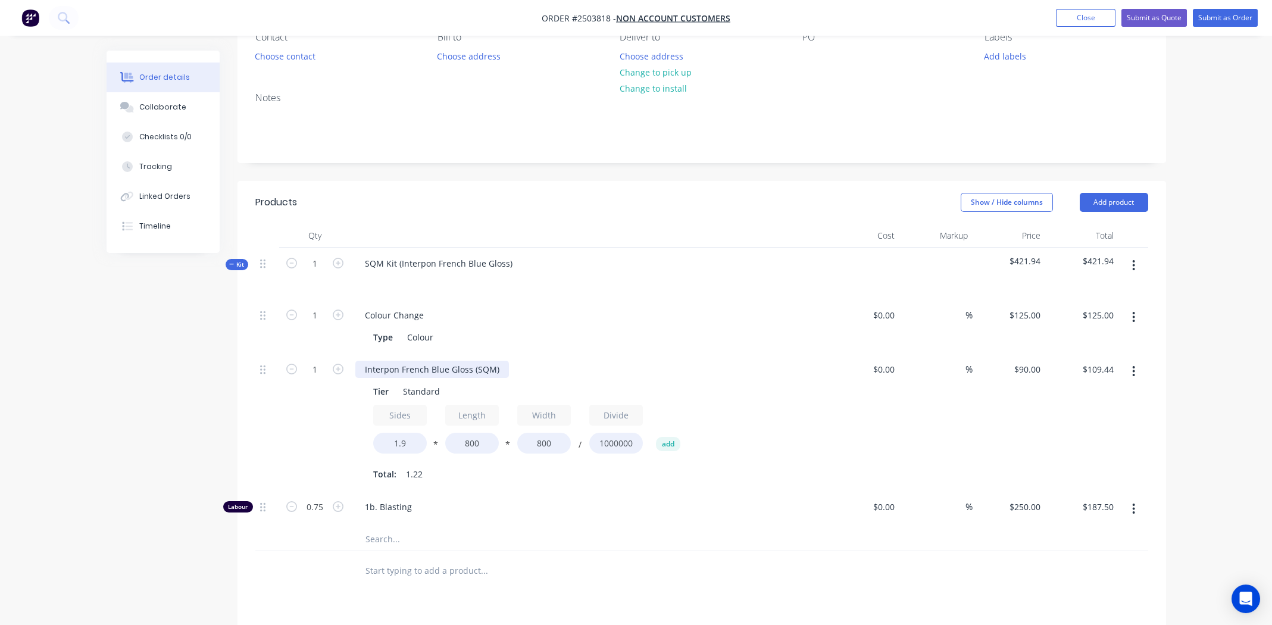
click at [432, 367] on div "Interpon French Blue Gloss (SQM)" at bounding box center [432, 369] width 154 height 17
click at [432, 366] on div "Interpon French Blue Gloss (SQM)" at bounding box center [432, 369] width 154 height 17
paste div
click at [1119, 204] on button "Add product" at bounding box center [1114, 202] width 68 height 19
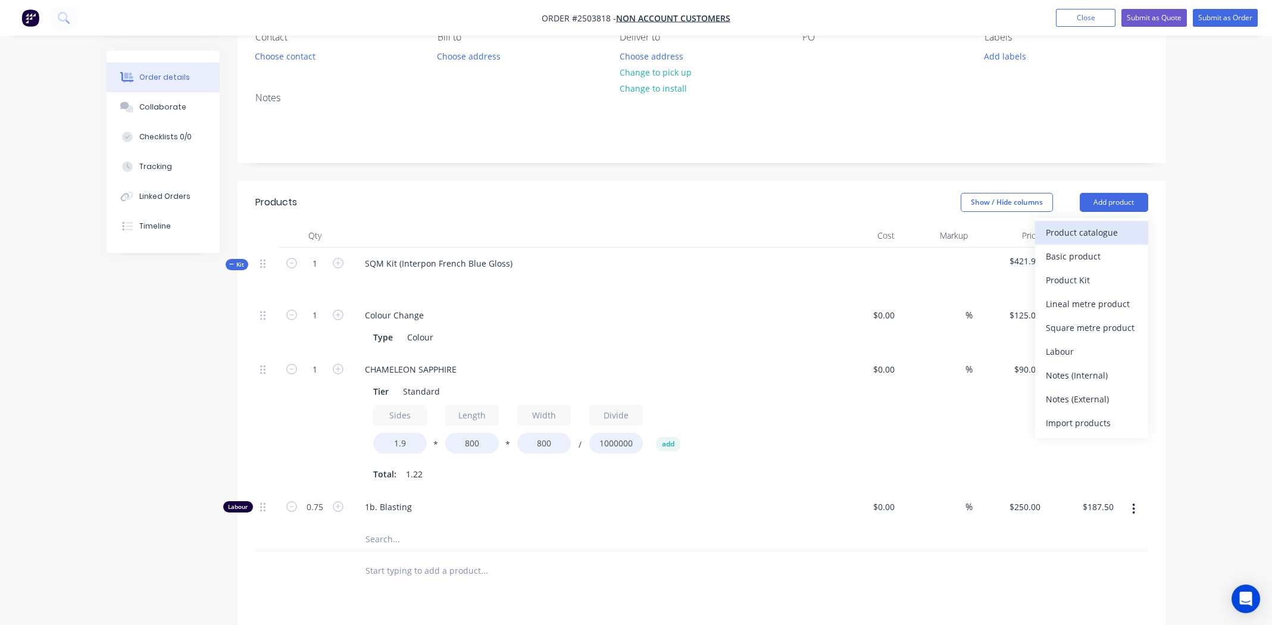
click at [1112, 233] on div "Product catalogue" at bounding box center [1092, 232] width 92 height 17
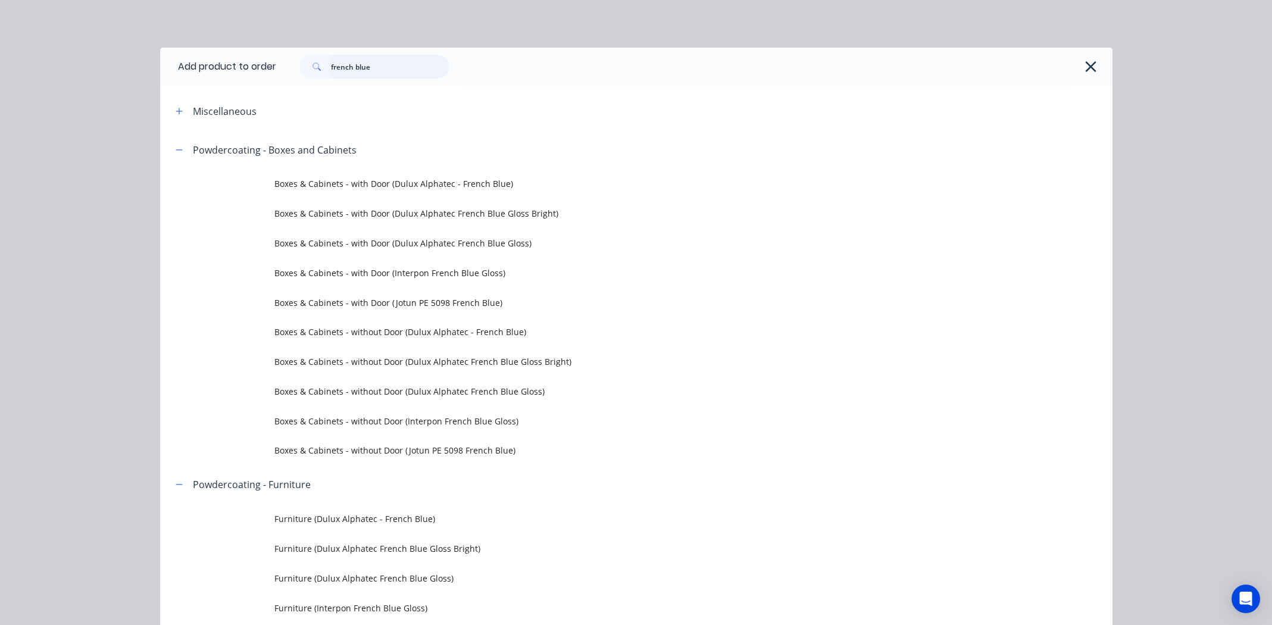
click at [404, 68] on input "french blue" at bounding box center [390, 67] width 118 height 24
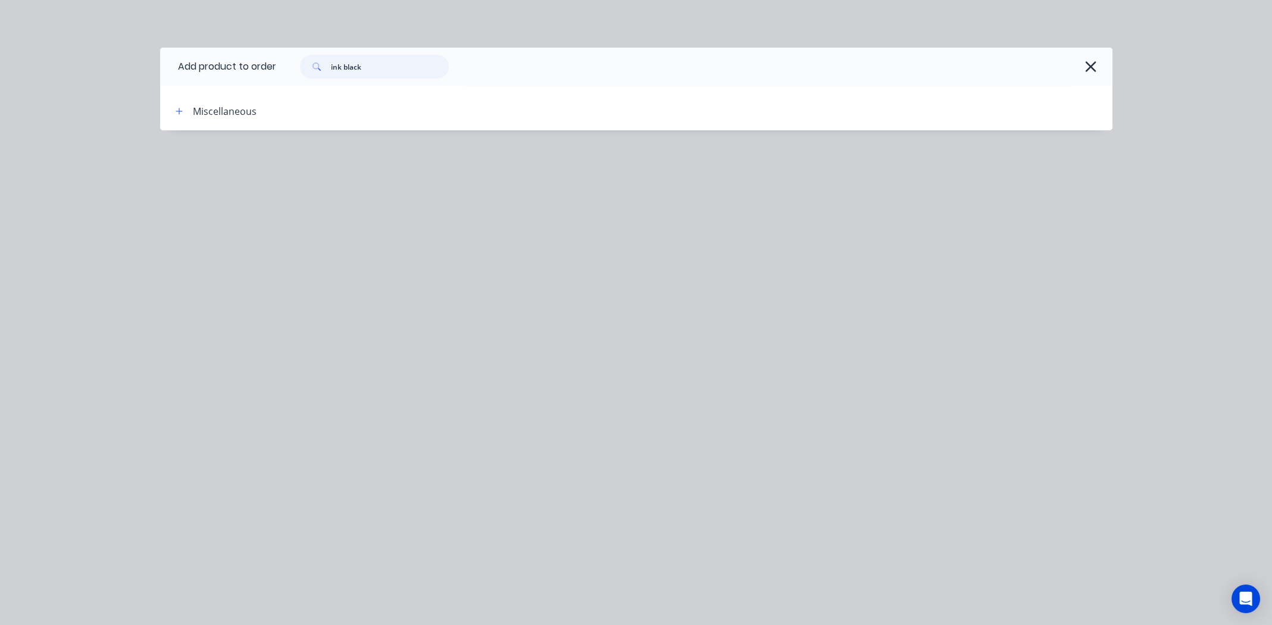
drag, startPoint x: 344, startPoint y: 64, endPoint x: 351, endPoint y: 63, distance: 6.6
click at [344, 63] on input "ink black" at bounding box center [390, 67] width 118 height 24
click at [405, 67] on input "black" at bounding box center [390, 67] width 118 height 24
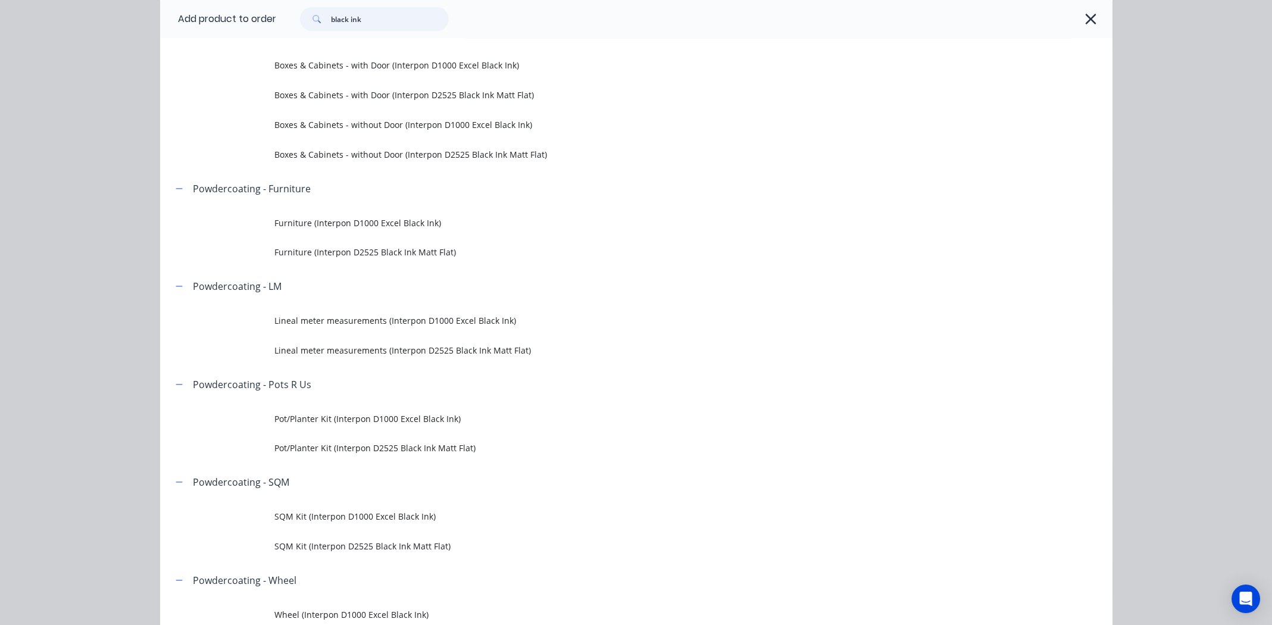
type input "black ink"
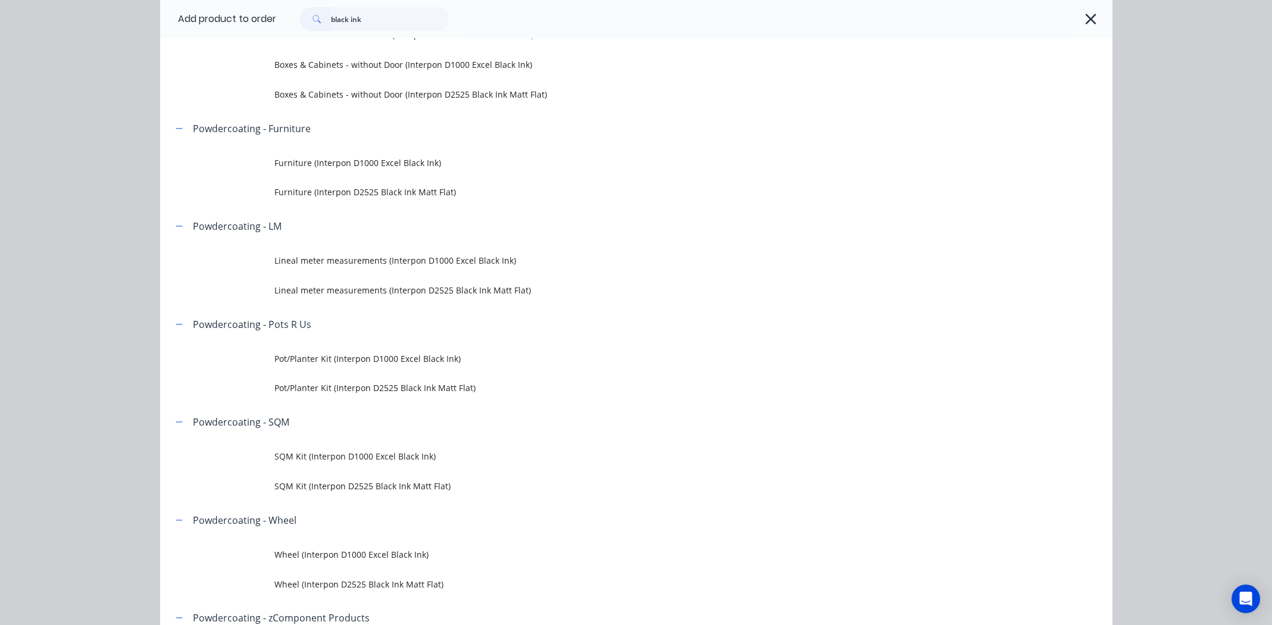
click at [383, 361] on span "Pot/Planter Kit (Interpon D1000 Excel Black Ink)" at bounding box center [609, 358] width 670 height 13
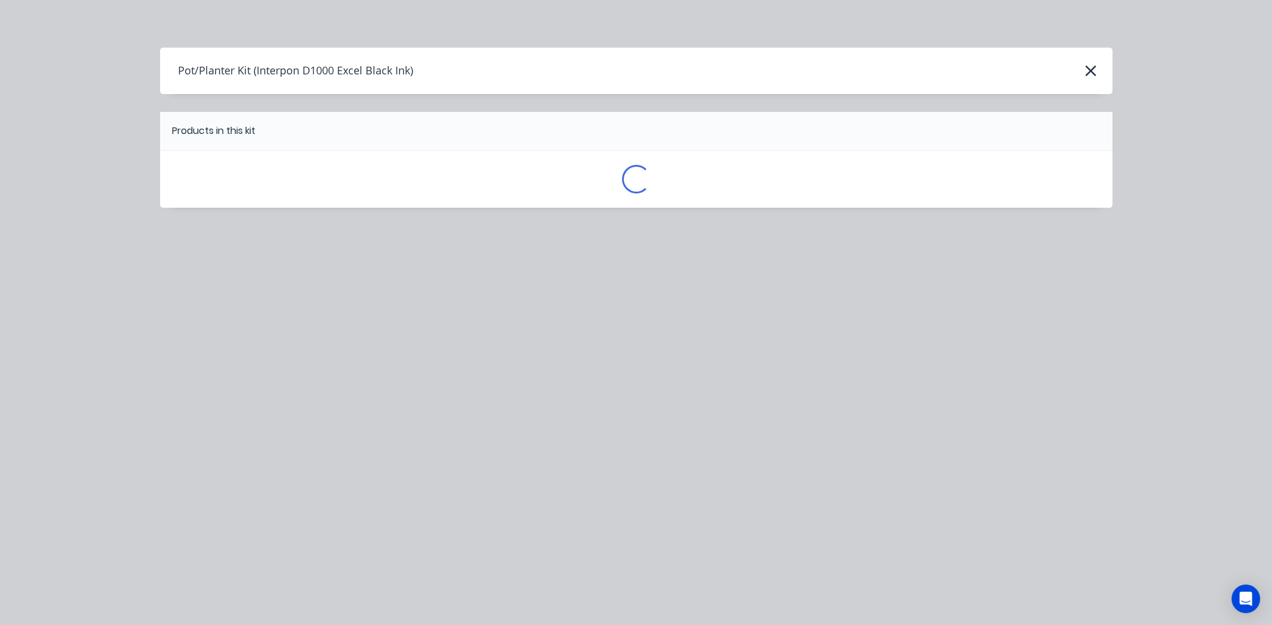
scroll to position [0, 0]
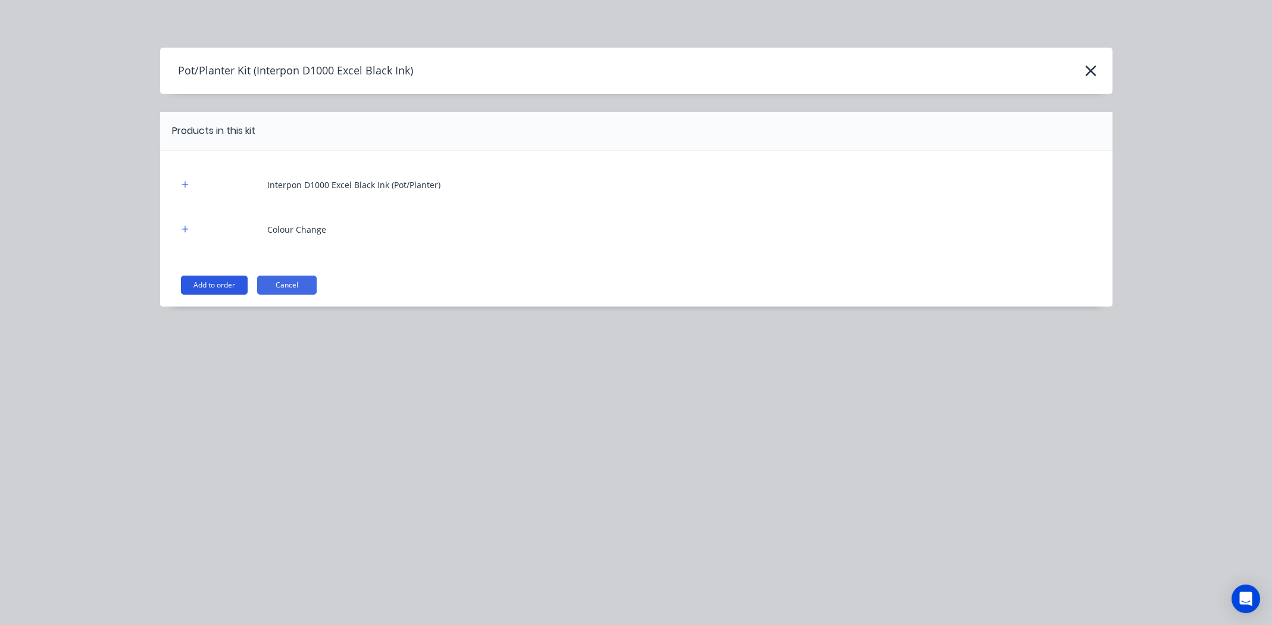
click at [214, 285] on button "Add to order" at bounding box center [214, 285] width 67 height 19
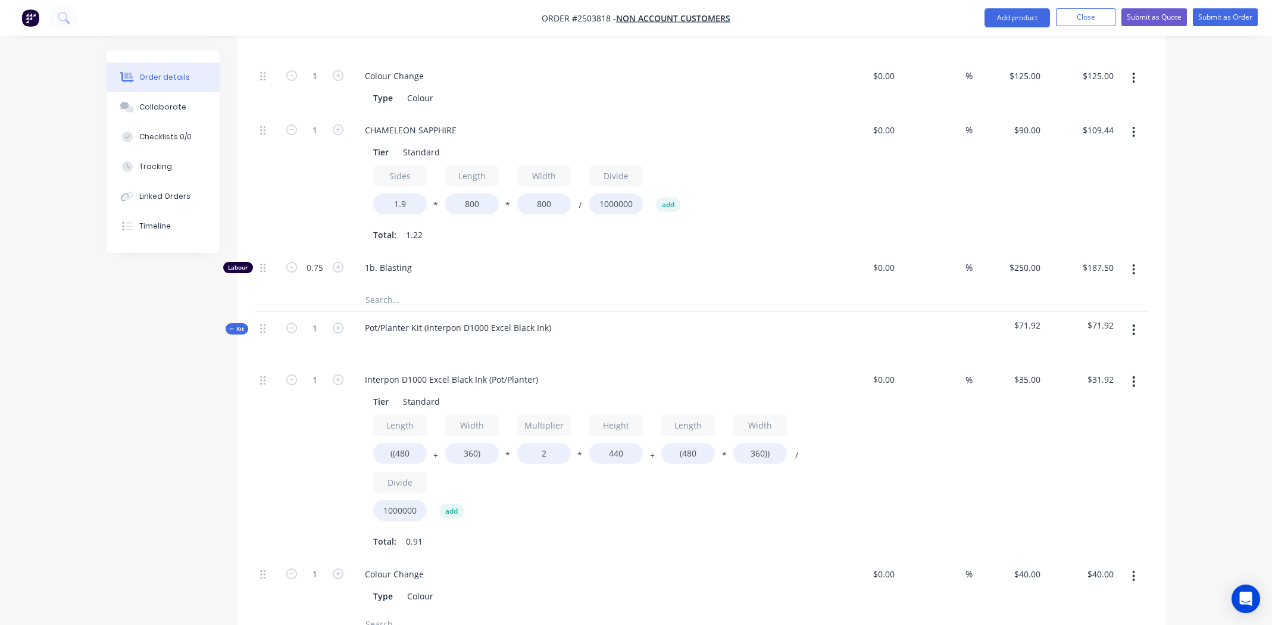
scroll to position [416, 0]
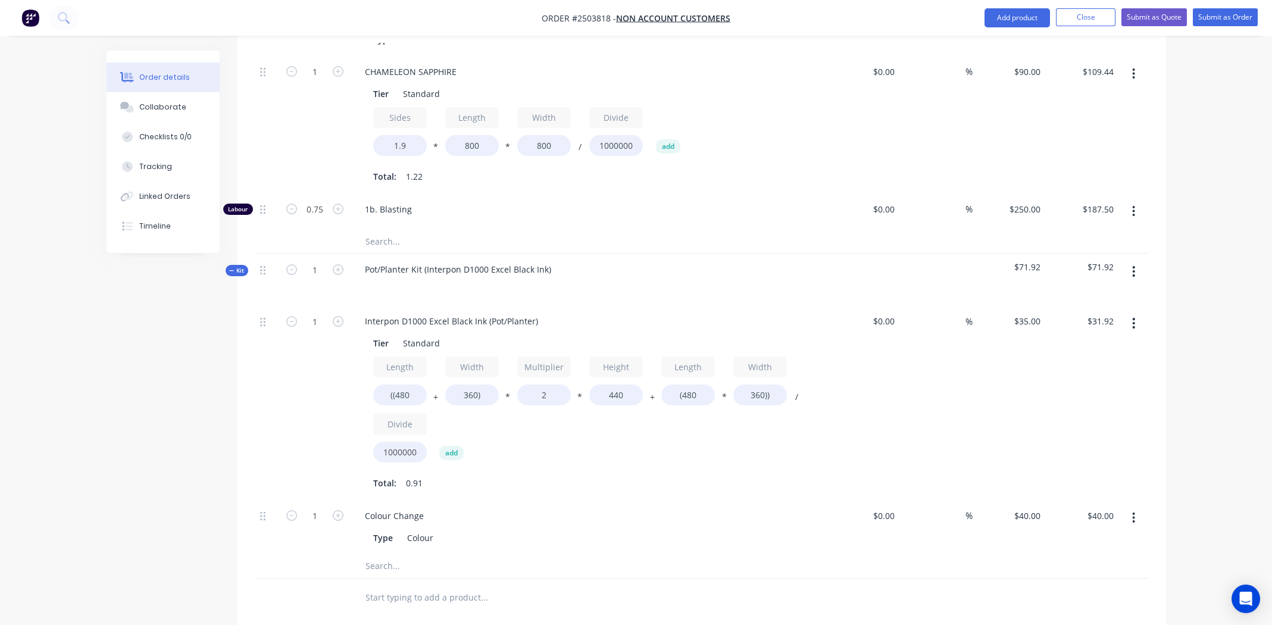
click at [1137, 264] on button "button" at bounding box center [1134, 271] width 28 height 21
click at [1089, 368] on div "Delete" at bounding box center [1092, 374] width 92 height 17
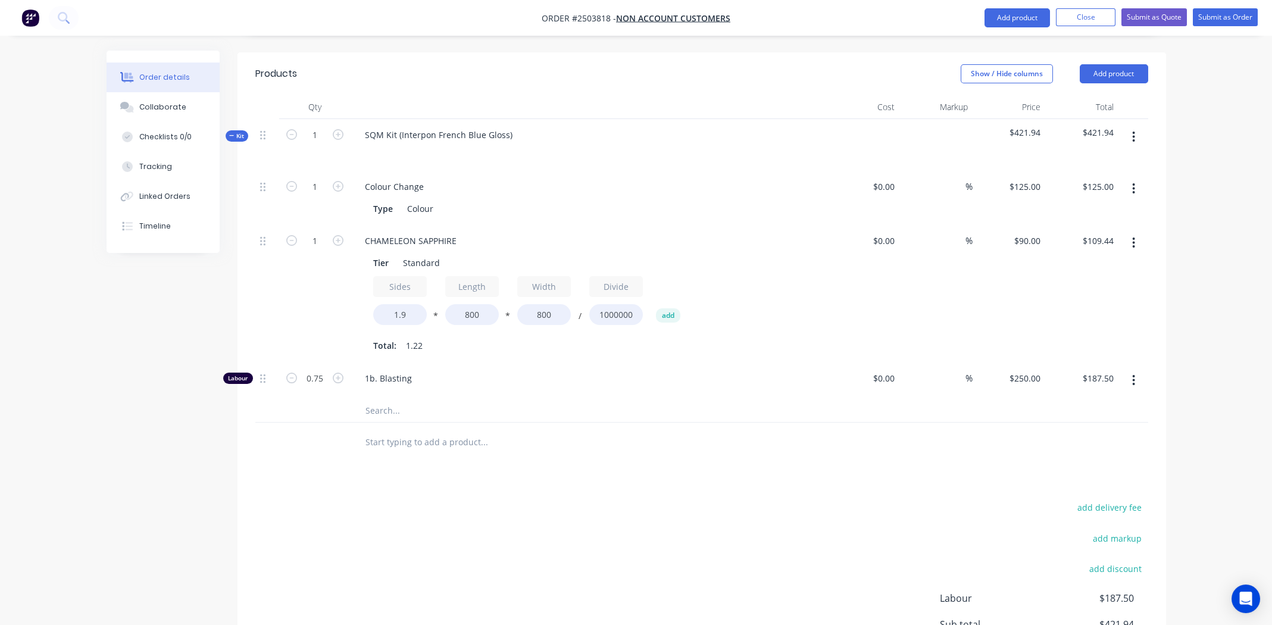
scroll to position [207, 0]
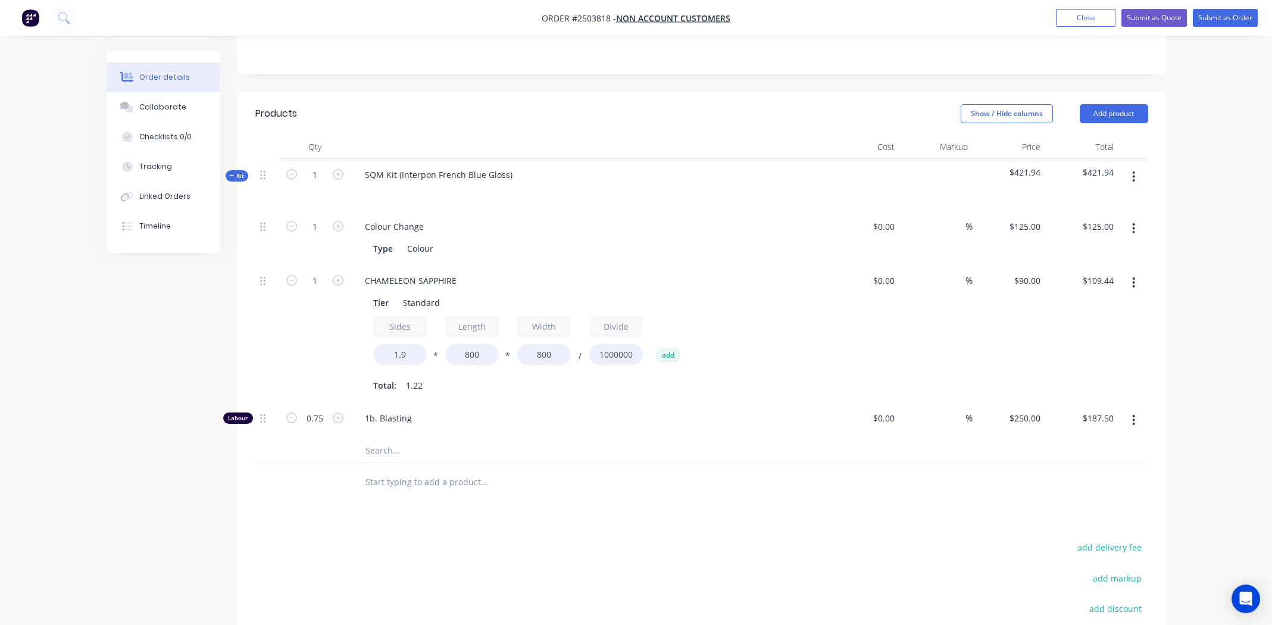
click at [1133, 277] on icon "button" at bounding box center [1134, 282] width 2 height 11
click at [1110, 305] on div "Duplicate" at bounding box center [1092, 313] width 92 height 17
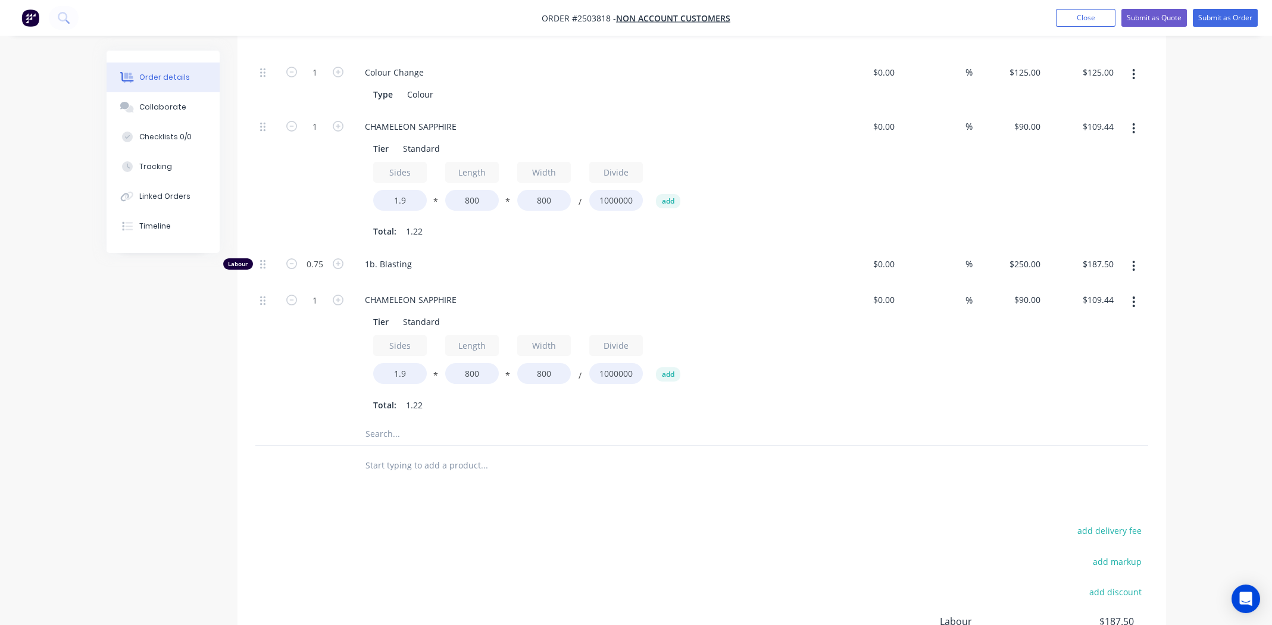
scroll to position [505, 0]
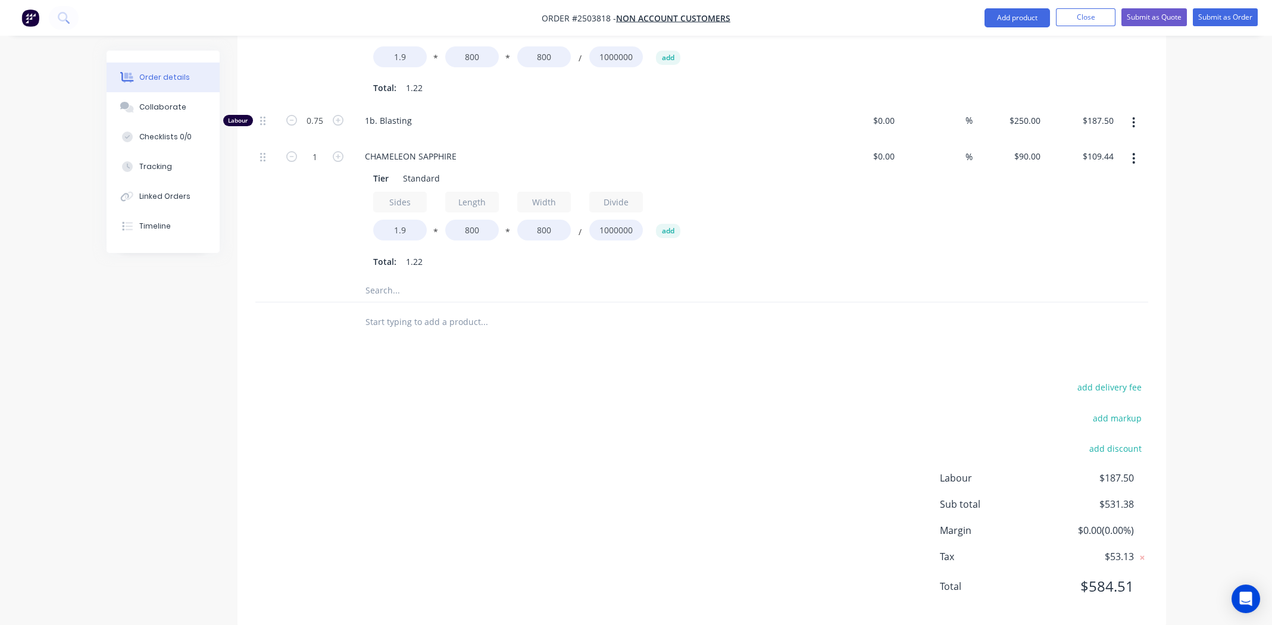
click at [467, 380] on div "add delivery fee add markup add discount Labour $187.50 Sub total $531.38 Margi…" at bounding box center [701, 494] width 893 height 230
click at [388, 151] on div "CHAMELEON SAPPHIRE" at bounding box center [410, 156] width 111 height 17
click at [388, 152] on div "CHAMELEON SAPPHIRE" at bounding box center [410, 156] width 111 height 17
click at [616, 381] on div "add delivery fee add markup add discount Labour $187.50 Sub total $531.38 Margi…" at bounding box center [701, 494] width 893 height 230
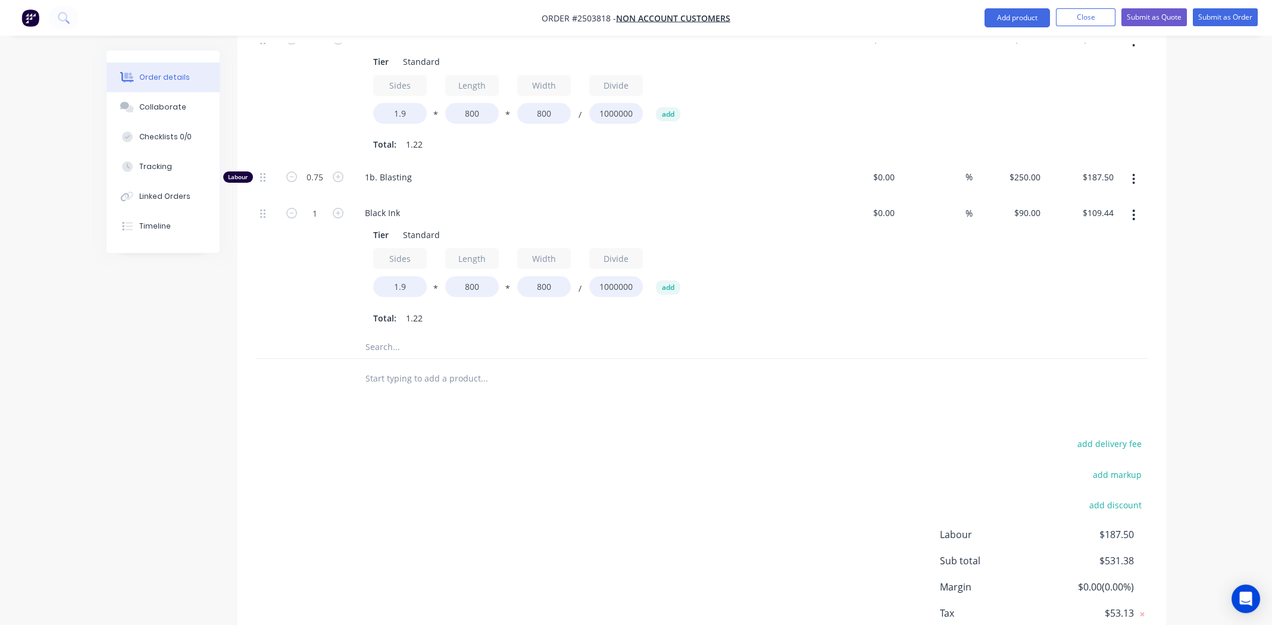
scroll to position [523, 0]
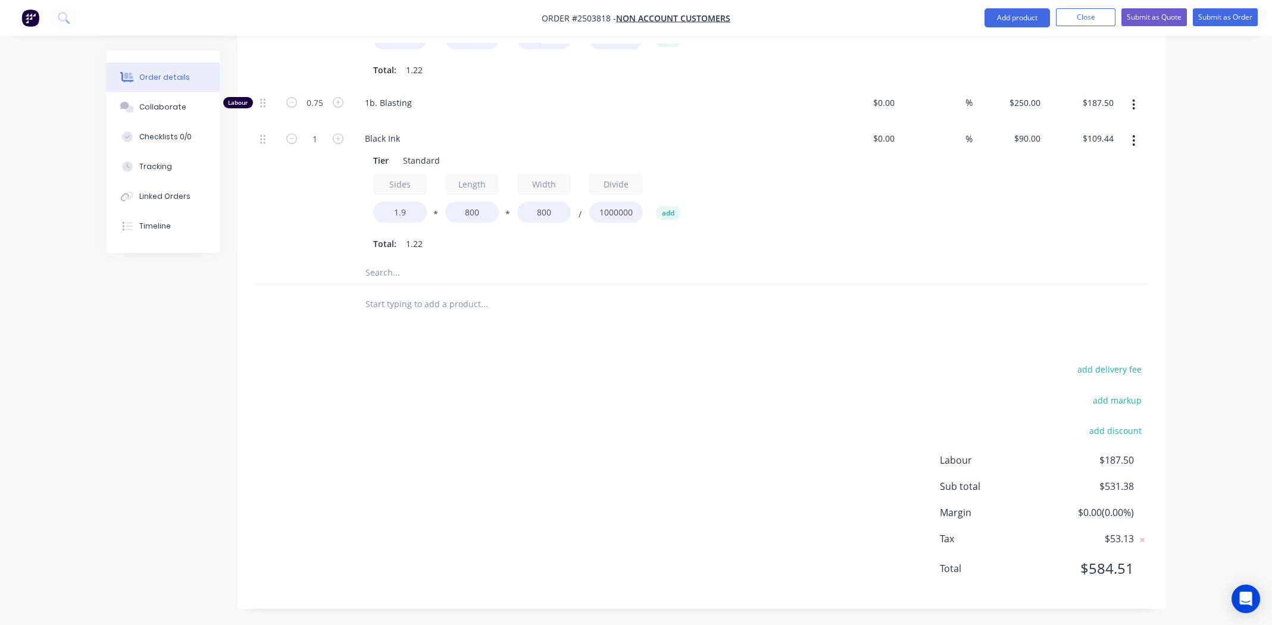
click at [584, 439] on div "add delivery fee add markup add discount Labour $187.50 Sub total $531.38 Margi…" at bounding box center [701, 476] width 893 height 230
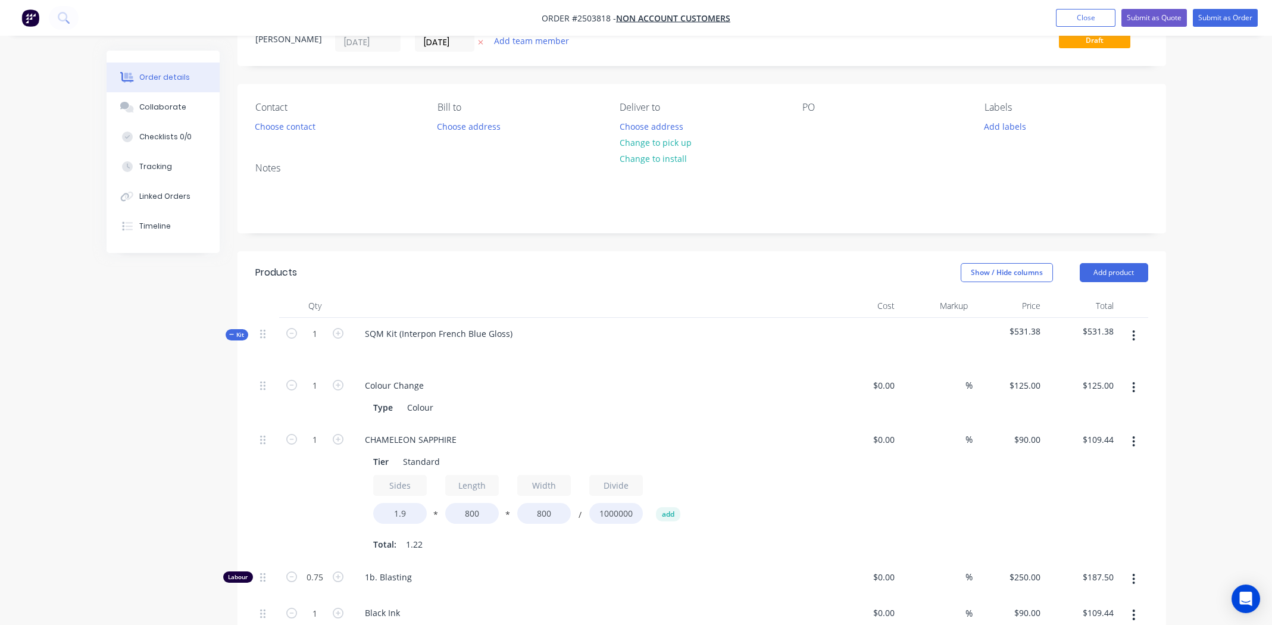
scroll to position [0, 0]
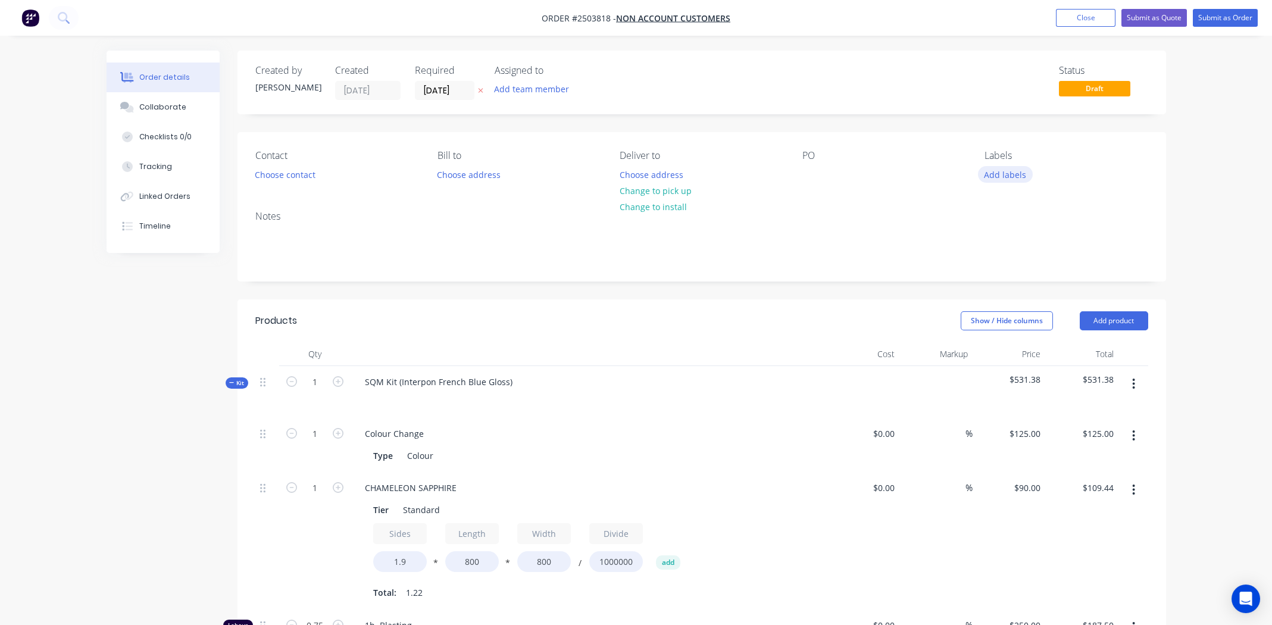
click at [1007, 174] on button "Add labels" at bounding box center [1005, 174] width 55 height 16
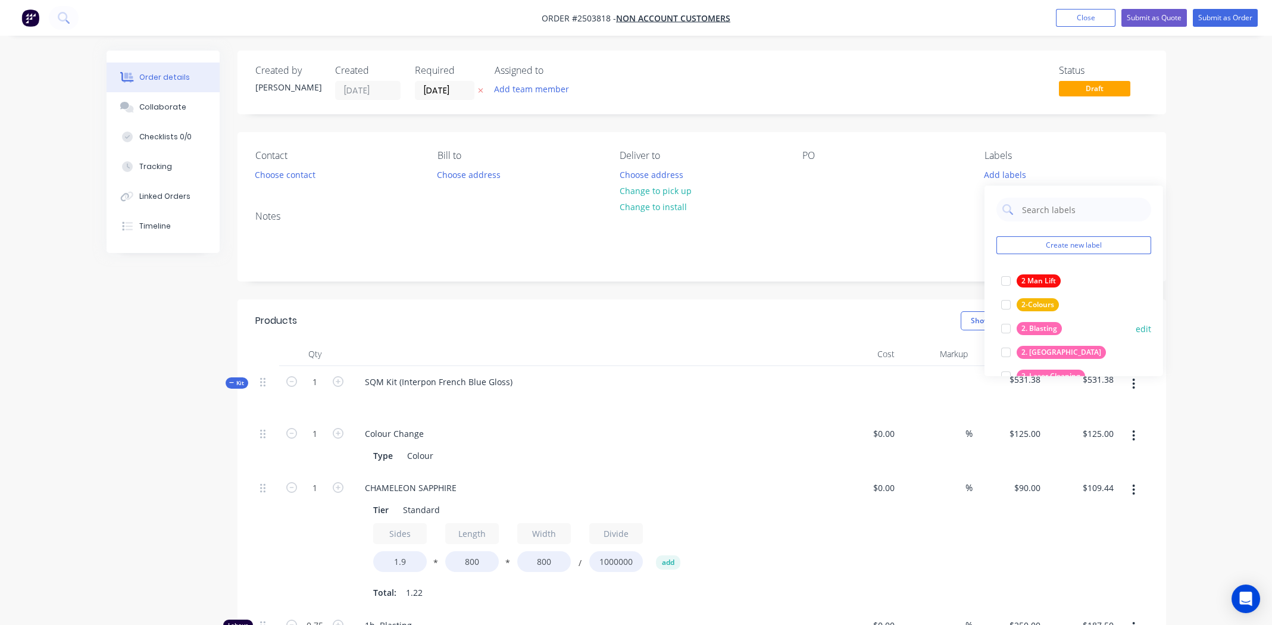
click at [1005, 327] on div at bounding box center [1006, 329] width 24 height 24
click at [1073, 207] on input "text" at bounding box center [1083, 204] width 124 height 24
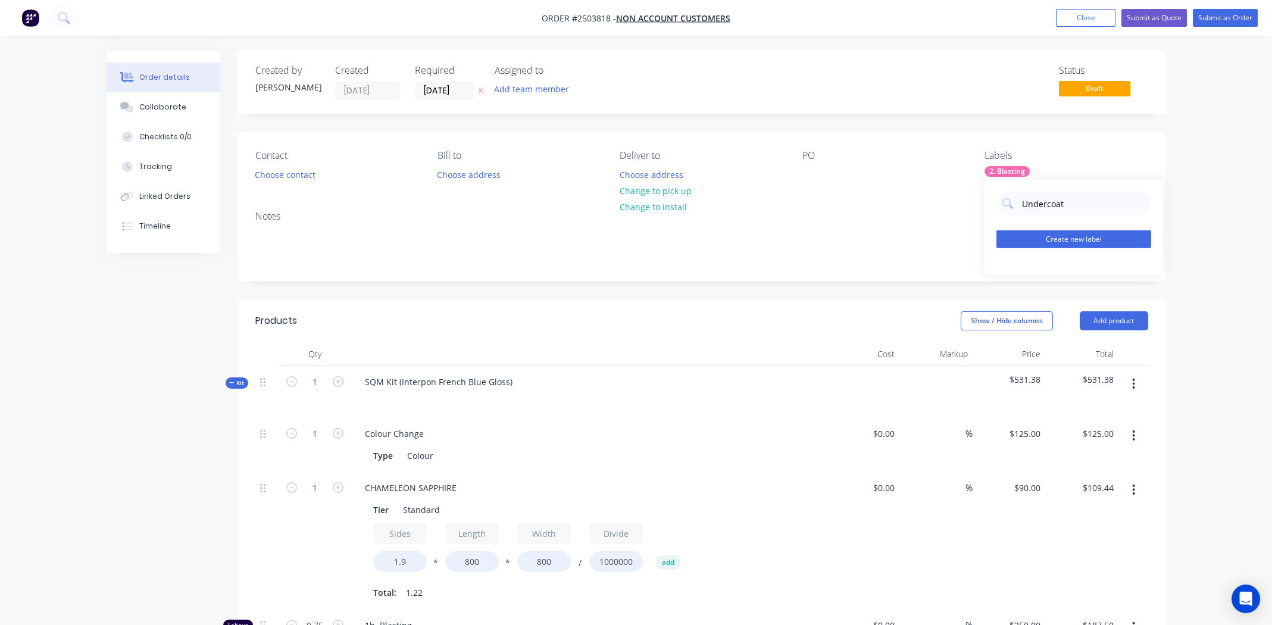
type input "Undercoat"
click at [1101, 236] on button "Create new label" at bounding box center [1074, 239] width 155 height 18
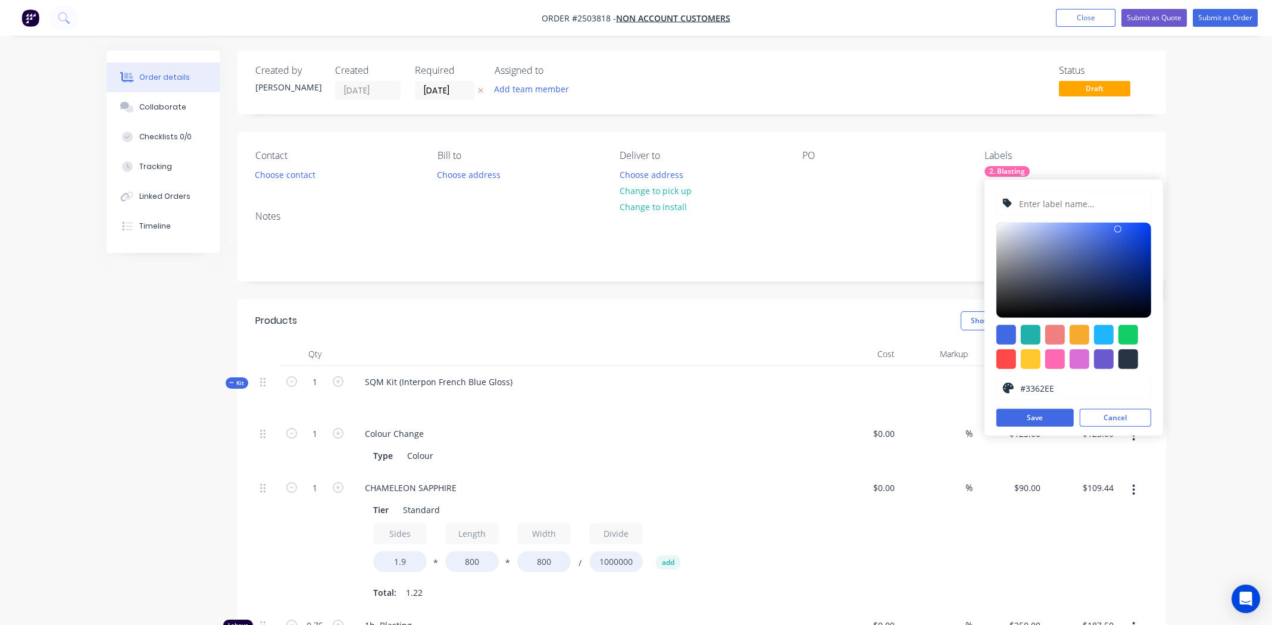
type input "#3362EE"
click at [1118, 229] on div at bounding box center [1074, 270] width 155 height 95
click at [1046, 417] on button "Save" at bounding box center [1035, 418] width 77 height 18
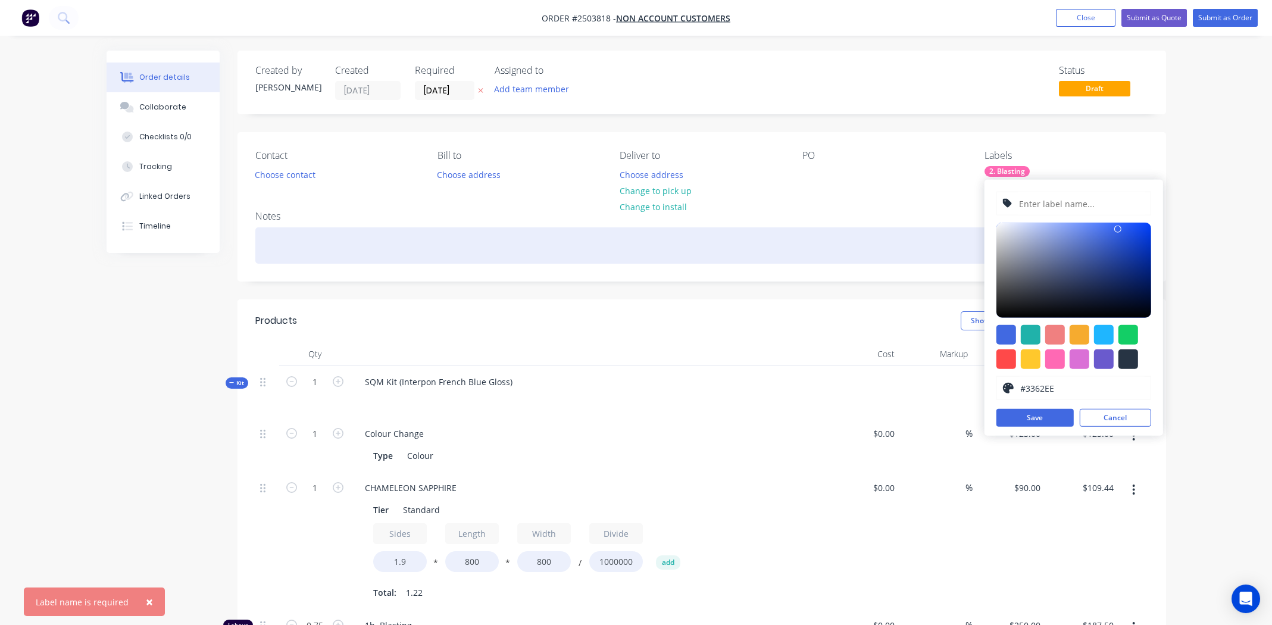
click at [914, 235] on div at bounding box center [701, 245] width 893 height 36
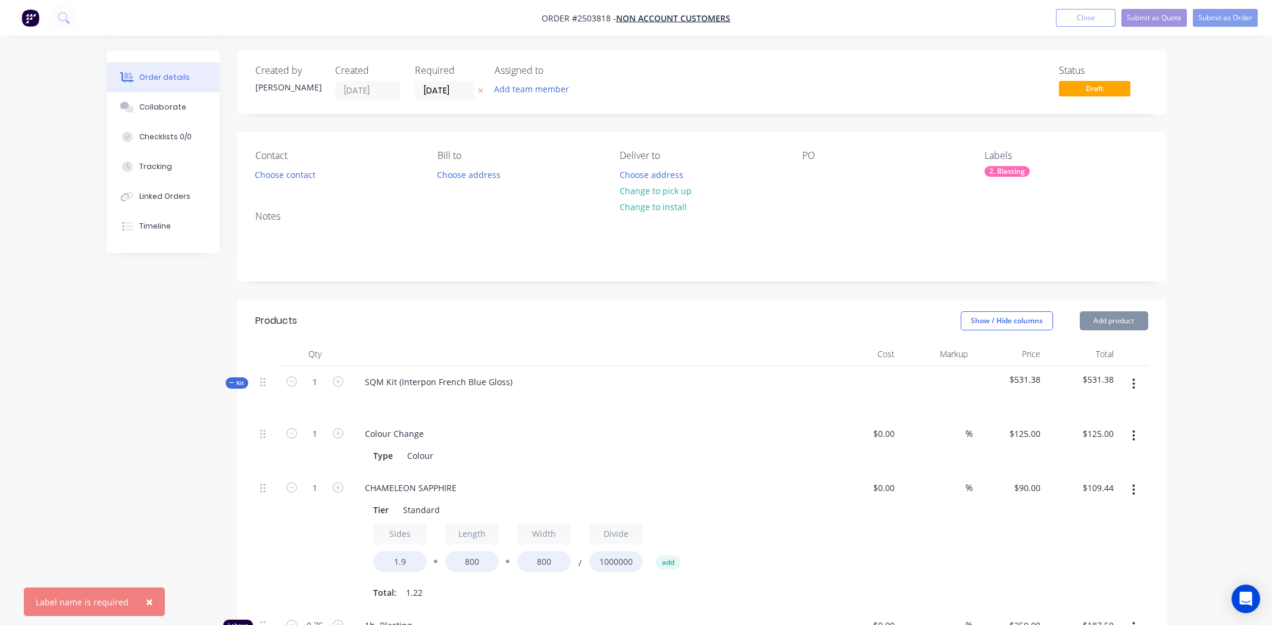
click at [1017, 170] on div "2. Blasting" at bounding box center [1007, 171] width 45 height 11
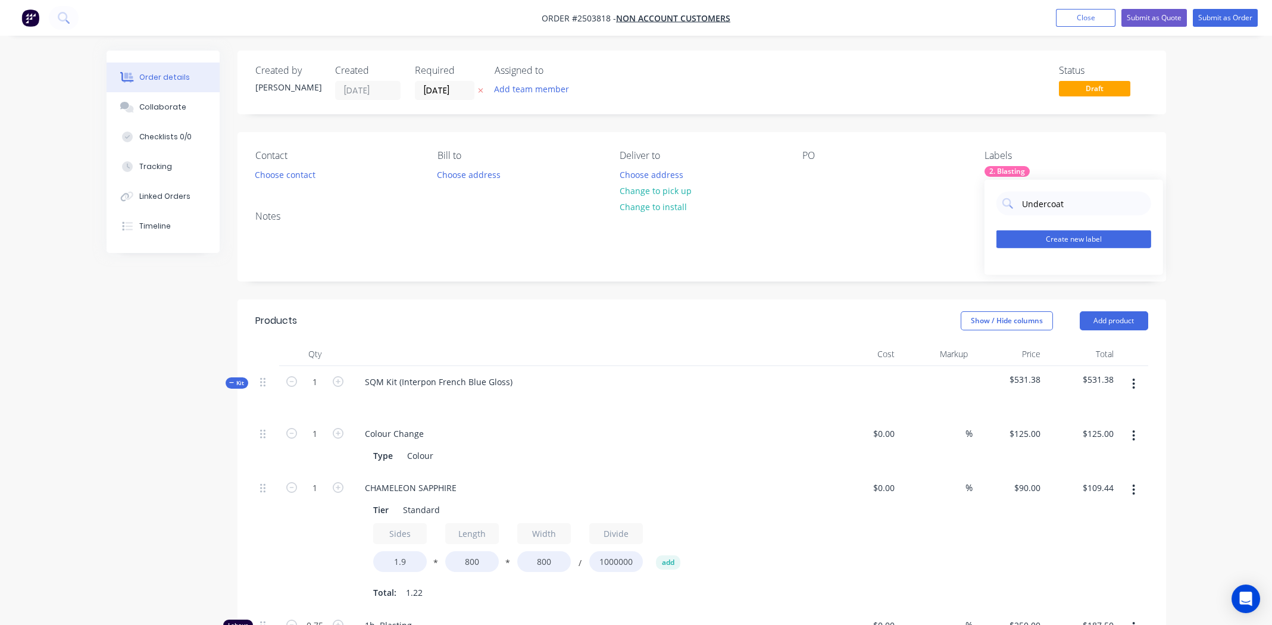
click at [1068, 239] on button "Create new label" at bounding box center [1074, 239] width 155 height 18
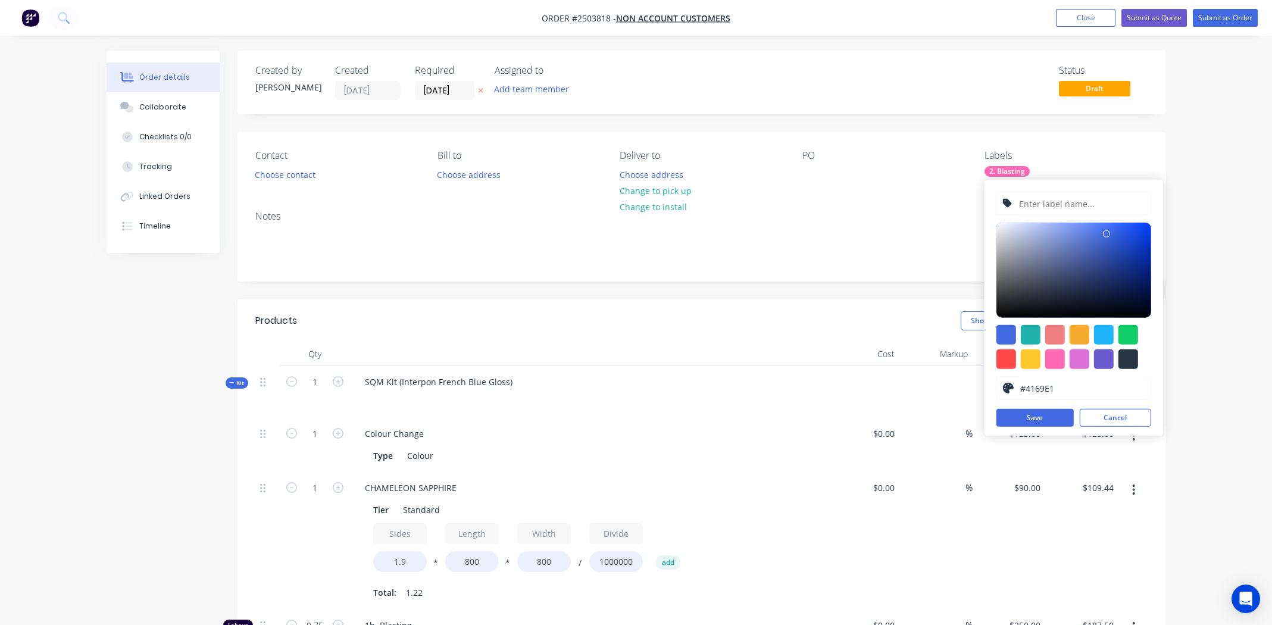
type input "#3462EC"
click at [1117, 229] on div at bounding box center [1074, 270] width 155 height 95
click at [1028, 416] on button "Save" at bounding box center [1035, 418] width 77 height 18
click at [1028, 415] on button "Save" at bounding box center [1035, 418] width 77 height 18
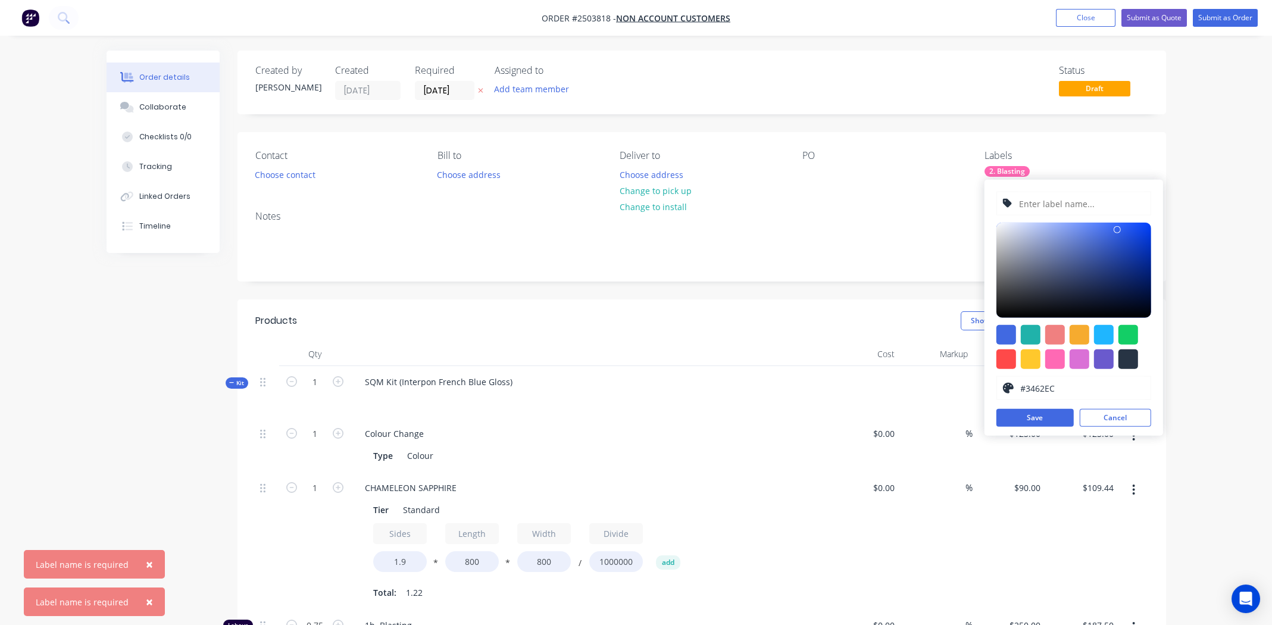
click at [1072, 198] on input "text" at bounding box center [1081, 203] width 127 height 23
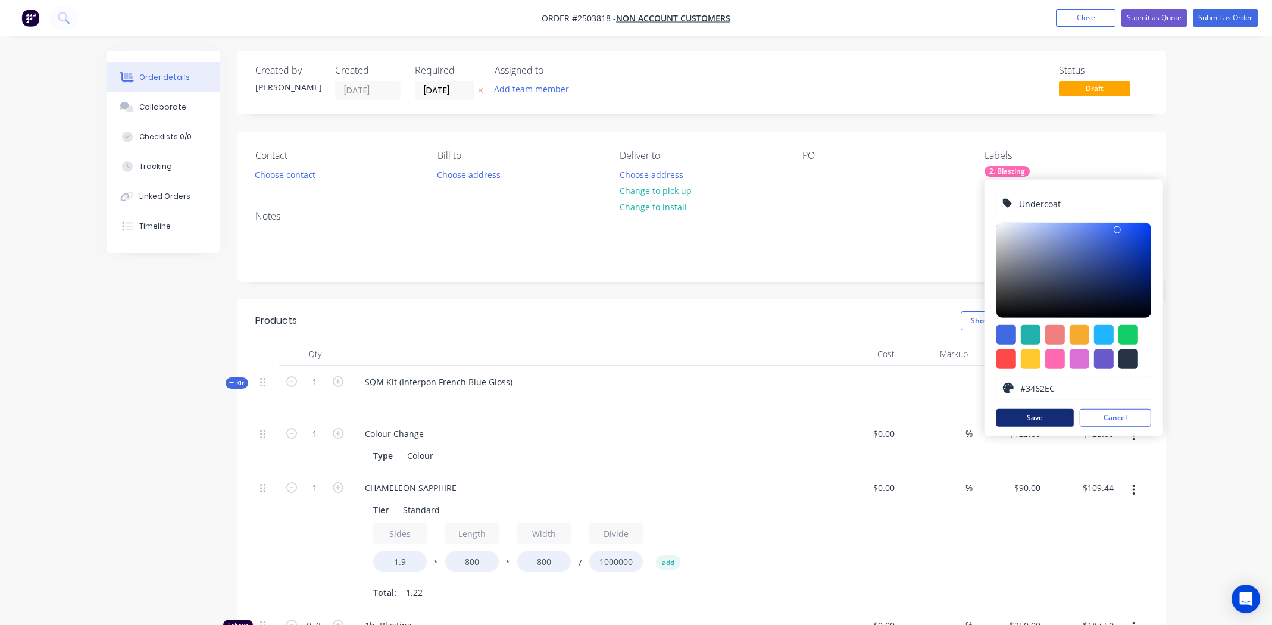
type input "Undercoat"
click at [1056, 414] on button "Save" at bounding box center [1035, 418] width 77 height 18
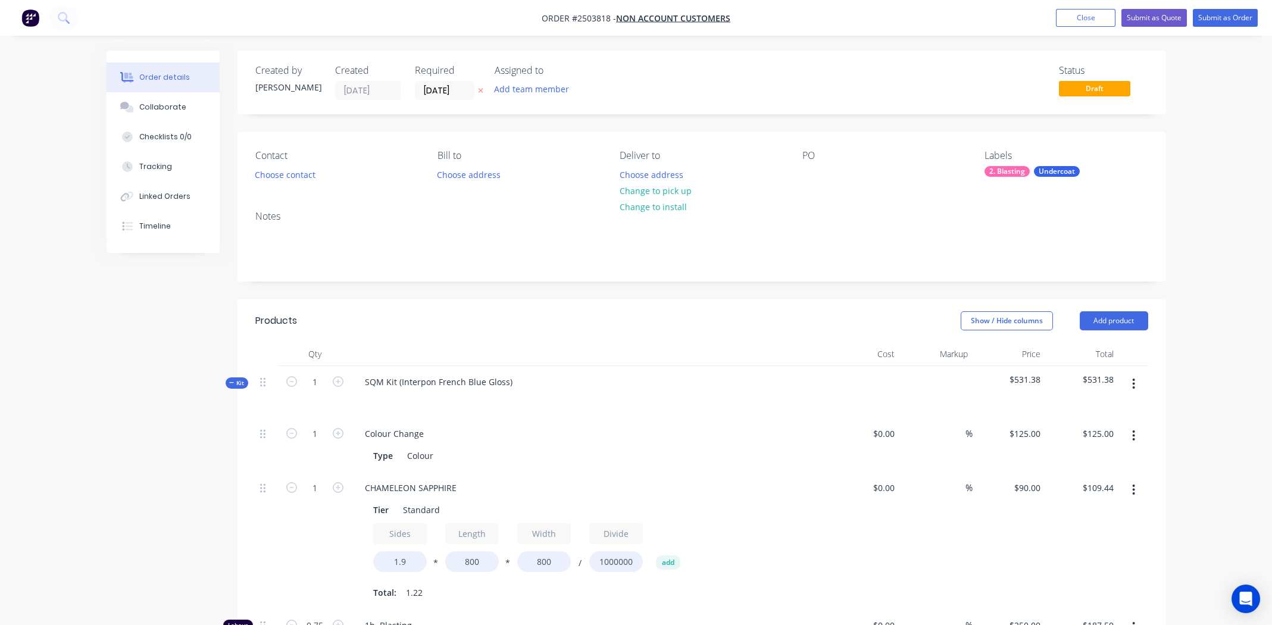
click at [914, 225] on div "Notes" at bounding box center [702, 241] width 929 height 80
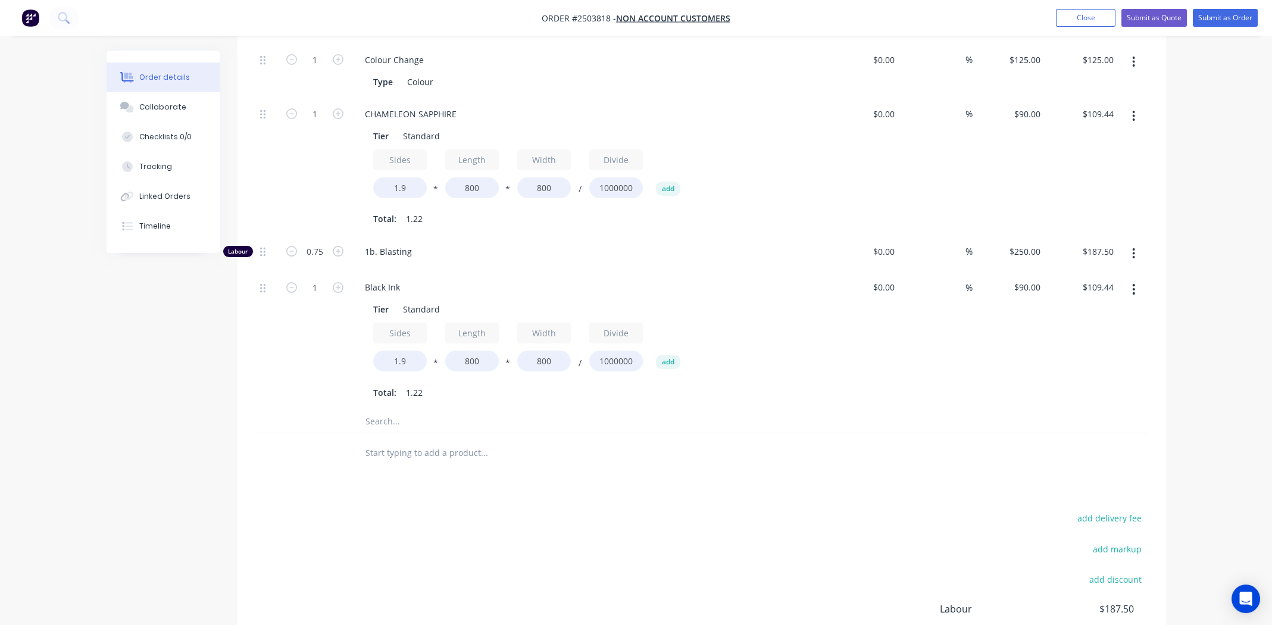
scroll to position [285, 0]
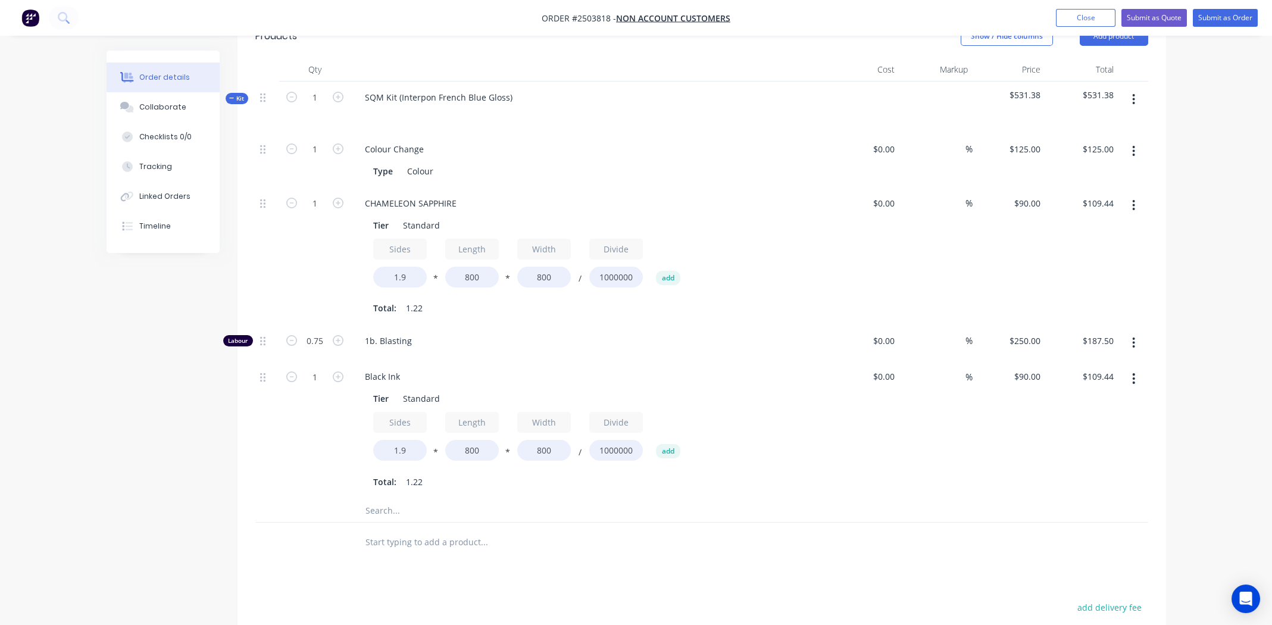
click at [861, 501] on div at bounding box center [701, 510] width 893 height 24
click at [1130, 150] on button "button" at bounding box center [1134, 150] width 28 height 21
click at [1083, 182] on div "Duplicate" at bounding box center [1092, 182] width 92 height 17
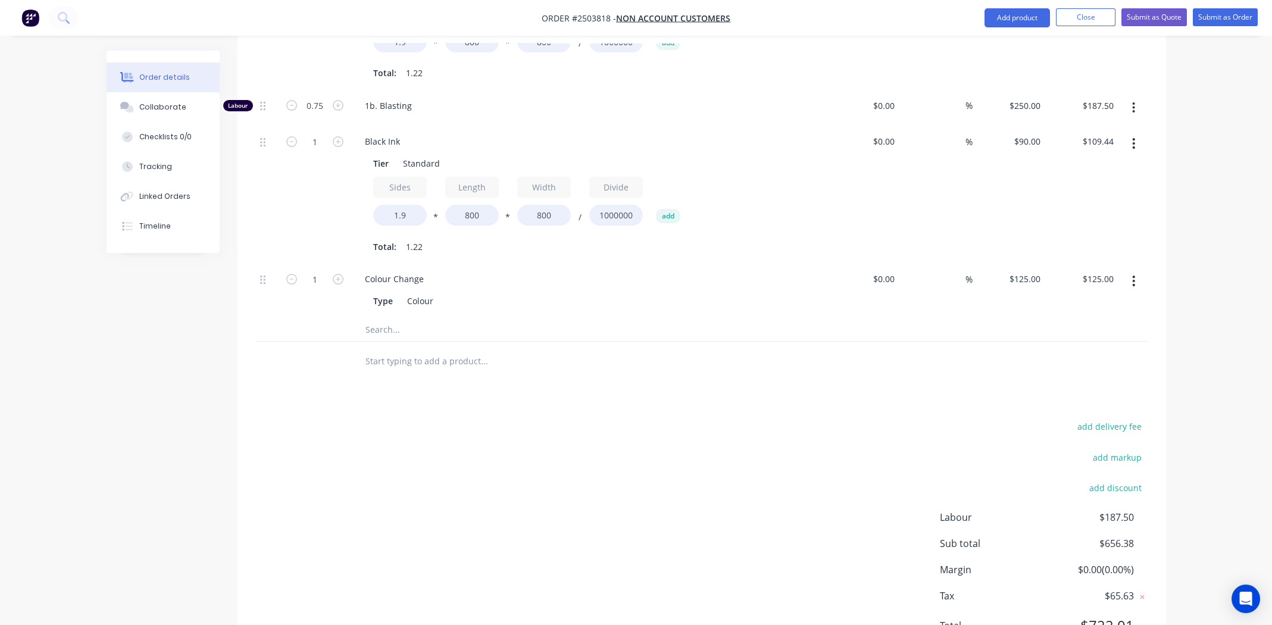
scroll to position [458, 0]
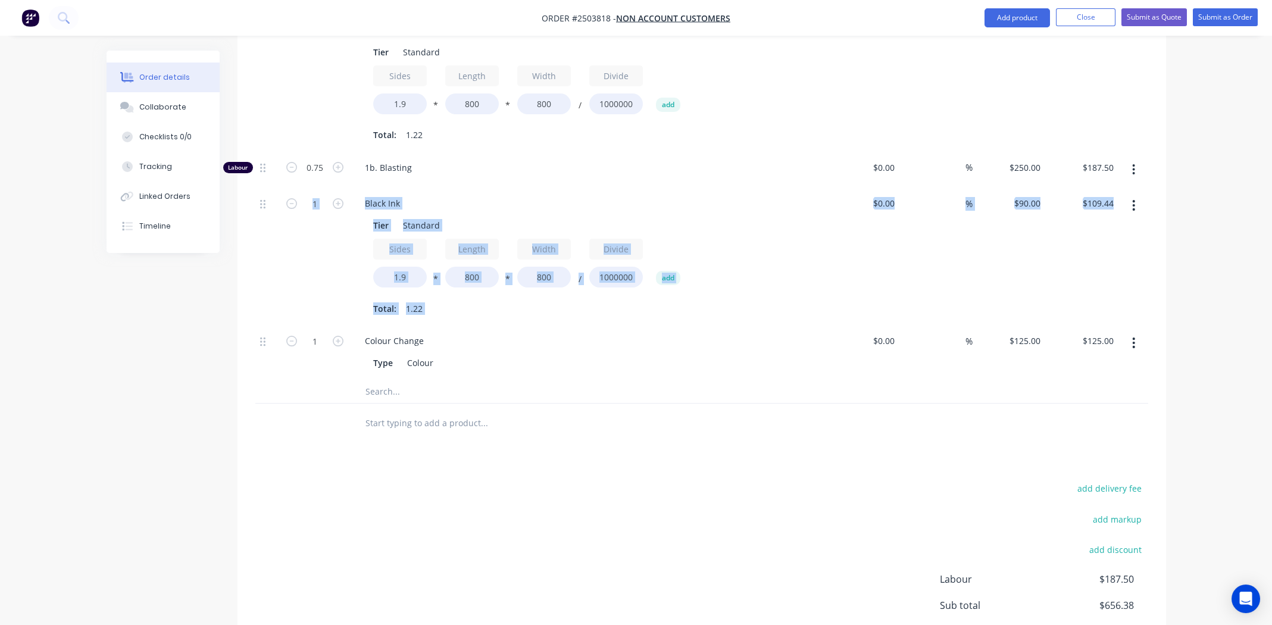
drag, startPoint x: 258, startPoint y: 343, endPoint x: 283, endPoint y: 212, distance: 133.3
click at [283, 212] on div "1 Colour Change Type Colour $0.00 $0.00 % $125.00 $125.00 $125.00 $125.00 1 CHA…" at bounding box center [701, 170] width 893 height 420
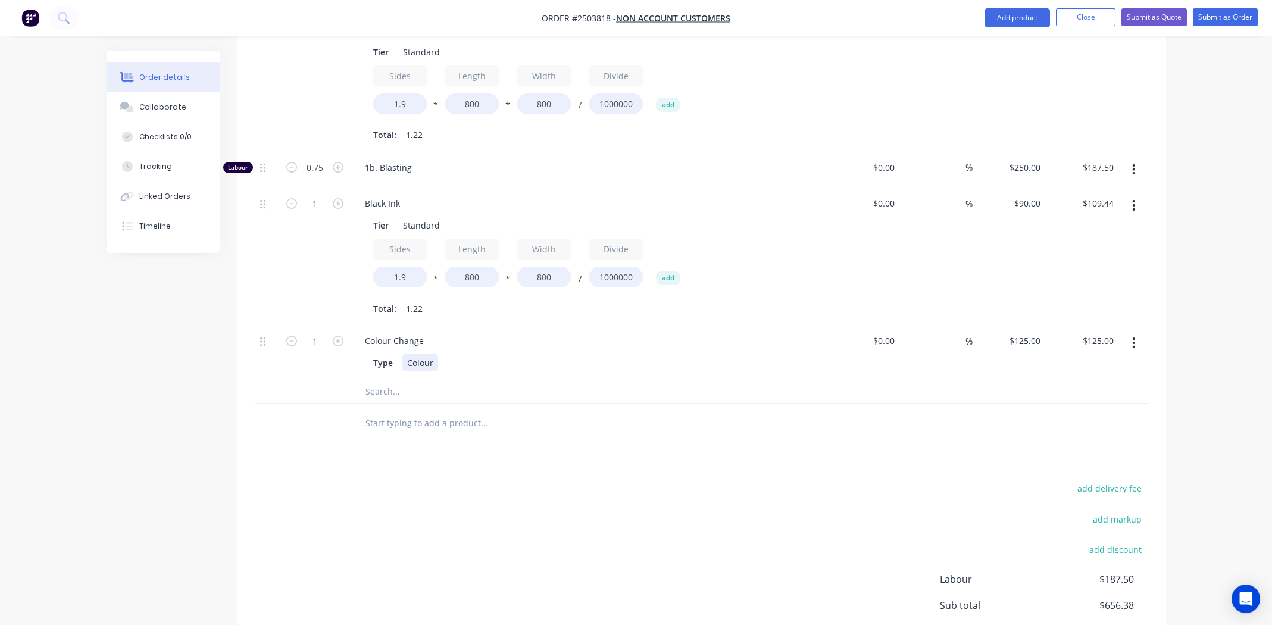
click at [710, 371] on div "Colour Change Type Colour" at bounding box center [589, 352] width 476 height 54
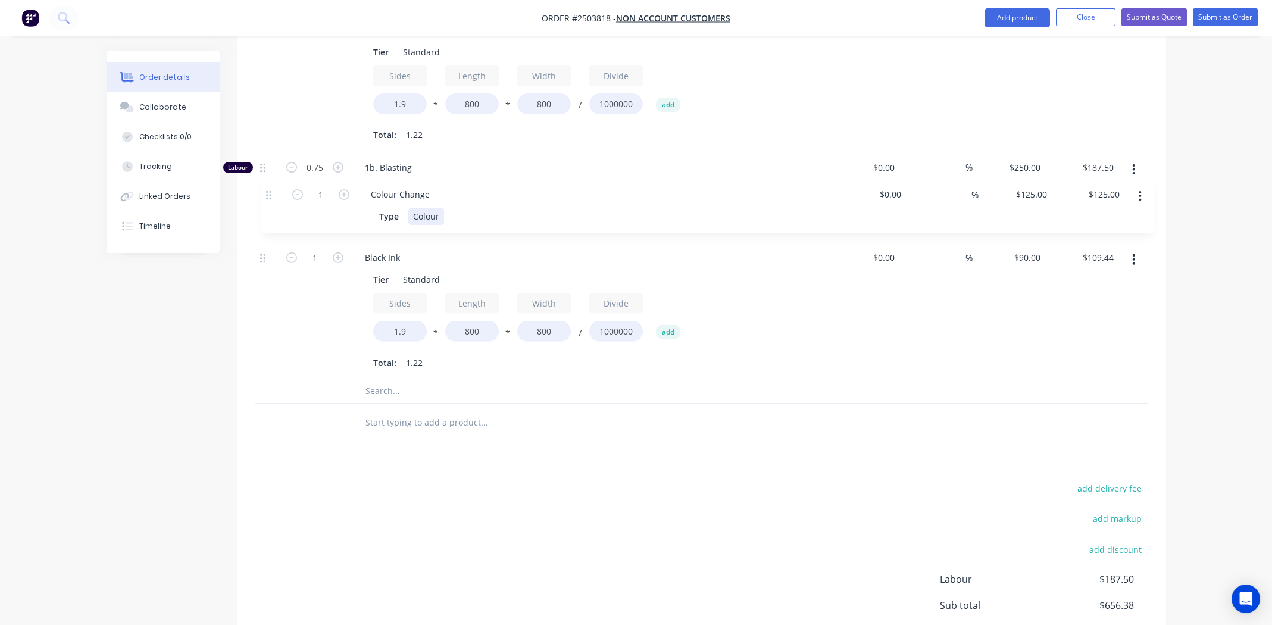
drag, startPoint x: 264, startPoint y: 339, endPoint x: 276, endPoint y: 190, distance: 149.3
click at [276, 190] on div "1 Colour Change Type Colour $0.00 $0.00 % $125.00 $125.00 $125.00 $125.00 1 CHA…" at bounding box center [701, 169] width 893 height 419
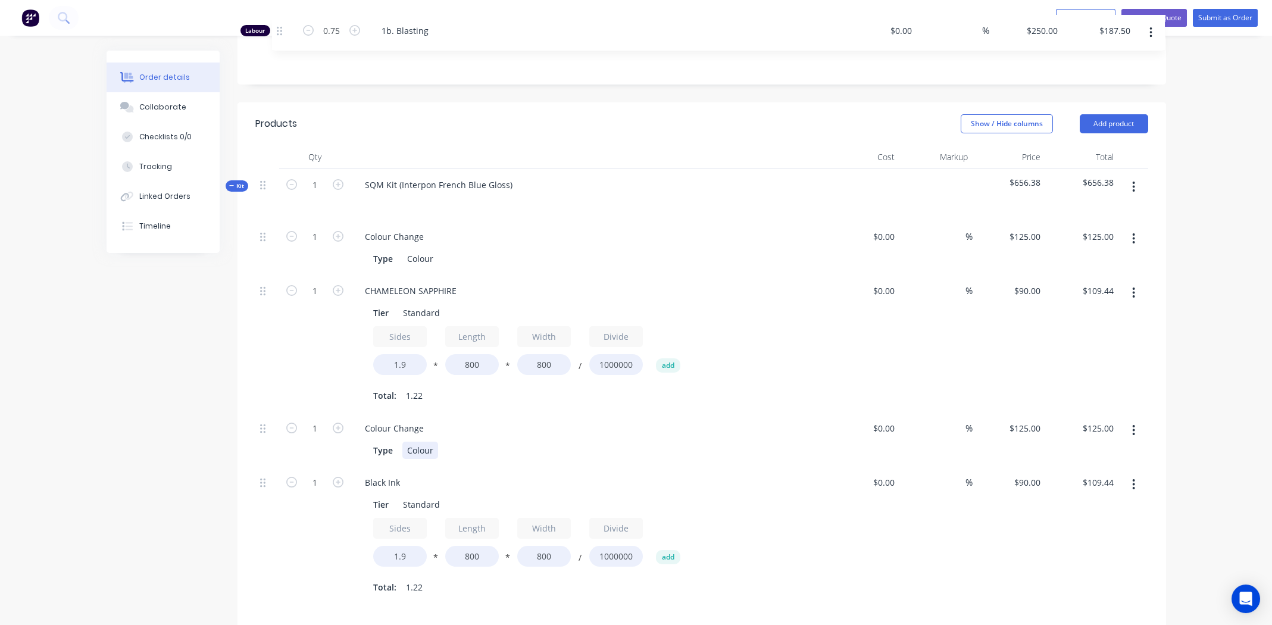
scroll to position [0, 0]
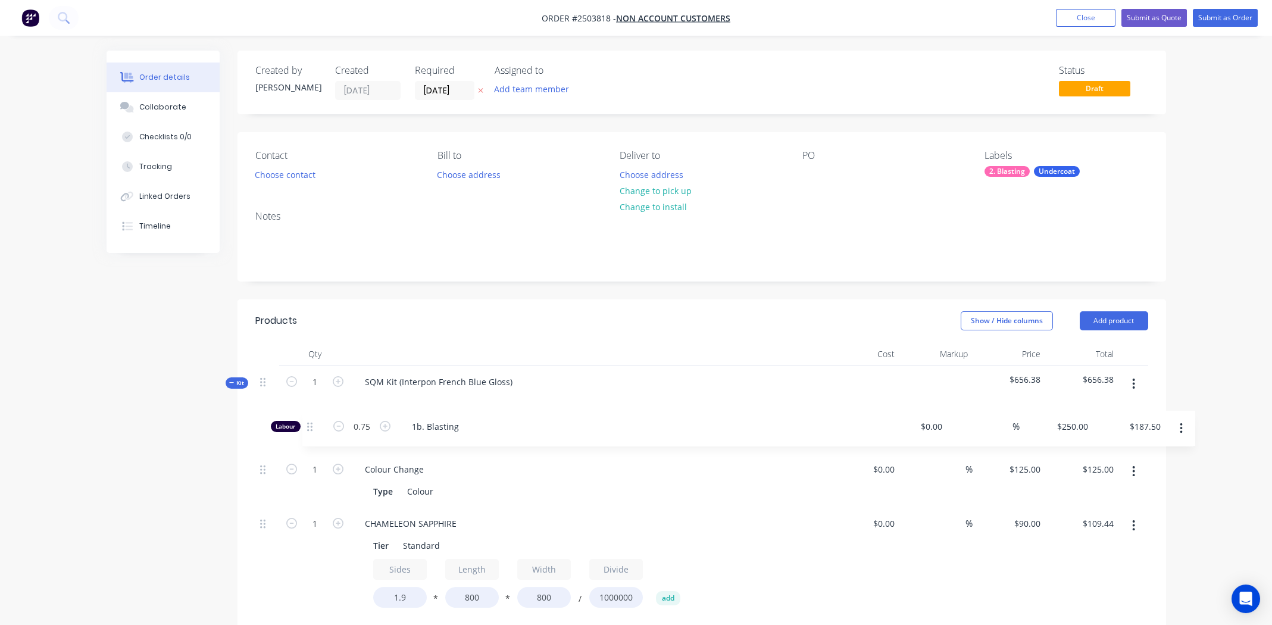
drag, startPoint x: 260, startPoint y: 167, endPoint x: 310, endPoint y: 421, distance: 259.0
click at [310, 421] on div "1 Colour Change Type Colour $0.00 $0.00 % $125.00 $125.00 $125.00 $125.00 1 CHA…" at bounding box center [701, 627] width 893 height 419
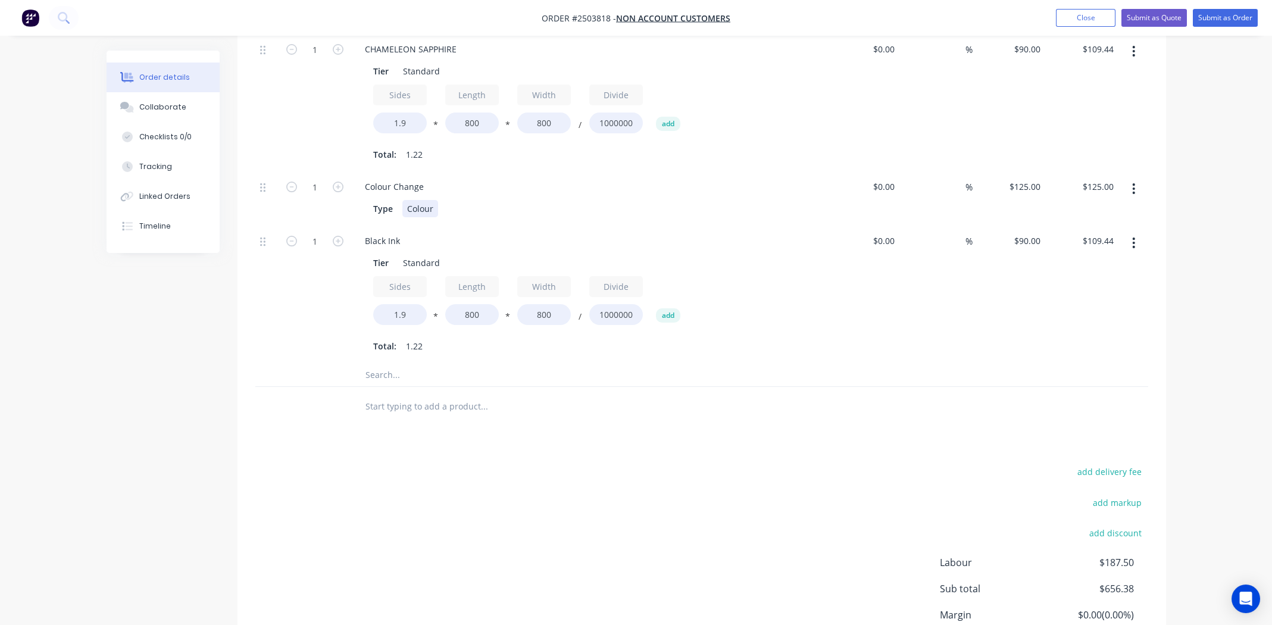
scroll to position [476, 0]
click at [682, 534] on div "add delivery fee add markup add discount Labour $187.50 Sub total $656.38 Margi…" at bounding box center [701, 578] width 893 height 230
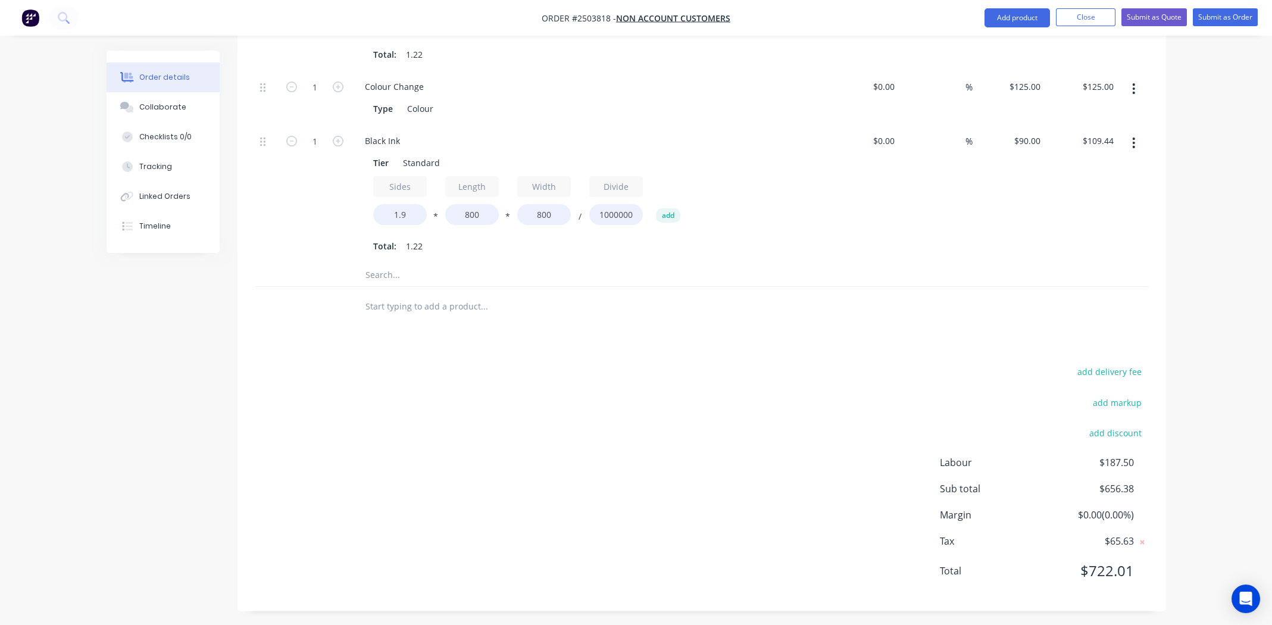
scroll to position [577, 0]
click at [776, 432] on div "add delivery fee add markup add discount Labour $187.50 Sub total $656.38 Margi…" at bounding box center [701, 476] width 893 height 230
drag, startPoint x: 575, startPoint y: 393, endPoint x: 589, endPoint y: 386, distance: 16.2
click at [576, 393] on div "add delivery fee add markup add discount Labour $187.50 Sub total $656.38 Margi…" at bounding box center [701, 476] width 893 height 230
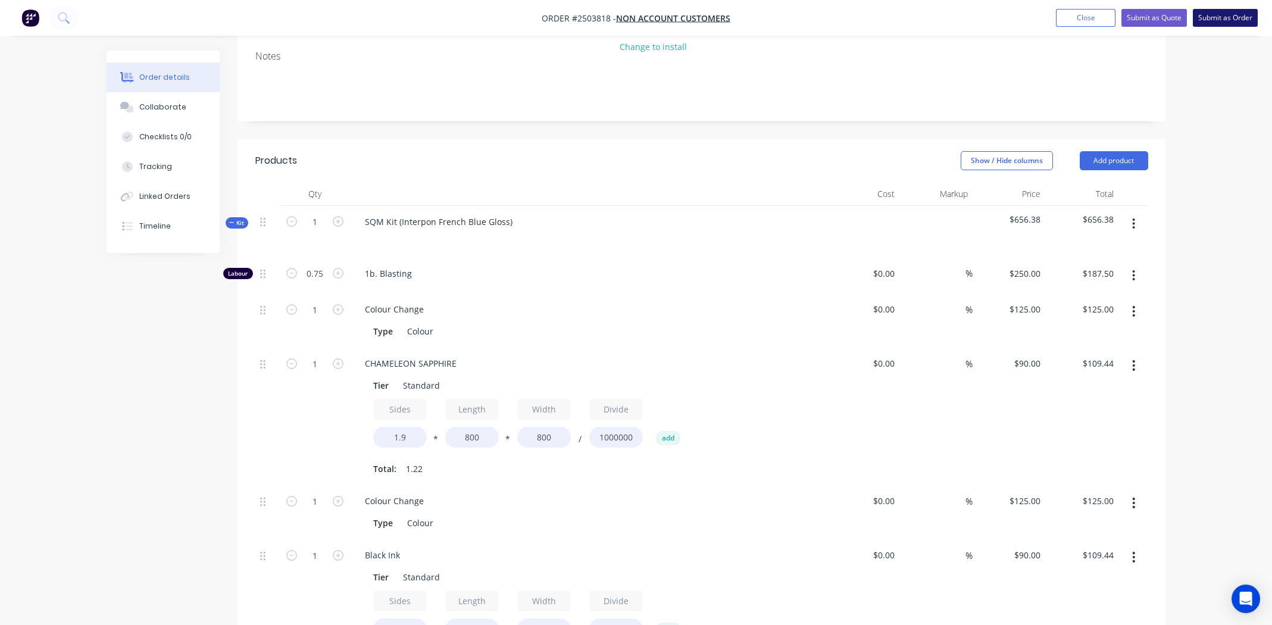
click at [1222, 15] on button "Submit as Order" at bounding box center [1225, 18] width 65 height 18
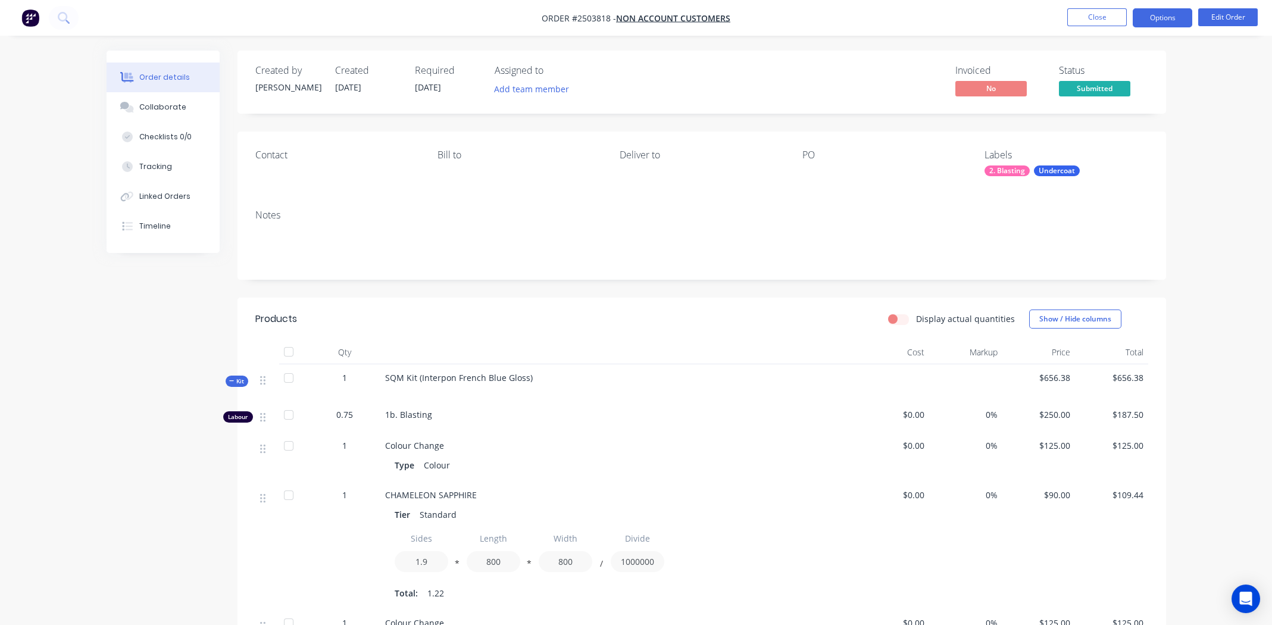
click at [1160, 20] on button "Options" at bounding box center [1163, 17] width 60 height 19
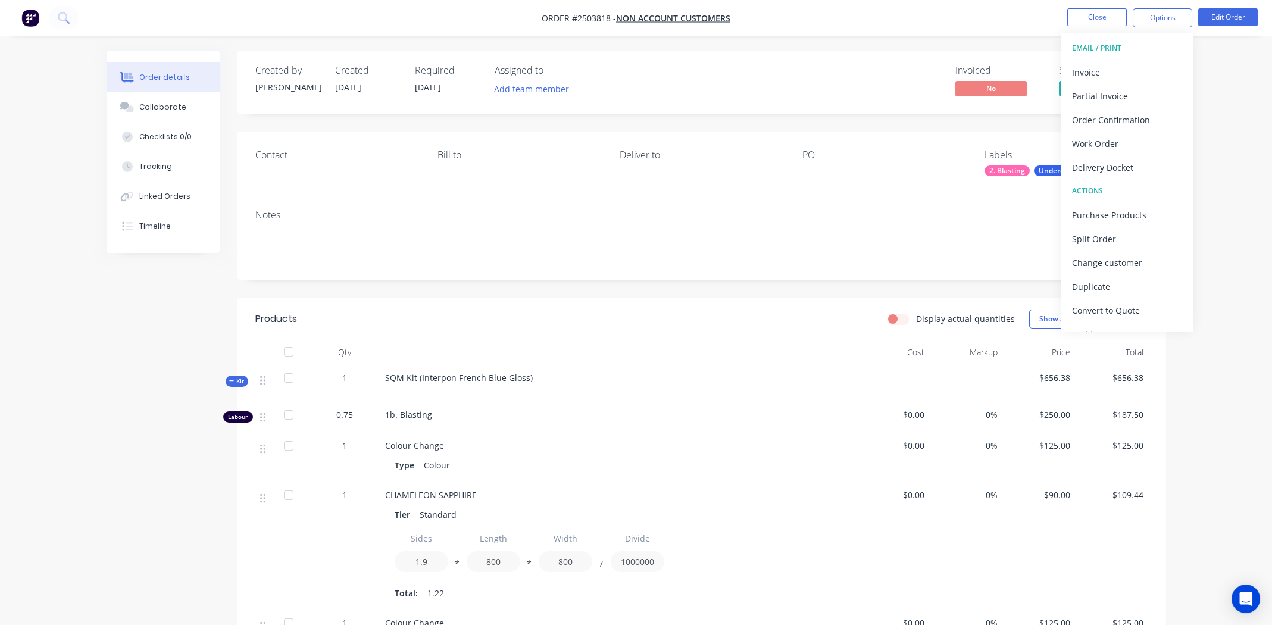
click at [264, 171] on div "Contact" at bounding box center [336, 165] width 163 height 33
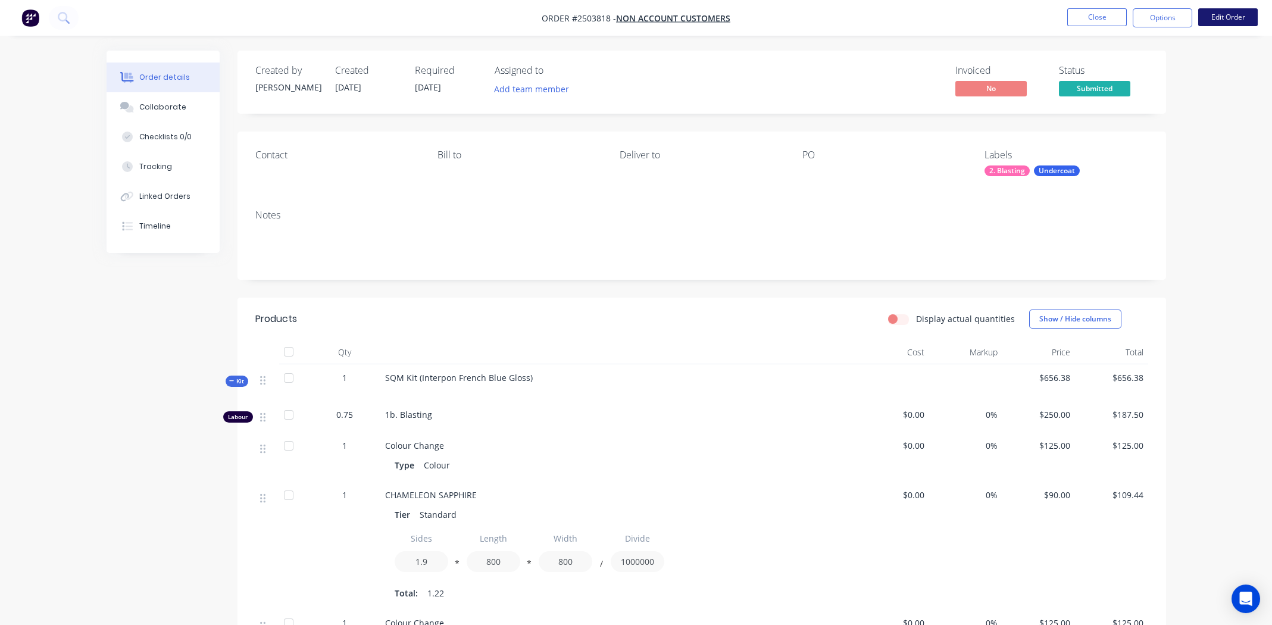
click at [1220, 20] on button "Edit Order" at bounding box center [1228, 17] width 60 height 18
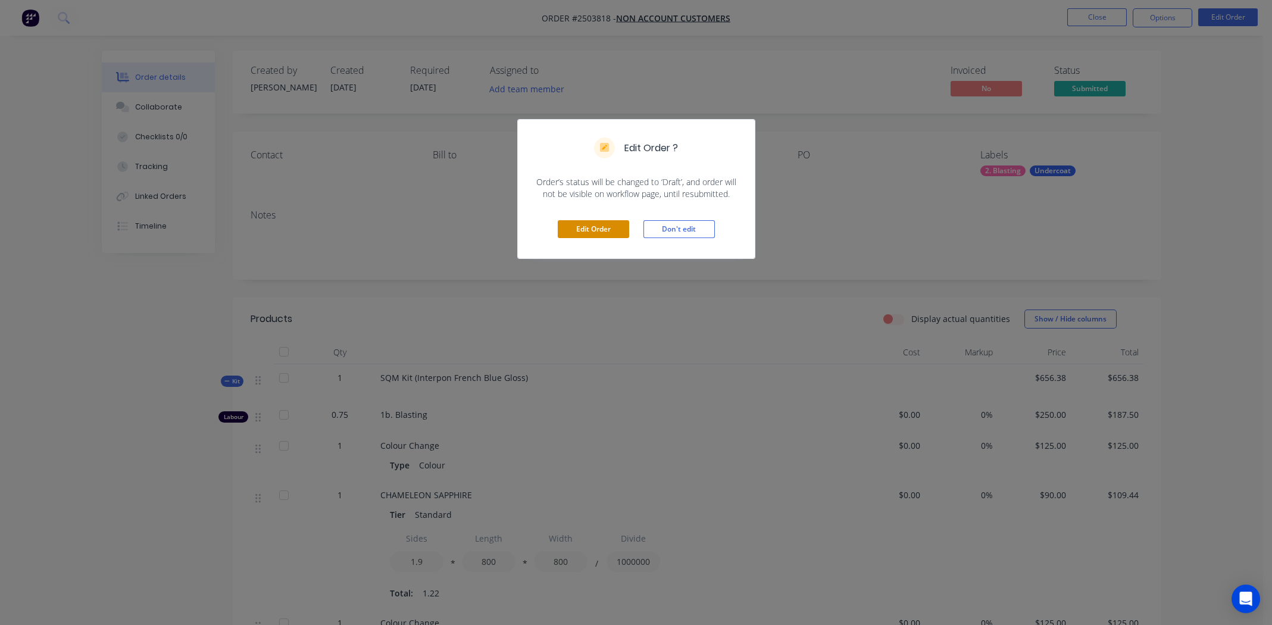
click at [584, 226] on button "Edit Order" at bounding box center [593, 229] width 71 height 18
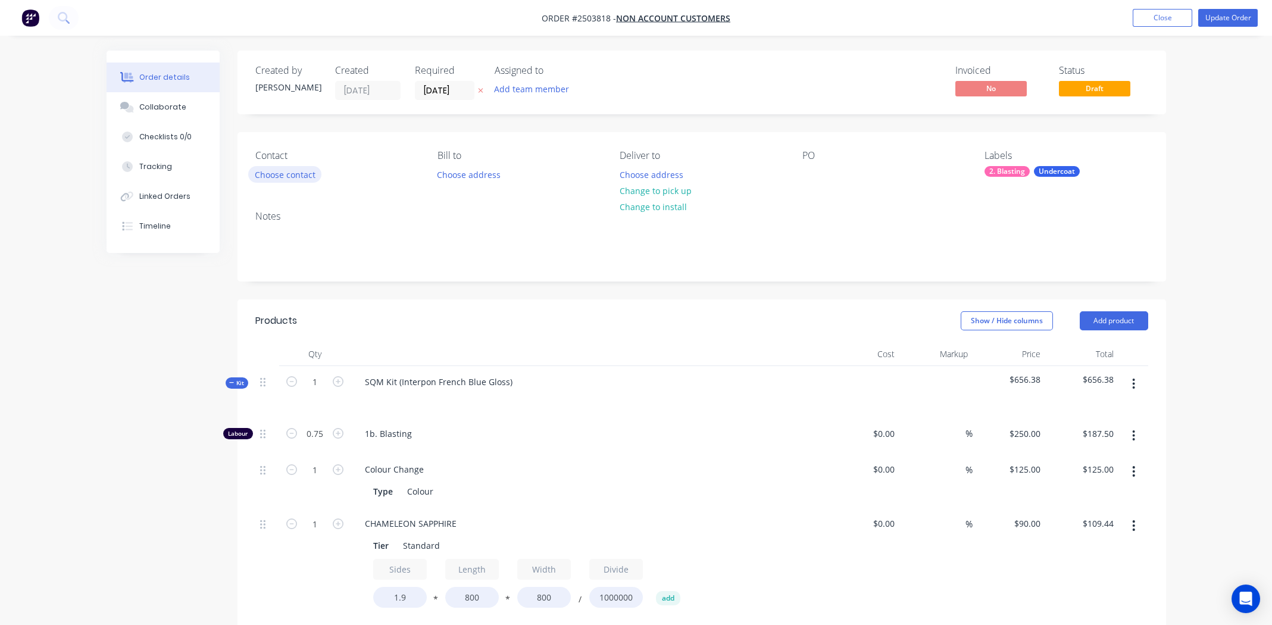
click at [291, 174] on button "Choose contact" at bounding box center [284, 174] width 73 height 16
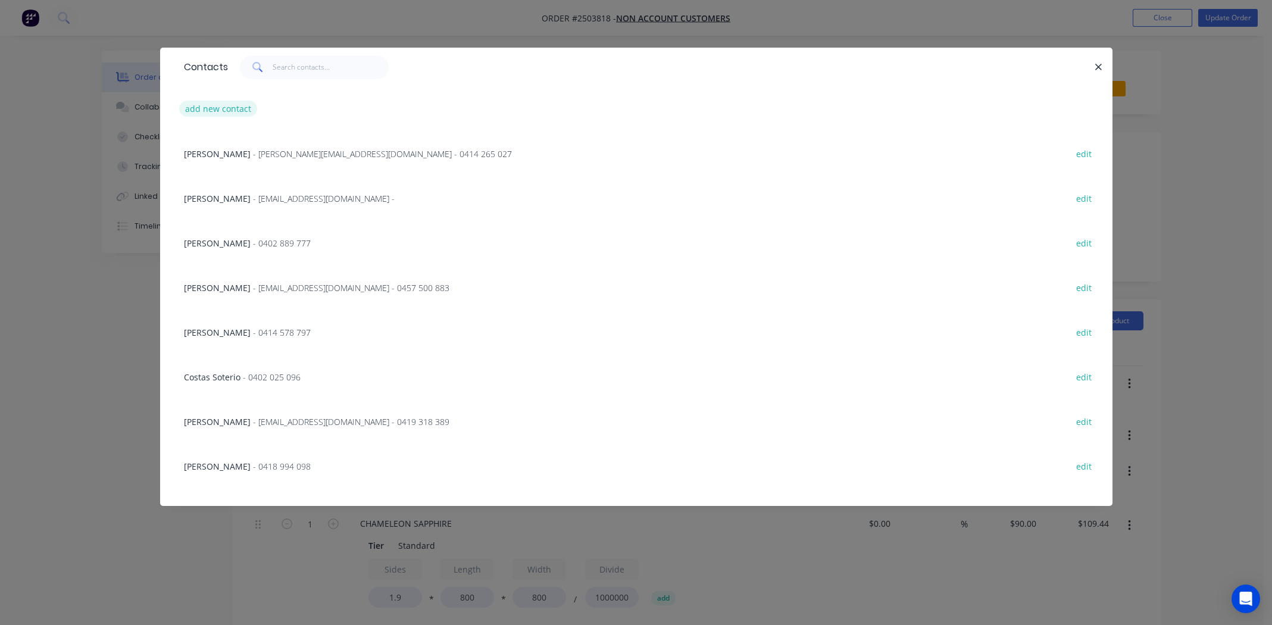
click at [197, 108] on button "add new contact" at bounding box center [218, 109] width 79 height 16
select select "AU"
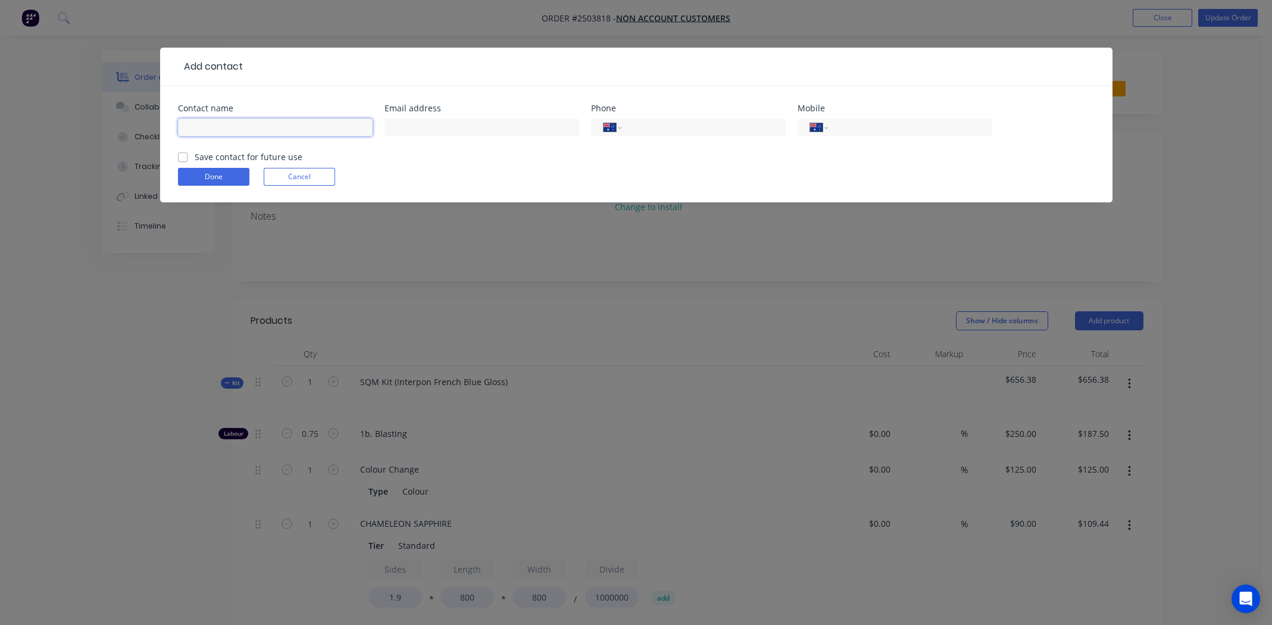
click at [198, 125] on input "text" at bounding box center [275, 127] width 195 height 18
type input "Josh Wright"
click at [415, 129] on input "text" at bounding box center [482, 127] width 195 height 18
type input "josh.right0706@gmail.com"
click at [889, 121] on input "tel" at bounding box center [907, 128] width 143 height 14
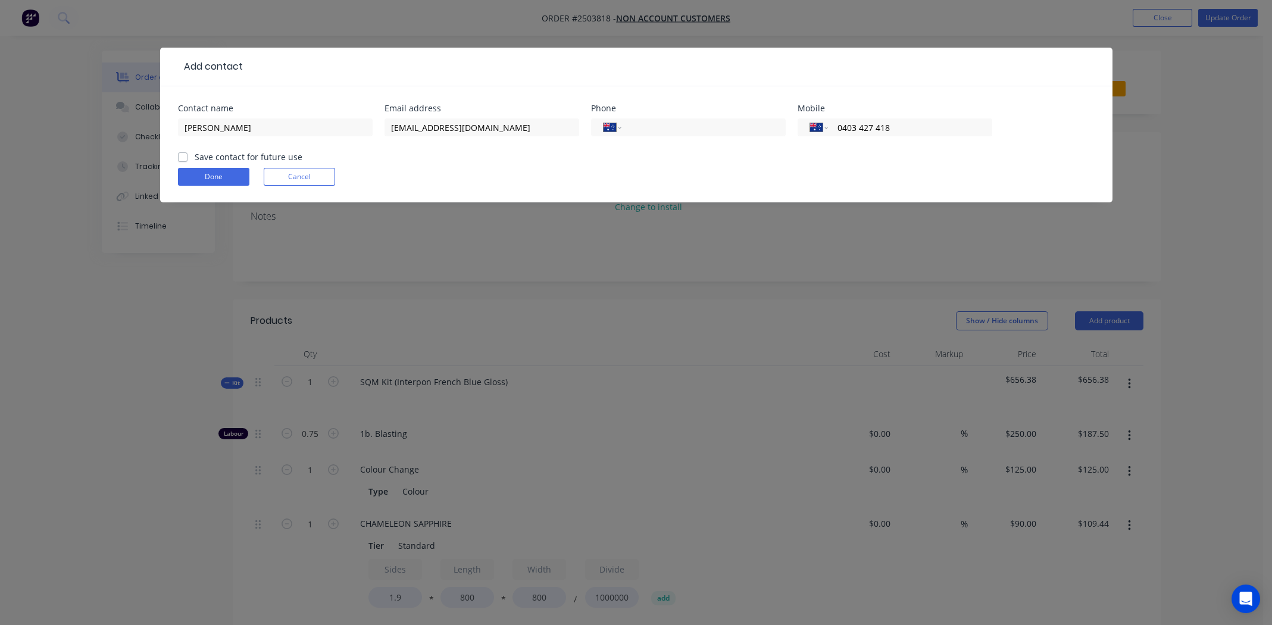
type input "0403 427 418"
click at [195, 155] on label "Save contact for future use" at bounding box center [249, 157] width 108 height 13
click at [178, 155] on input "Save contact for future use" at bounding box center [183, 156] width 10 height 11
checkbox input "true"
click at [218, 178] on button "Done" at bounding box center [213, 177] width 71 height 18
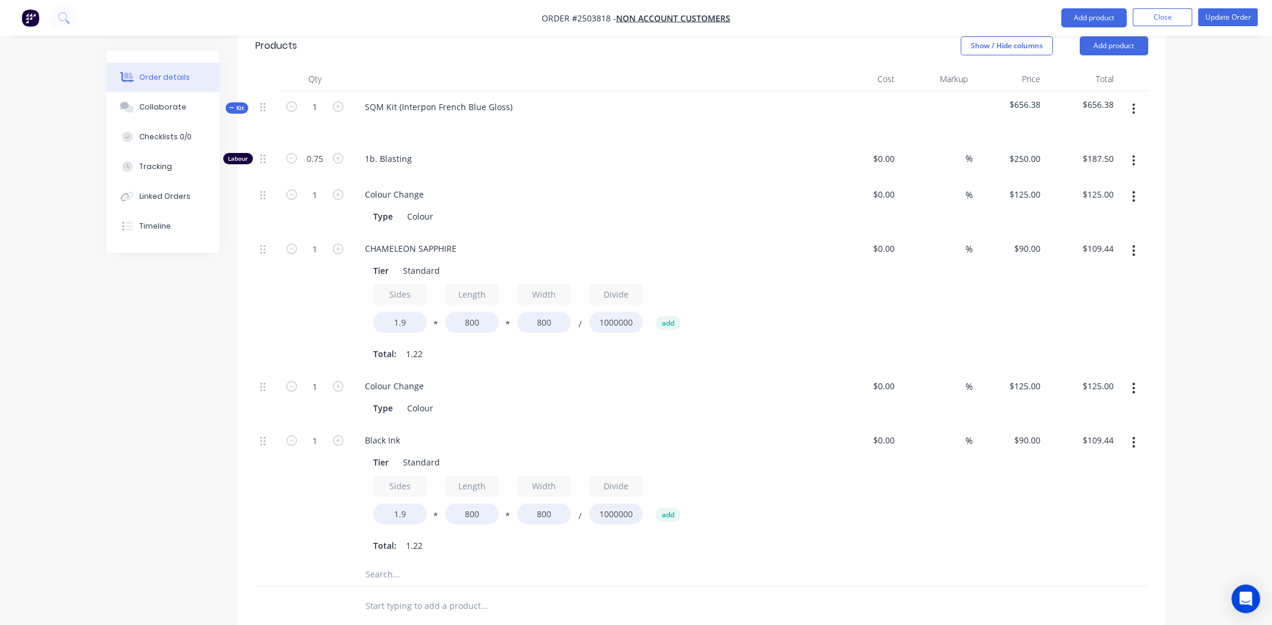
scroll to position [297, 0]
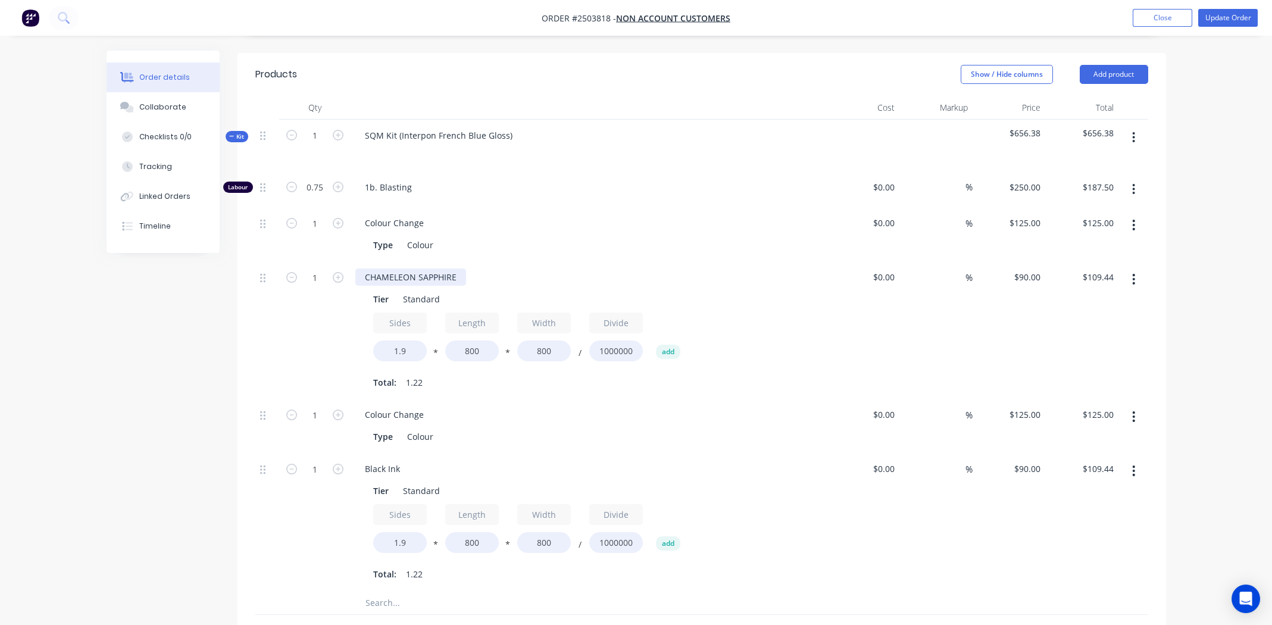
click at [410, 268] on div "CHAMELEON SAPPHIRE" at bounding box center [410, 276] width 111 height 17
copy div "CHAMELEON SAPPHIRE"
click at [410, 127] on div "SQM Kit (Interpon French Blue Gloss)" at bounding box center [438, 135] width 167 height 17
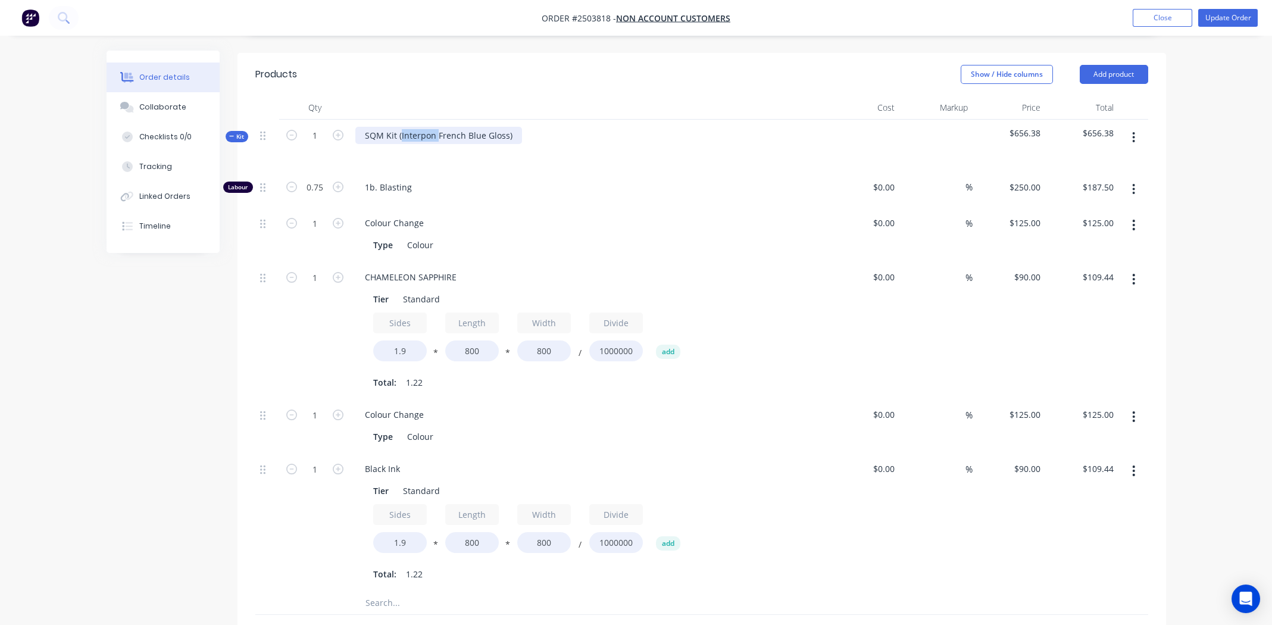
click at [410, 127] on div "SQM Kit (Interpon French Blue Gloss)" at bounding box center [438, 135] width 167 height 17
paste div
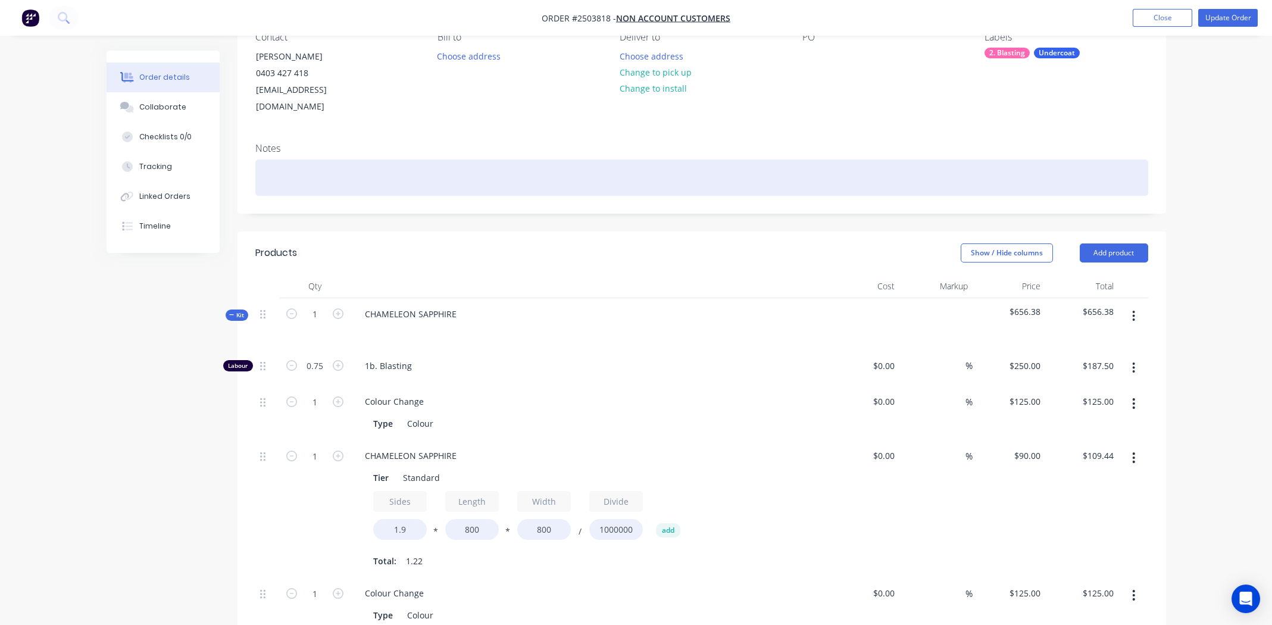
click at [314, 160] on div at bounding box center [701, 178] width 893 height 36
paste div
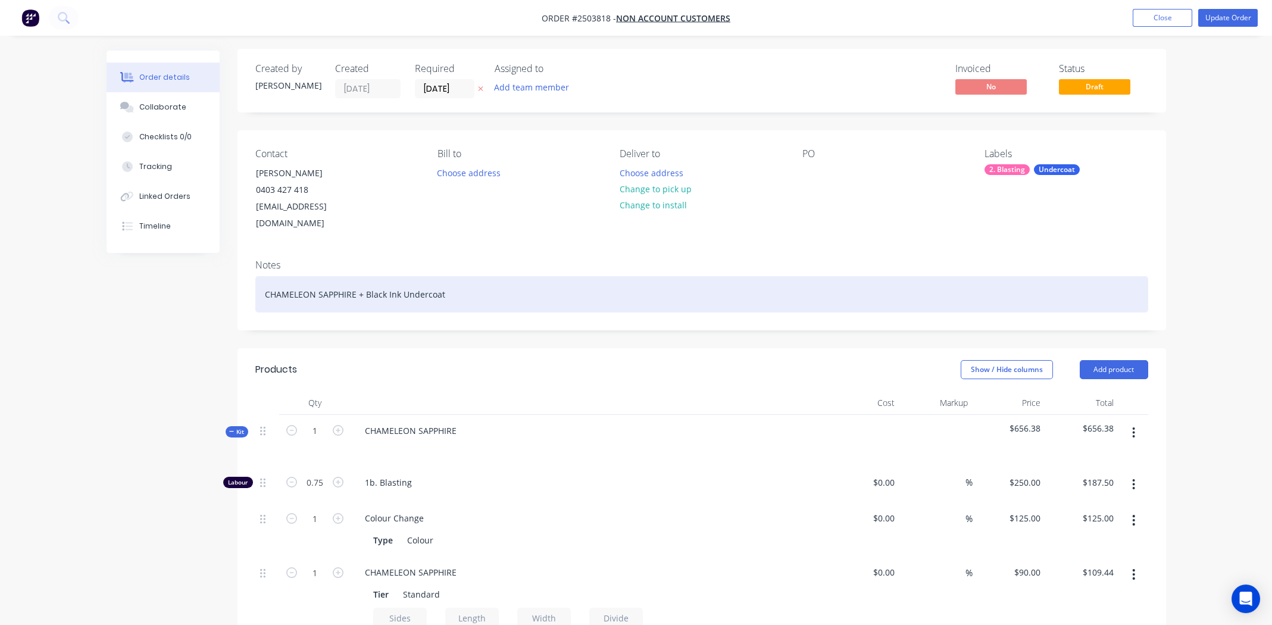
scroll to position [0, 0]
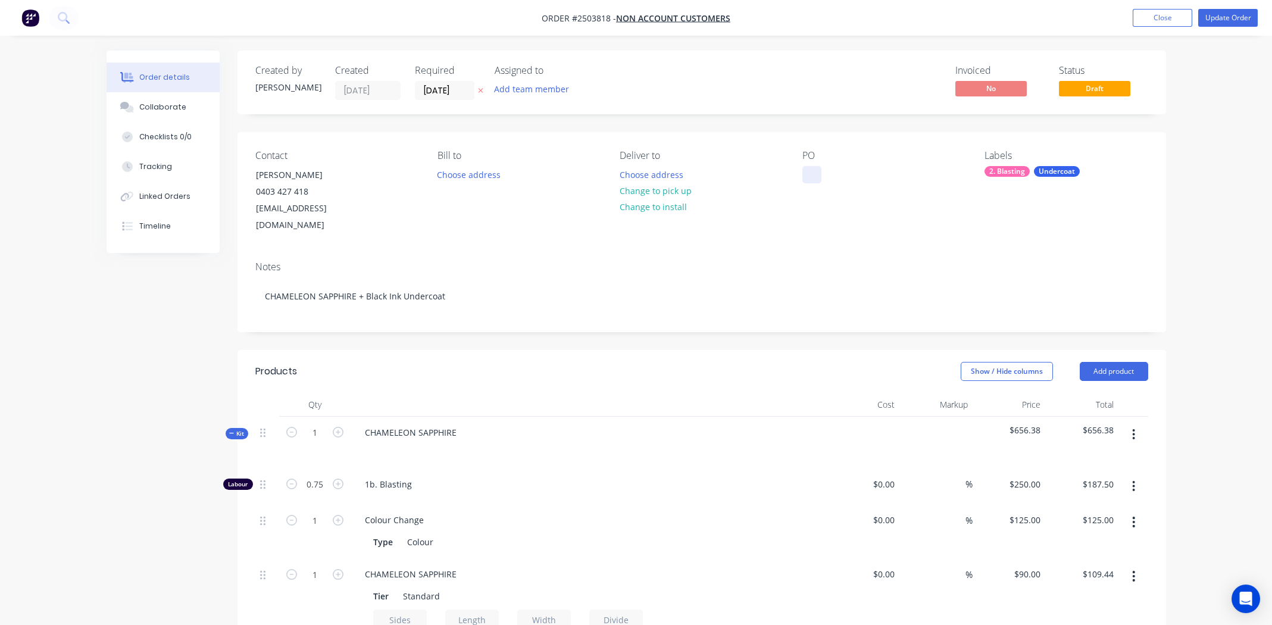
drag, startPoint x: 799, startPoint y: 179, endPoint x: 810, endPoint y: 177, distance: 11.6
click at [799, 179] on div "Contact Josh Wright 0403 427 418 josh.right0706@gmail.com Bill to Choose addres…" at bounding box center [702, 192] width 929 height 120
click at [810, 177] on div at bounding box center [811, 174] width 19 height 17
click at [1222, 18] on button "Update Order" at bounding box center [1228, 18] width 60 height 18
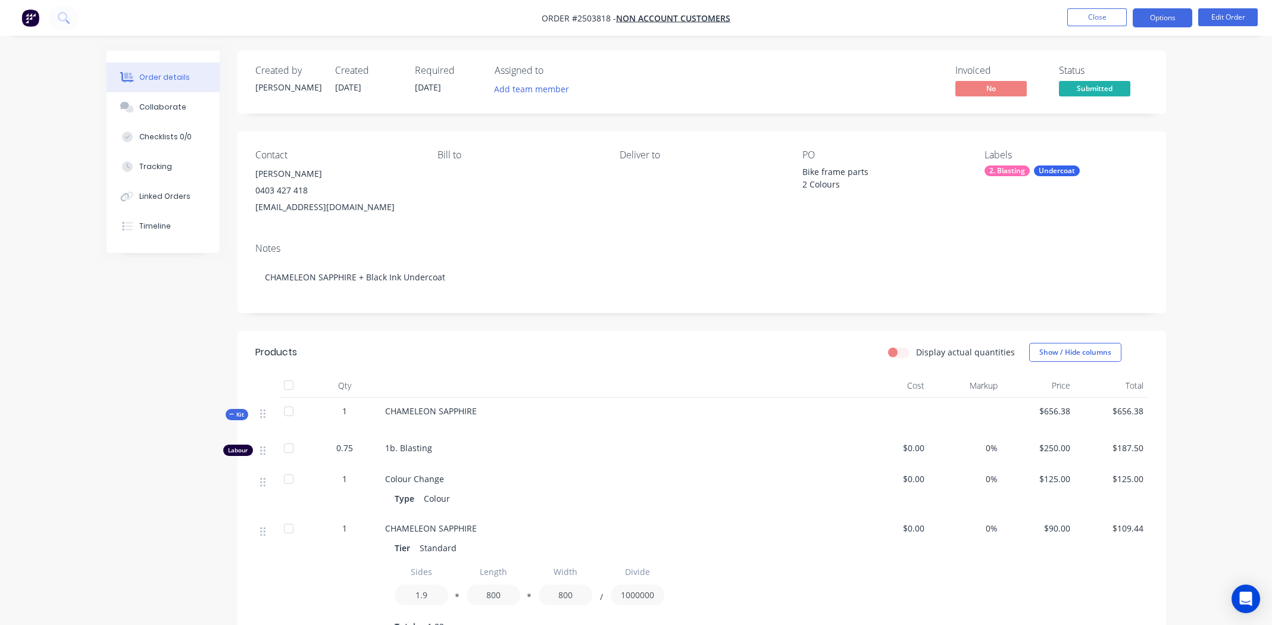
click at [1150, 16] on button "Options" at bounding box center [1163, 17] width 60 height 19
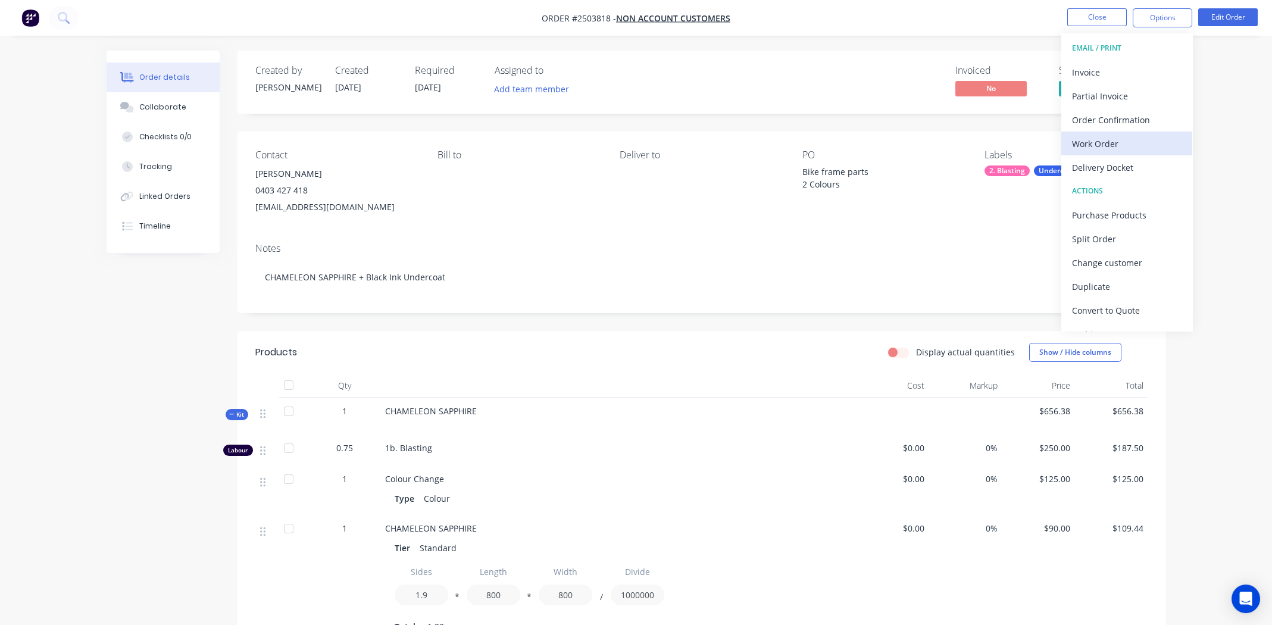
click at [1132, 146] on div "Work Order" at bounding box center [1127, 143] width 110 height 17
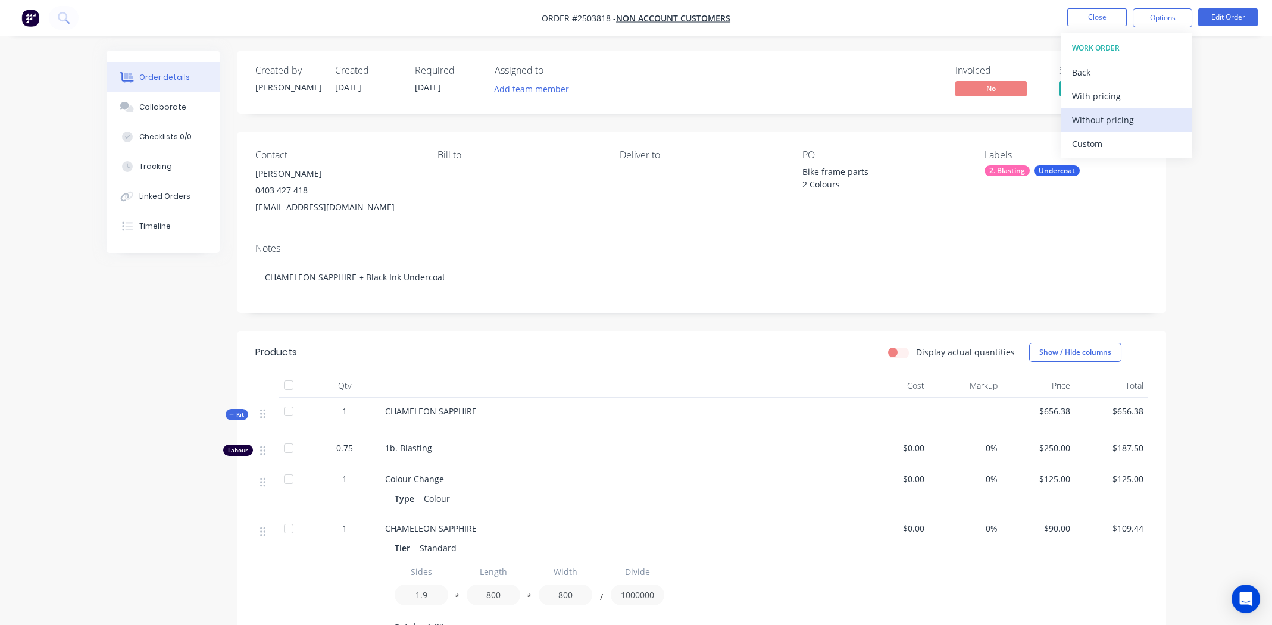
click at [1123, 123] on div "Without pricing" at bounding box center [1127, 119] width 110 height 17
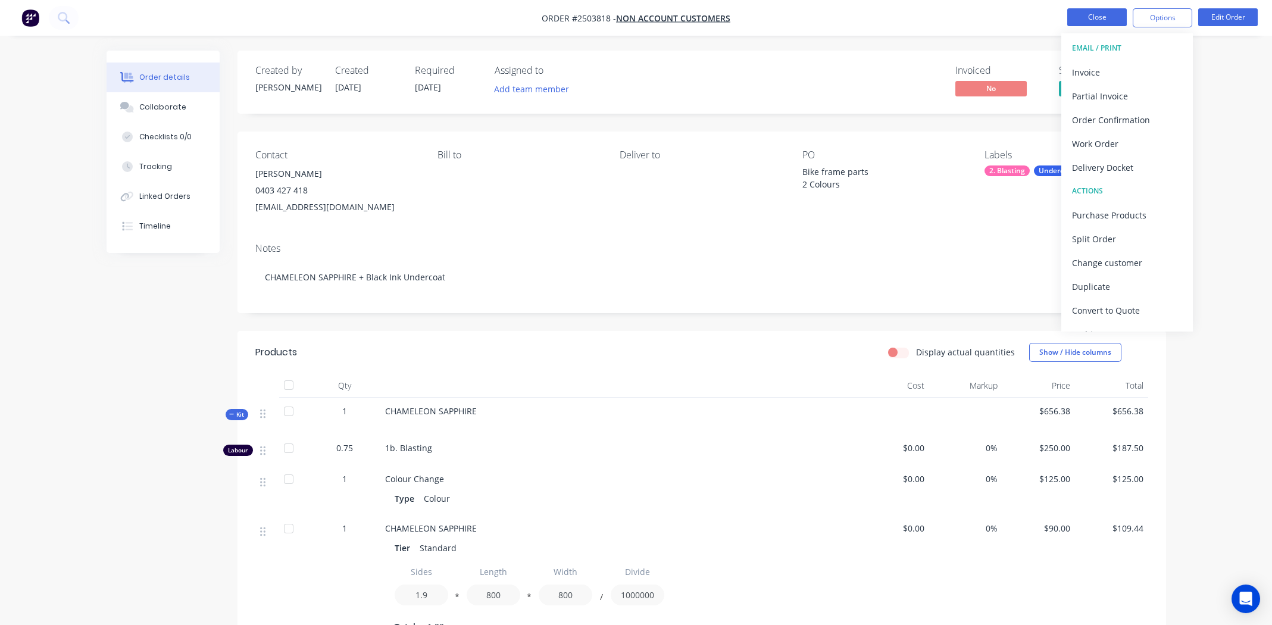
click at [1084, 20] on button "Close" at bounding box center [1097, 17] width 60 height 18
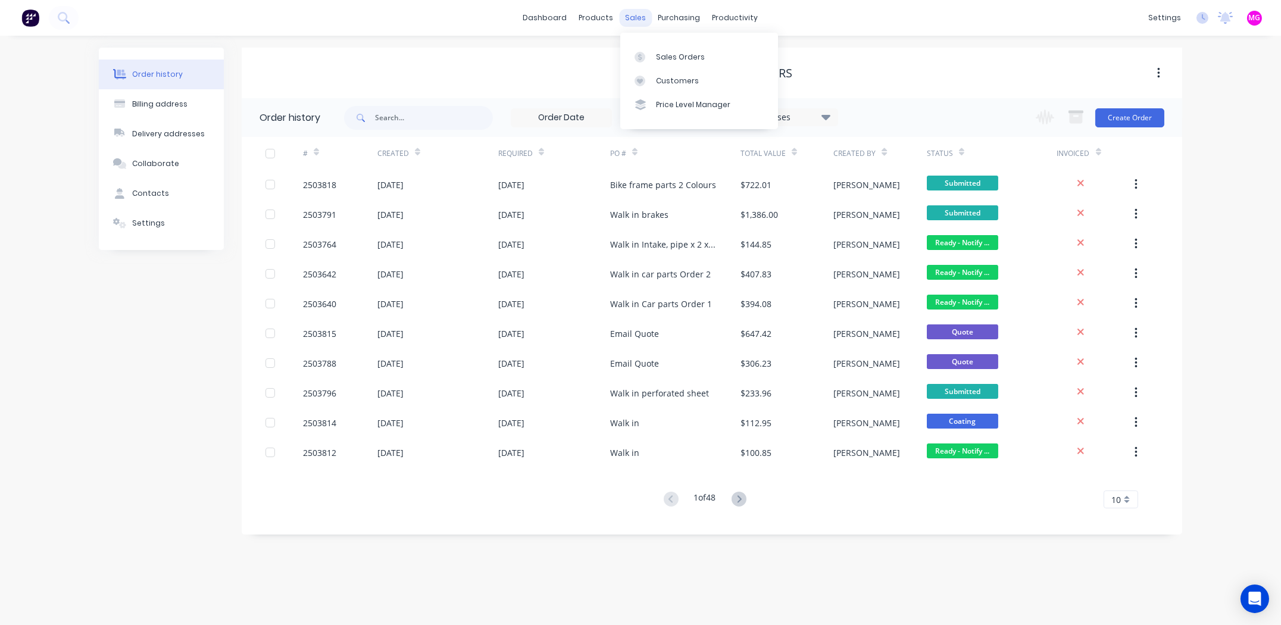
click at [635, 14] on div "sales" at bounding box center [636, 18] width 33 height 18
click at [654, 48] on link "Sales Orders" at bounding box center [699, 57] width 158 height 24
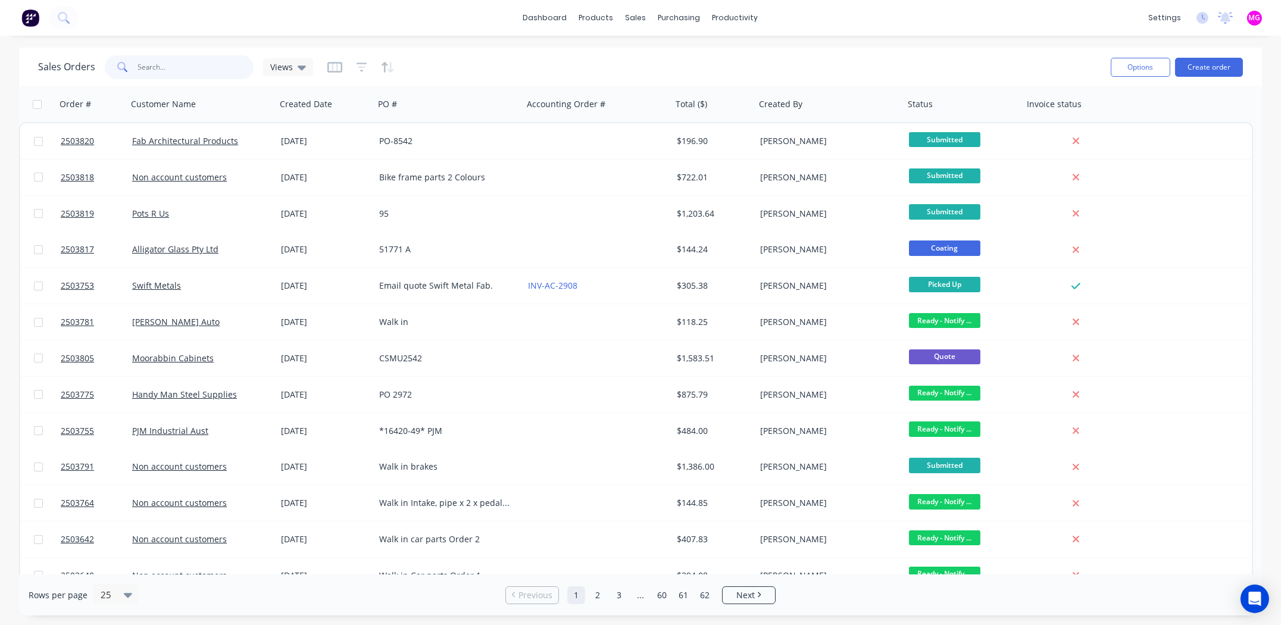
click at [208, 68] on input "text" at bounding box center [196, 67] width 116 height 24
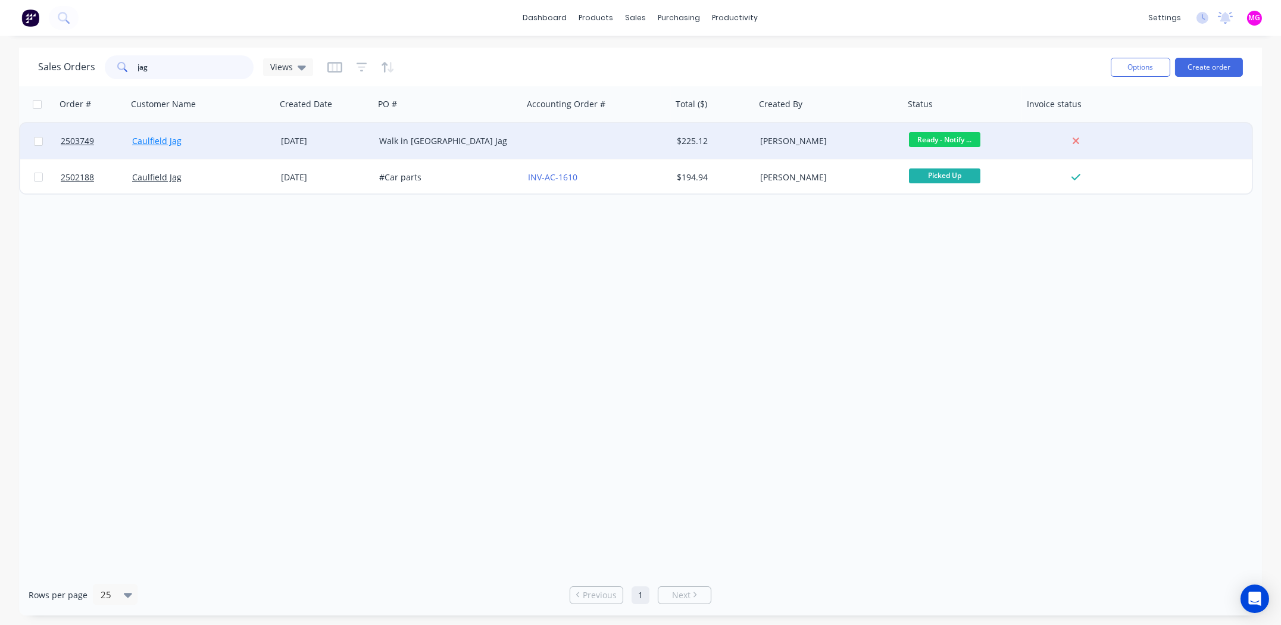
type input "jag"
click at [161, 140] on link "Caulfield Jag" at bounding box center [156, 140] width 49 height 11
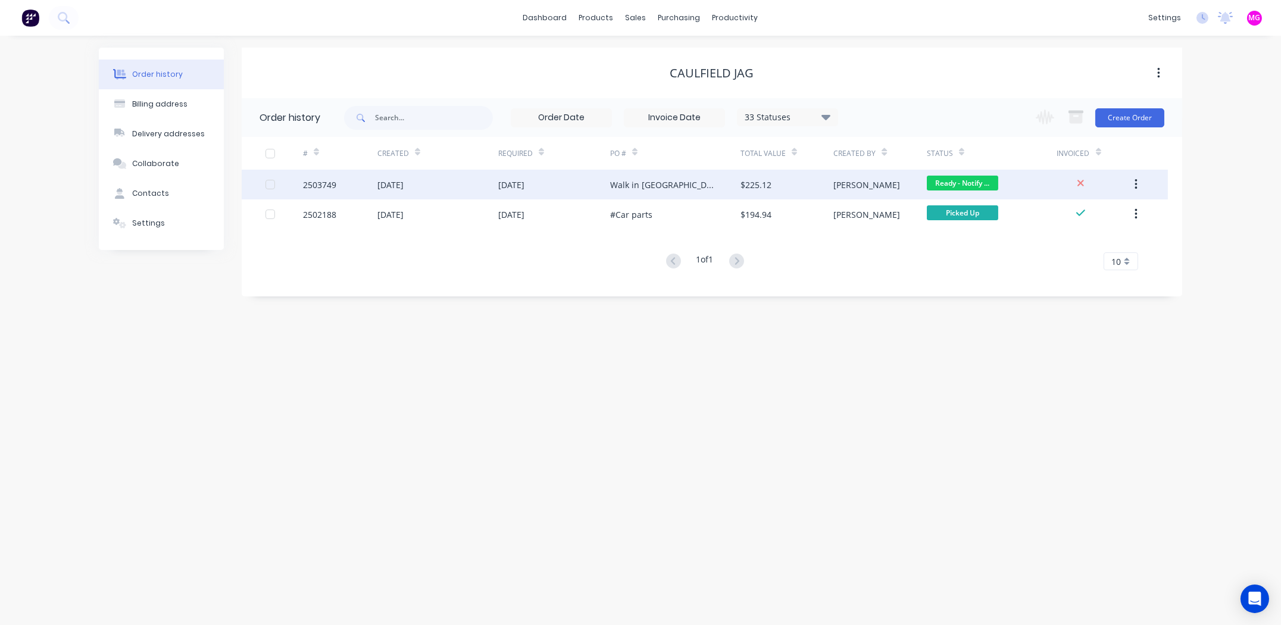
click at [313, 182] on div "2503749" at bounding box center [319, 185] width 33 height 13
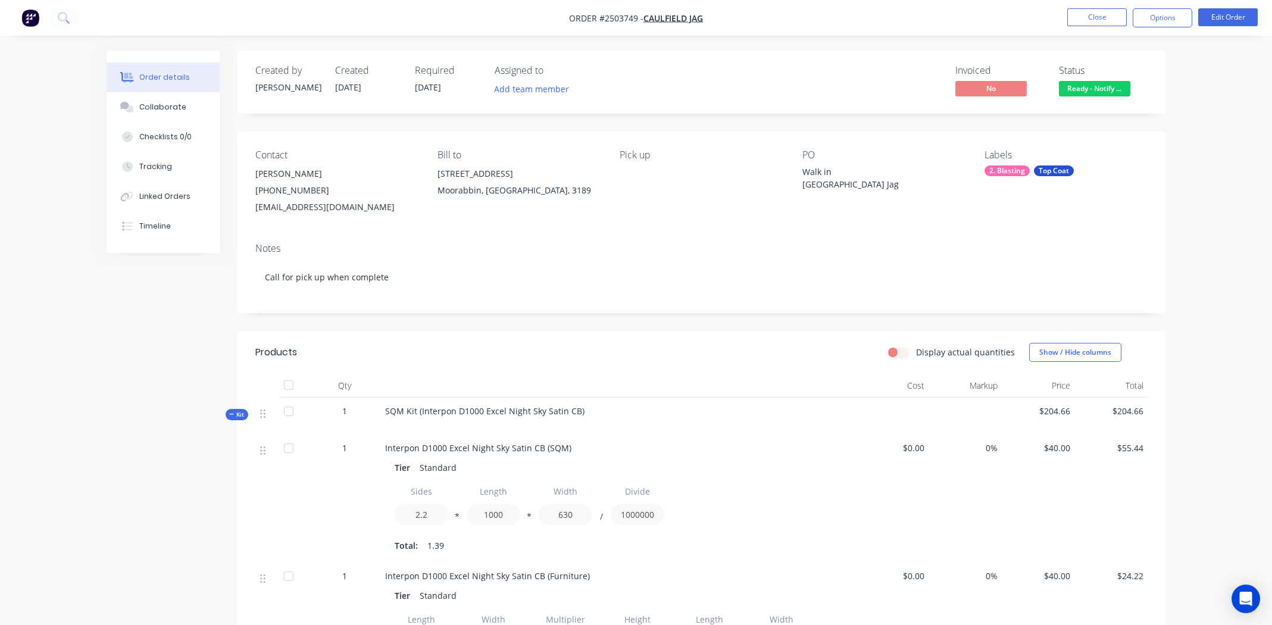
click at [1064, 91] on span "Ready - Notify ..." at bounding box center [1094, 88] width 71 height 15
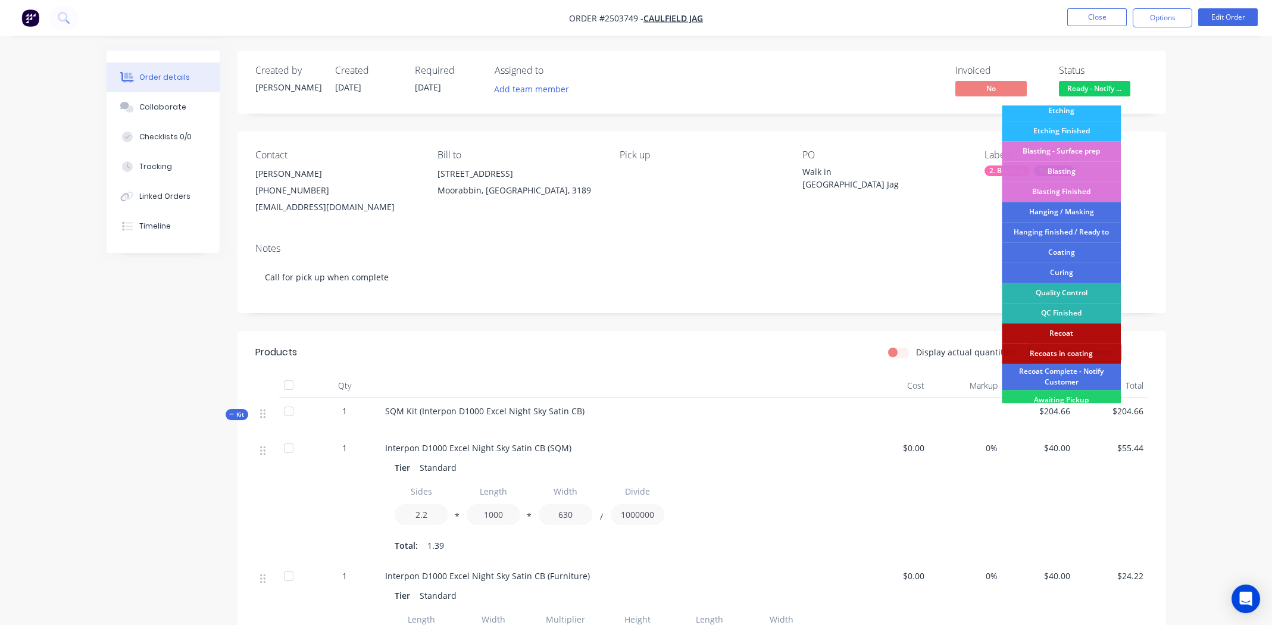
scroll to position [254, 0]
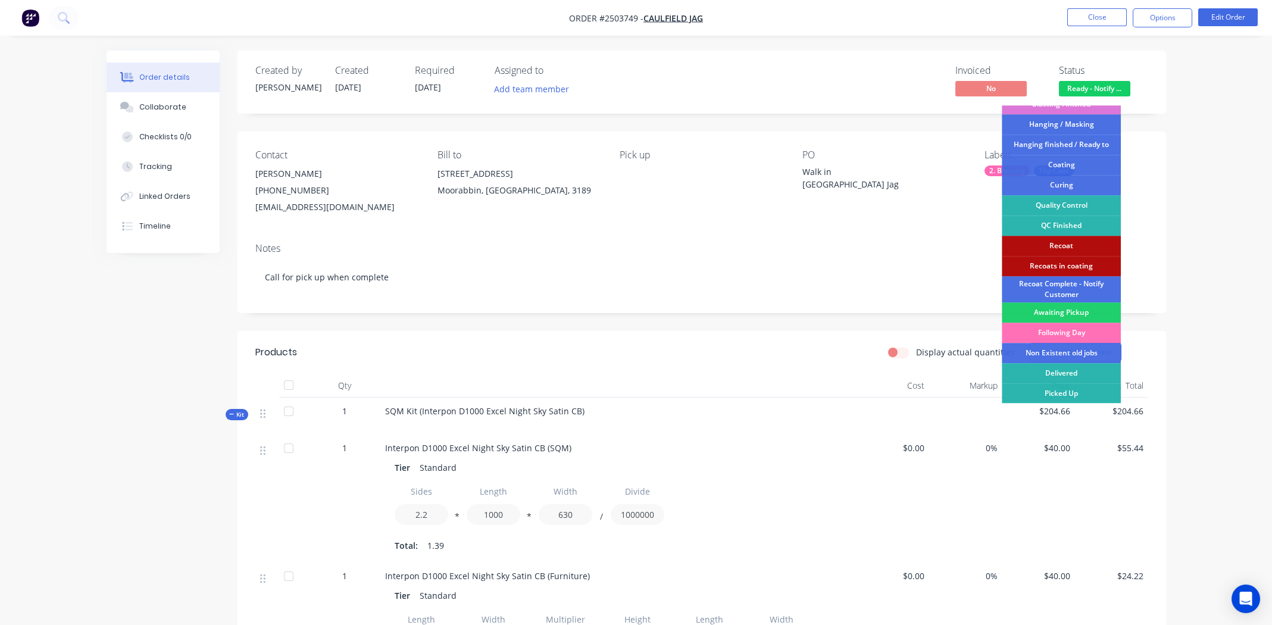
drag, startPoint x: 1073, startPoint y: 396, endPoint x: 1082, endPoint y: 373, distance: 24.7
click at [1073, 395] on div "Picked Up" at bounding box center [1061, 393] width 119 height 20
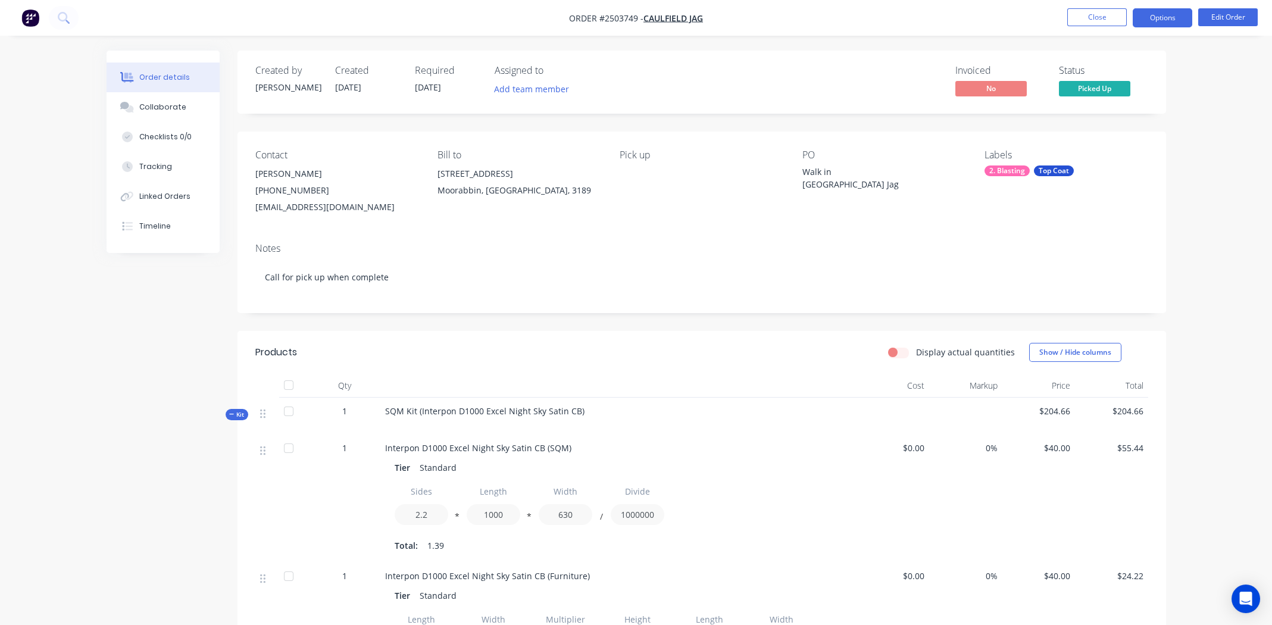
click at [1156, 16] on button "Options" at bounding box center [1163, 17] width 60 height 19
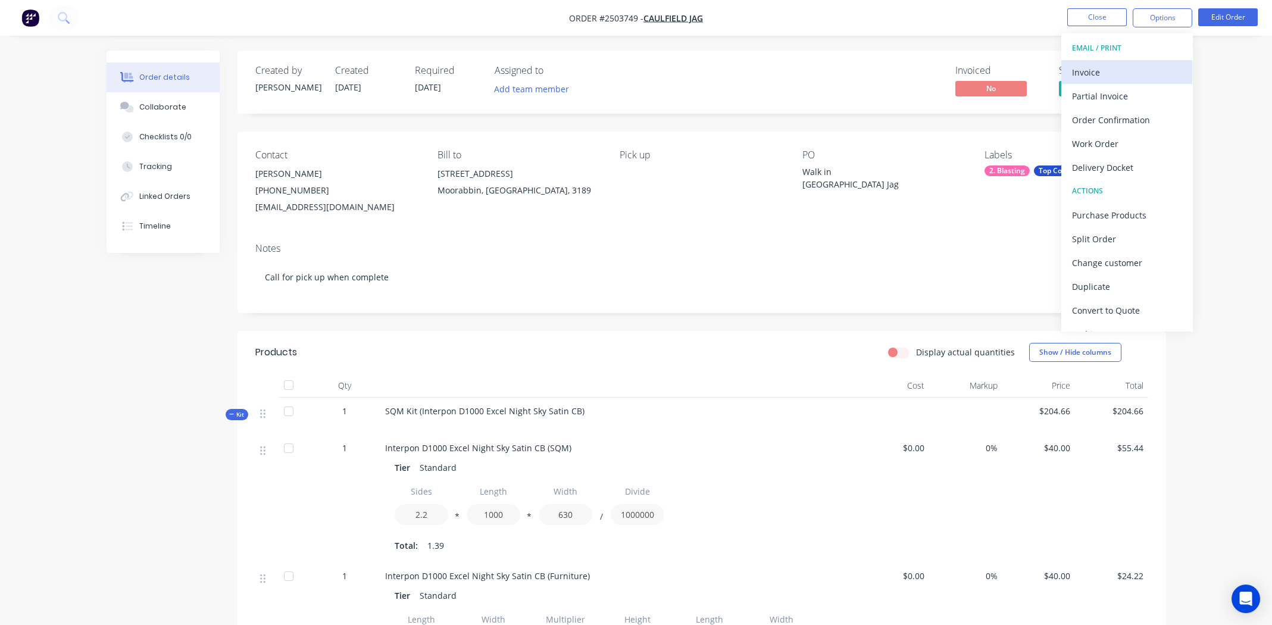
click at [1126, 73] on div "Invoice" at bounding box center [1127, 72] width 110 height 17
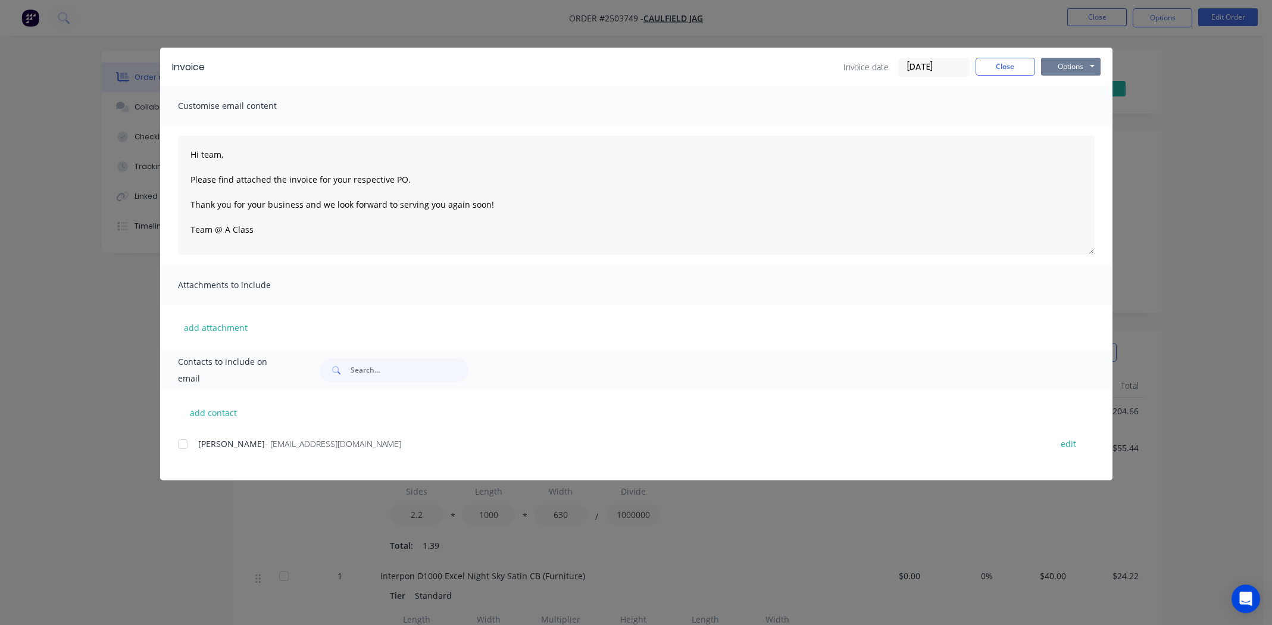
click at [1080, 69] on button "Options" at bounding box center [1071, 67] width 60 height 18
click at [1074, 100] on button "Print" at bounding box center [1079, 108] width 76 height 20
click at [997, 68] on button "Close" at bounding box center [1006, 67] width 60 height 18
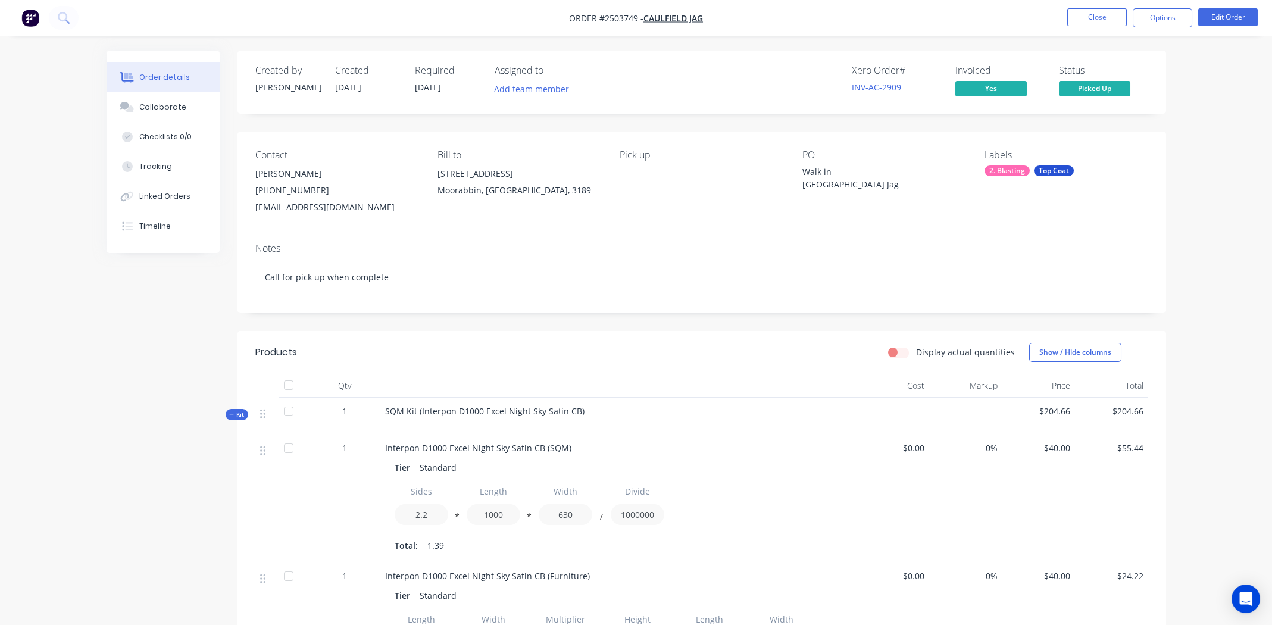
click at [943, 16] on nav "Order #2503749 - Caulfield Jag Close Options Edit Order" at bounding box center [636, 18] width 1272 height 36
click at [1098, 14] on button "Close" at bounding box center [1097, 17] width 60 height 18
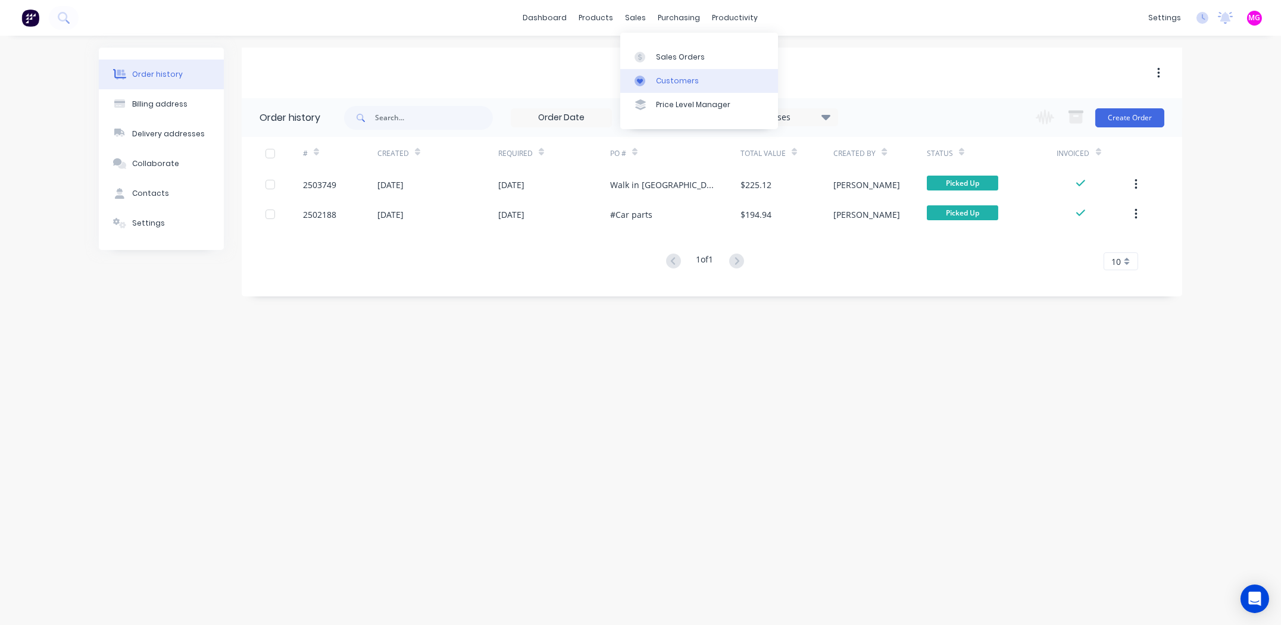
click at [656, 81] on div "Customers" at bounding box center [677, 81] width 43 height 11
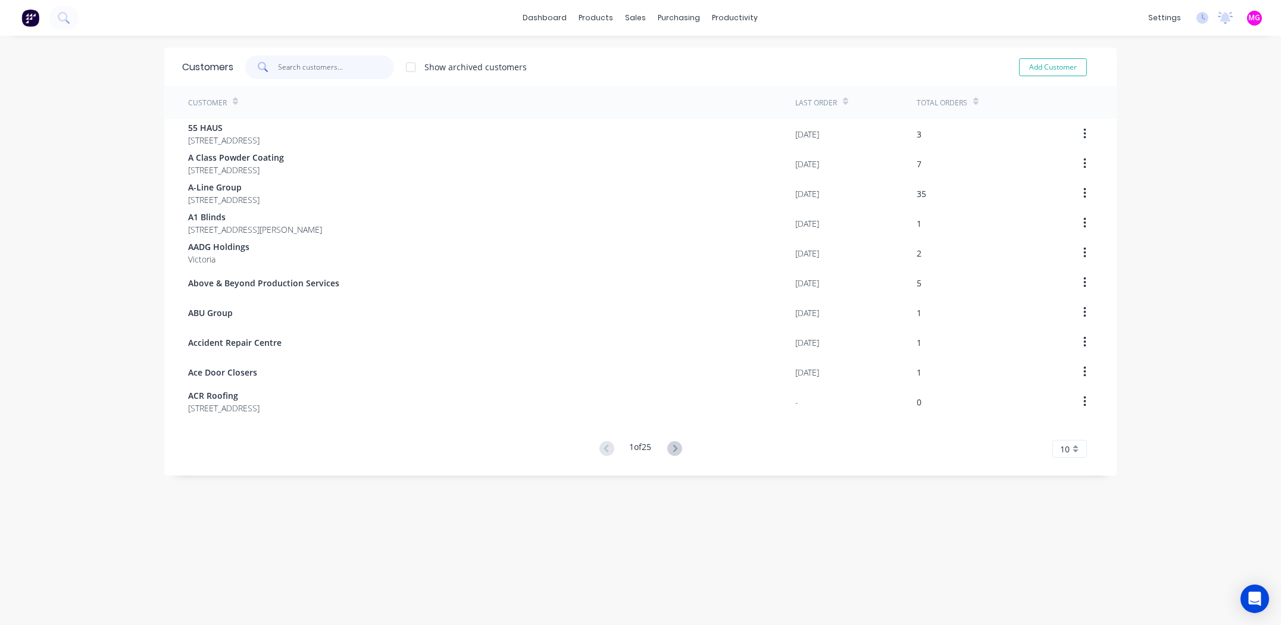
click at [313, 68] on input "text" at bounding box center [337, 67] width 116 height 24
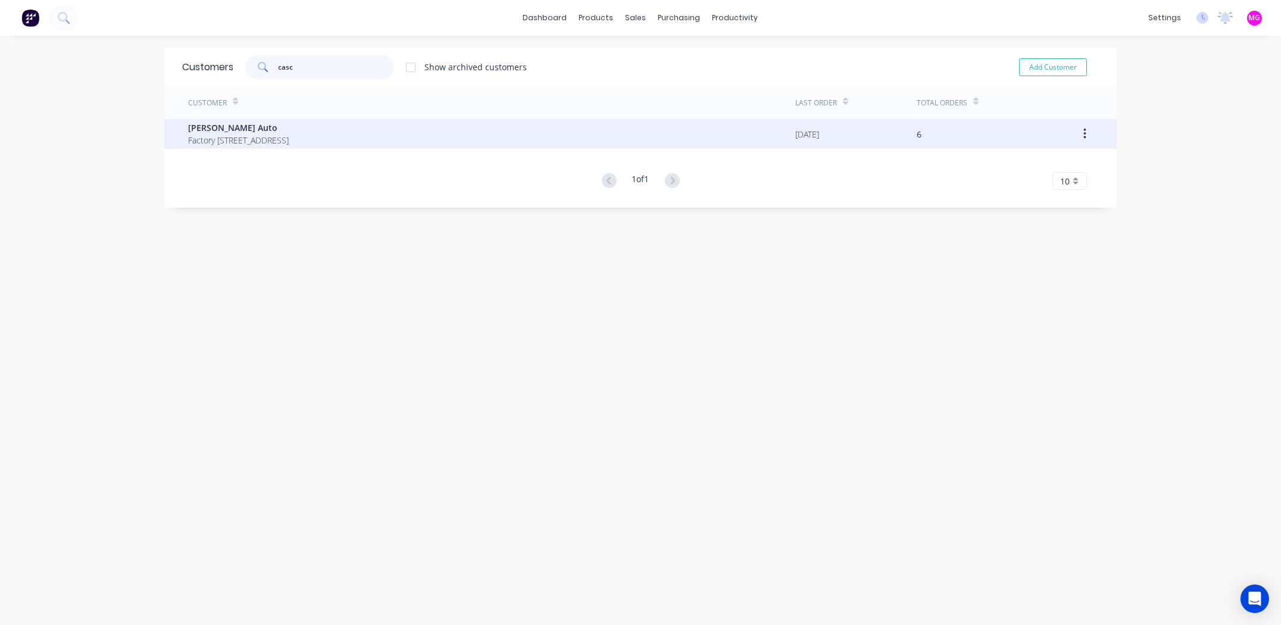
type input "casc"
click at [289, 132] on span "[PERSON_NAME] Auto" at bounding box center [238, 127] width 101 height 13
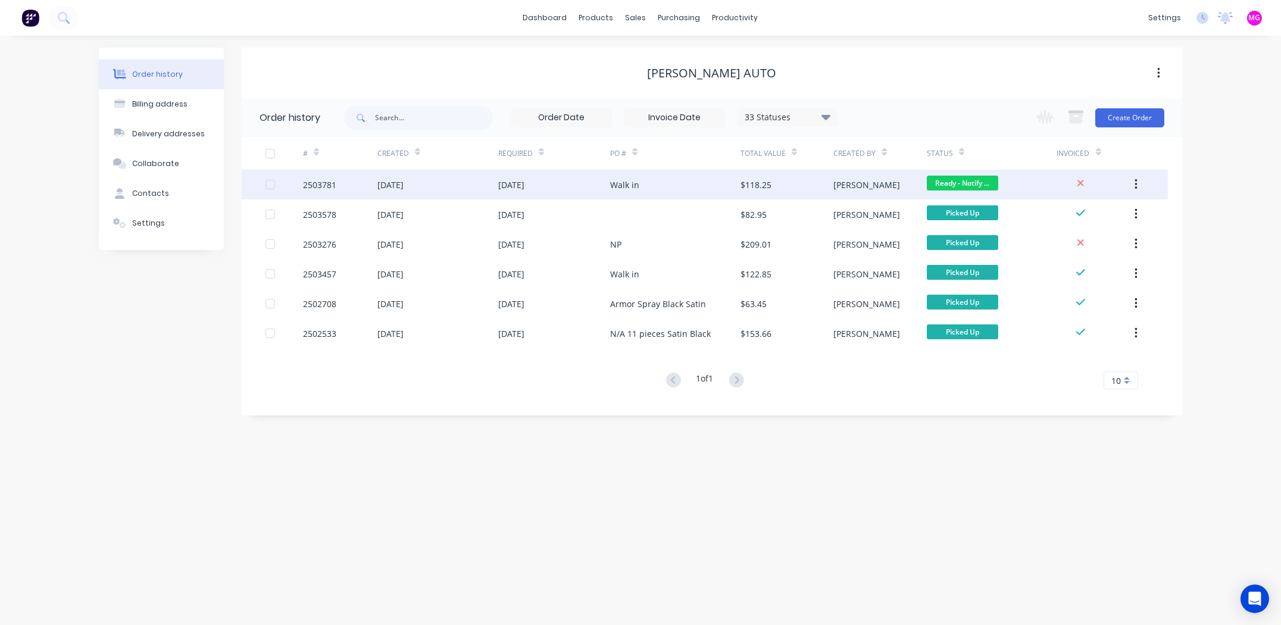
click at [453, 178] on div "[DATE]" at bounding box center [437, 185] width 121 height 30
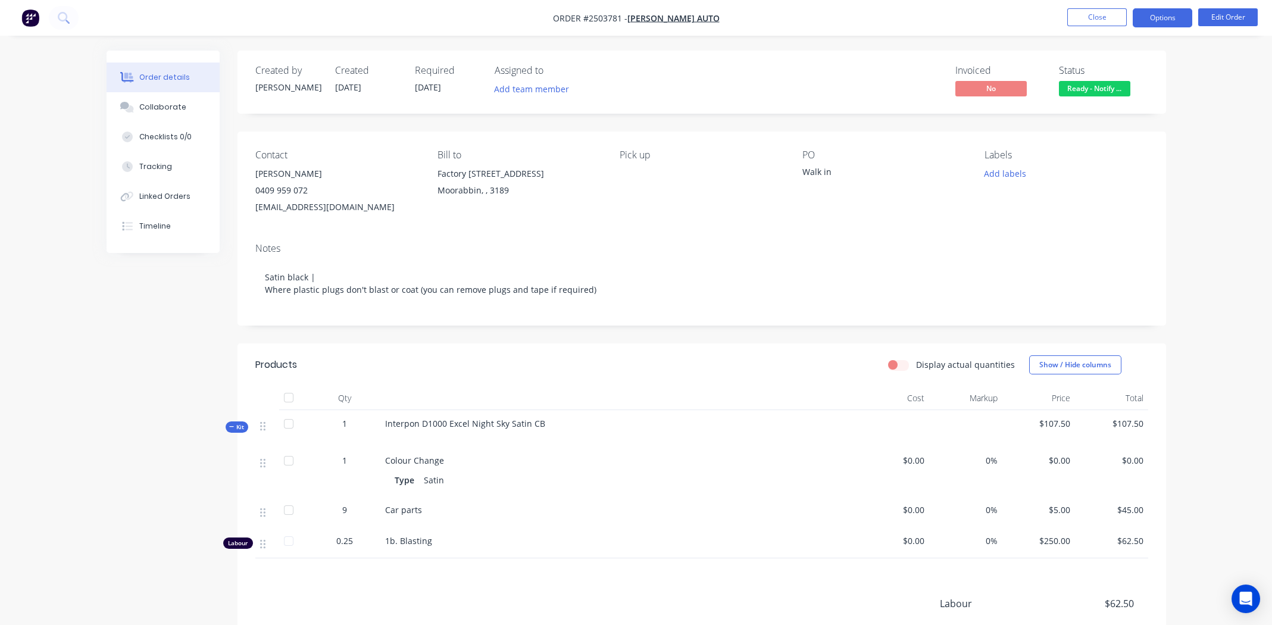
click at [1158, 22] on button "Options" at bounding box center [1163, 17] width 60 height 19
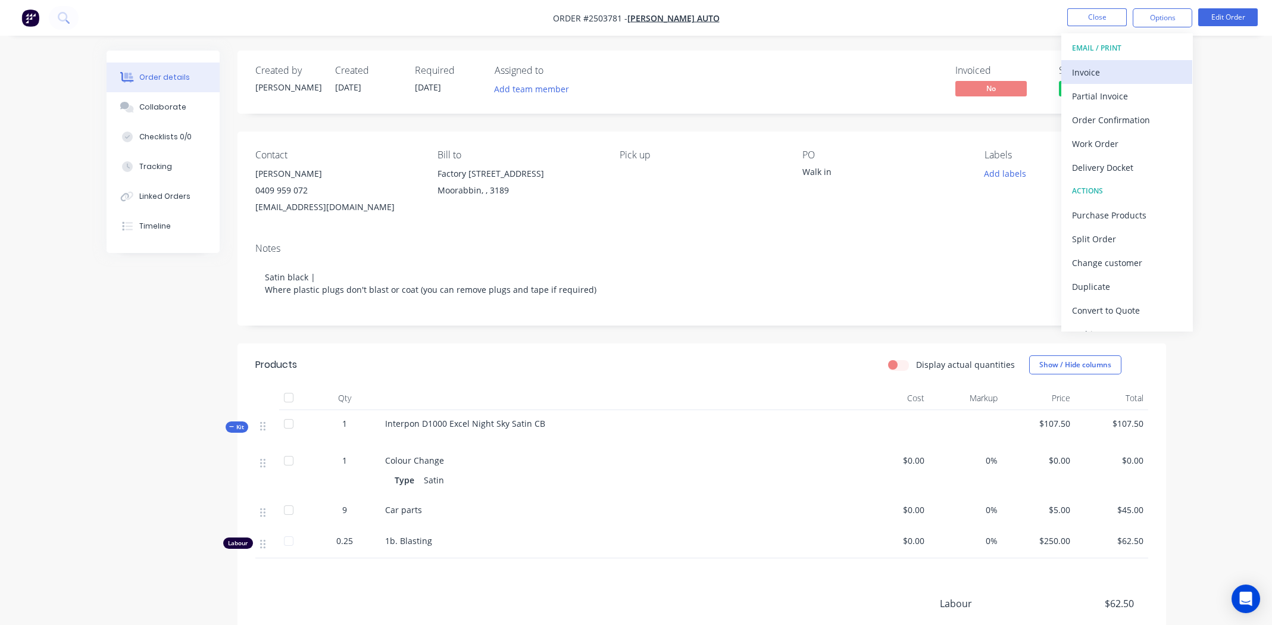
click at [1114, 73] on div "Invoice" at bounding box center [1127, 72] width 110 height 17
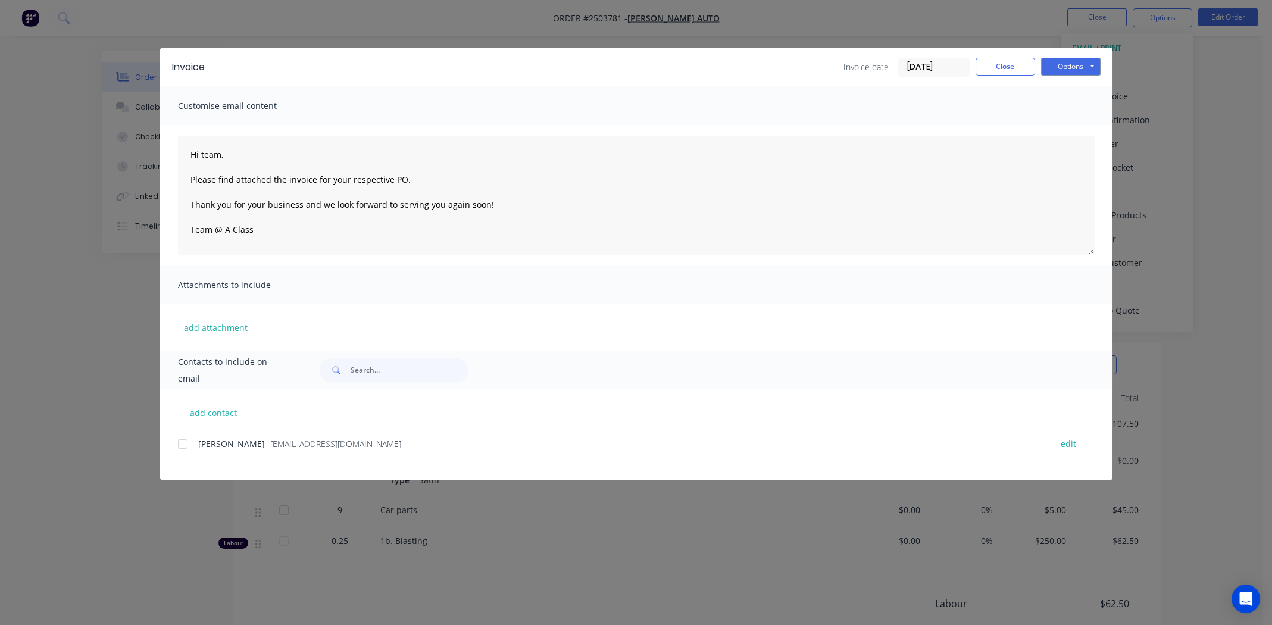
click at [1080, 49] on div "Invoice Invoice date 13/08/25 Close Options Preview Print Email" at bounding box center [636, 67] width 952 height 39
click at [1084, 67] on button "Options" at bounding box center [1071, 67] width 60 height 18
click at [1066, 112] on button "Print" at bounding box center [1079, 108] width 76 height 20
click at [1010, 68] on button "Close" at bounding box center [1006, 67] width 60 height 18
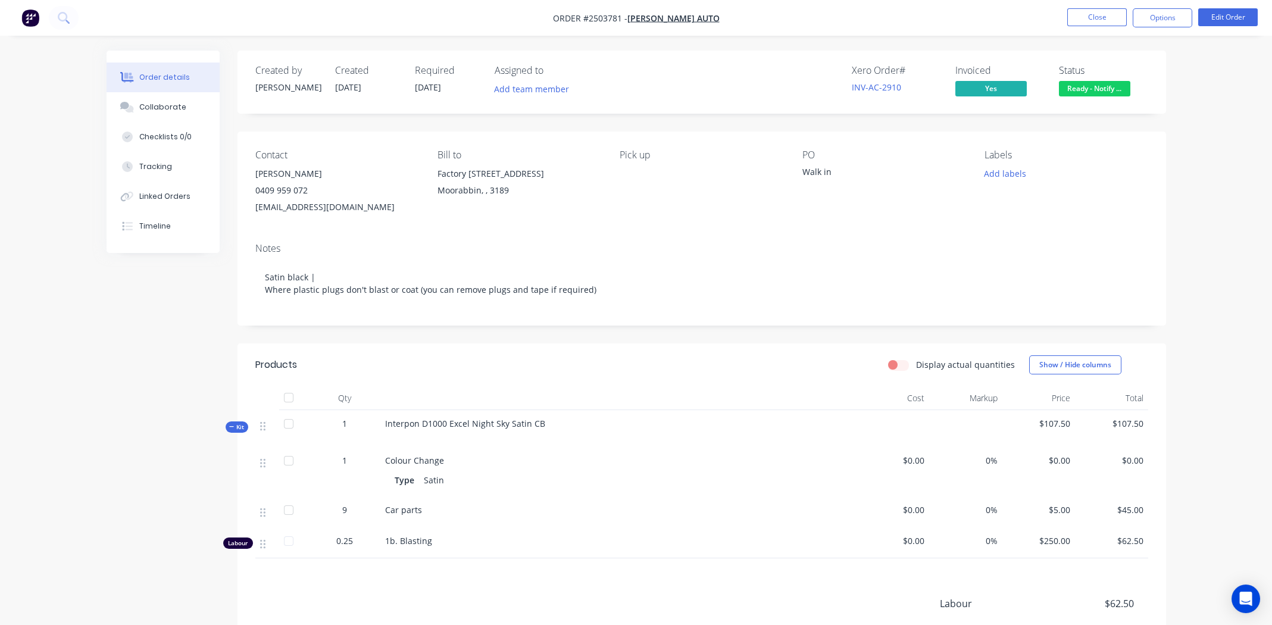
click at [706, 87] on div "Xero Order # INV-AC-2910 Invoiced Yes Status Ready - Notify ..." at bounding box center [881, 82] width 535 height 35
click at [1085, 88] on span "Ready - Notify ..." at bounding box center [1094, 88] width 71 height 15
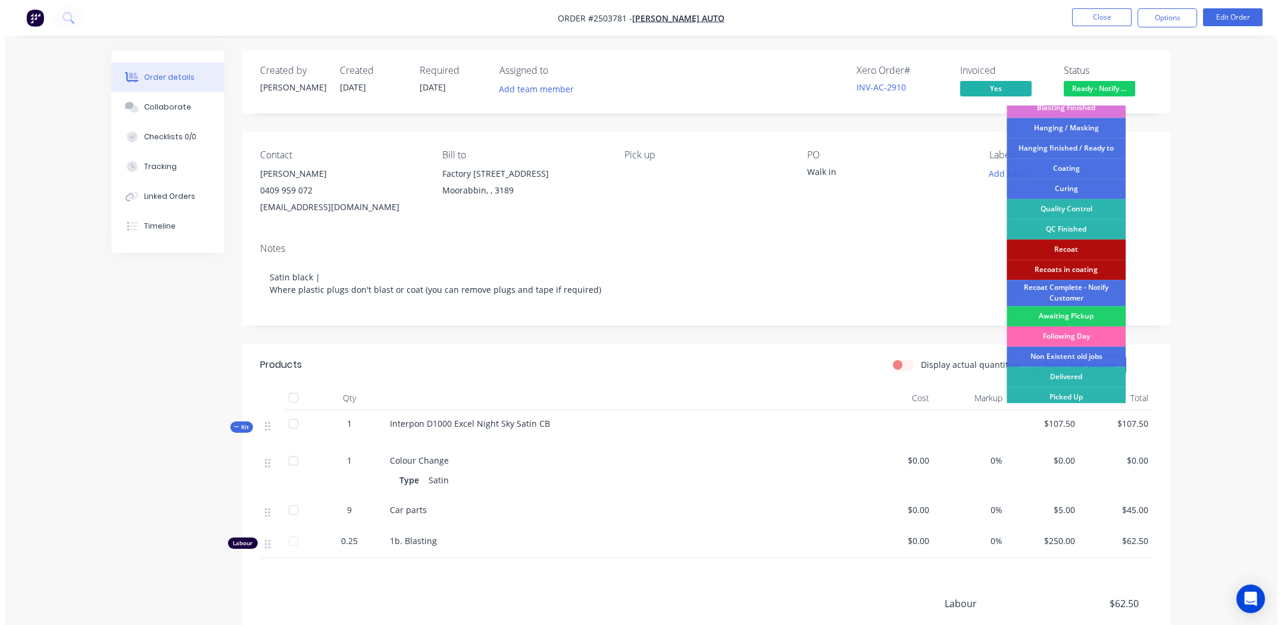
scroll to position [254, 0]
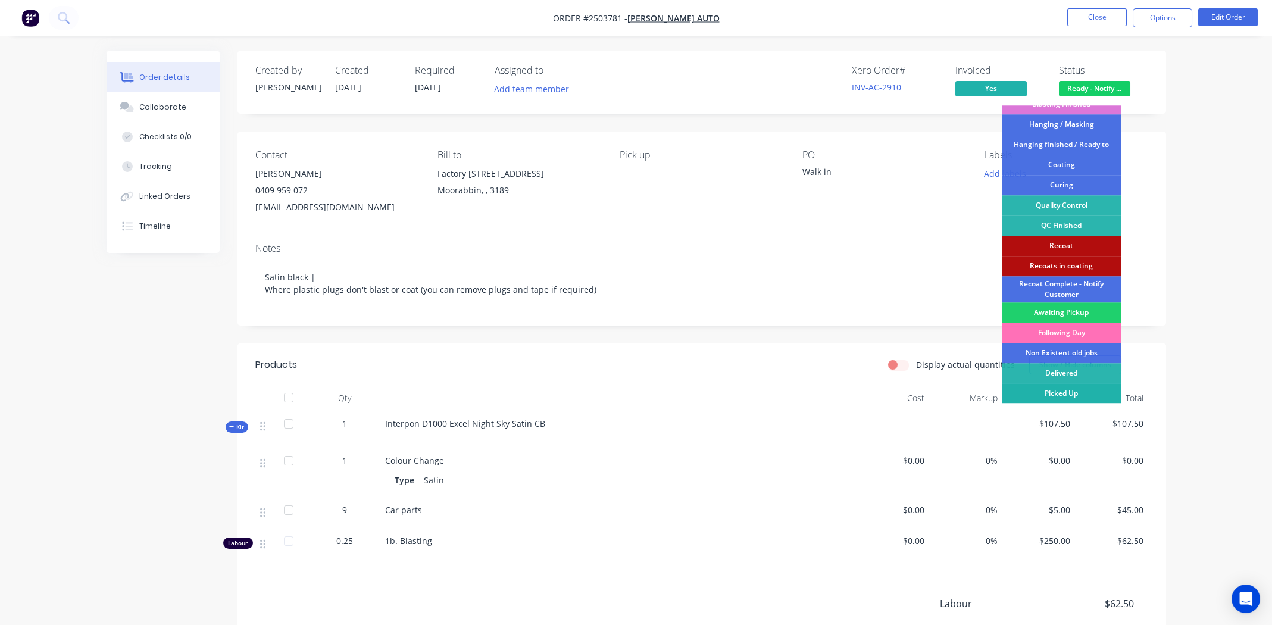
click at [1060, 391] on div "Picked Up" at bounding box center [1061, 393] width 119 height 20
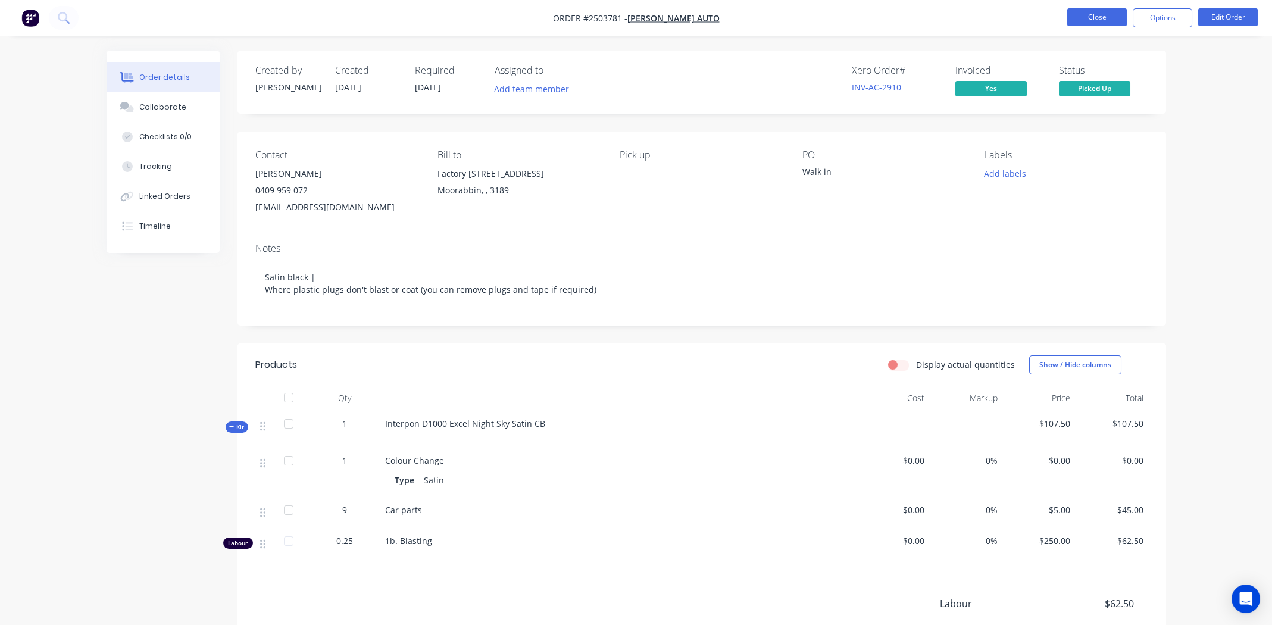
click at [1092, 18] on button "Close" at bounding box center [1097, 17] width 60 height 18
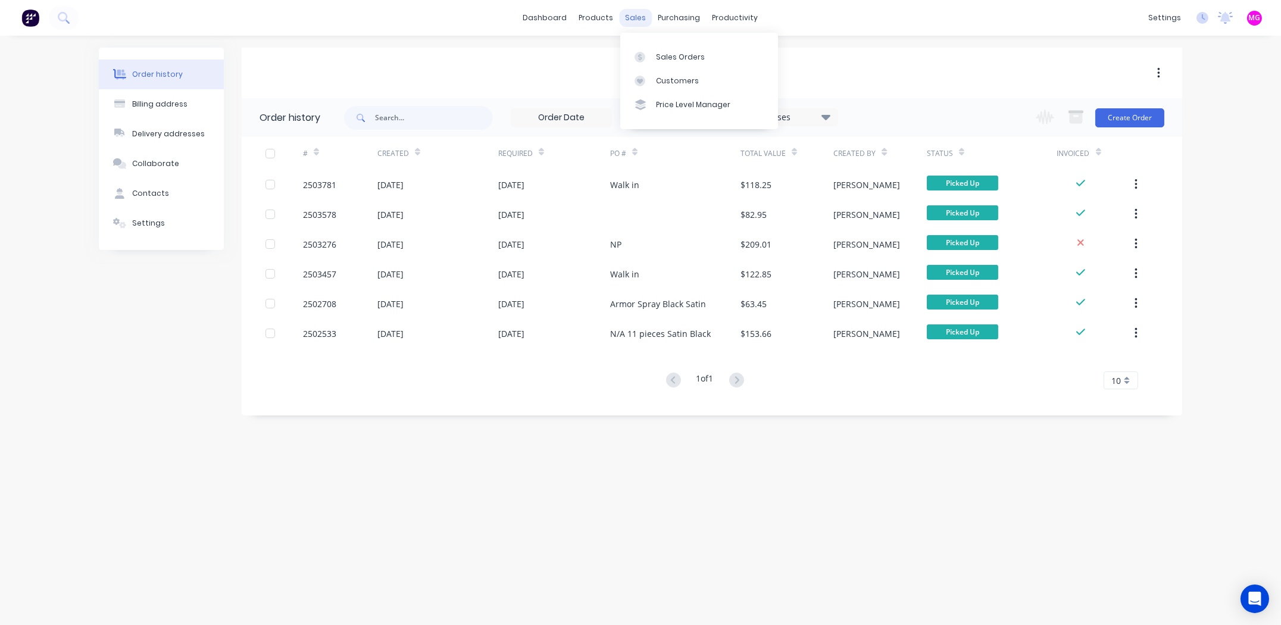
click at [636, 18] on div "sales" at bounding box center [636, 18] width 33 height 18
click at [669, 42] on div "Sales Orders Customers Price Level Manager" at bounding box center [699, 81] width 158 height 96
click at [669, 51] on link "Sales Orders" at bounding box center [699, 57] width 158 height 24
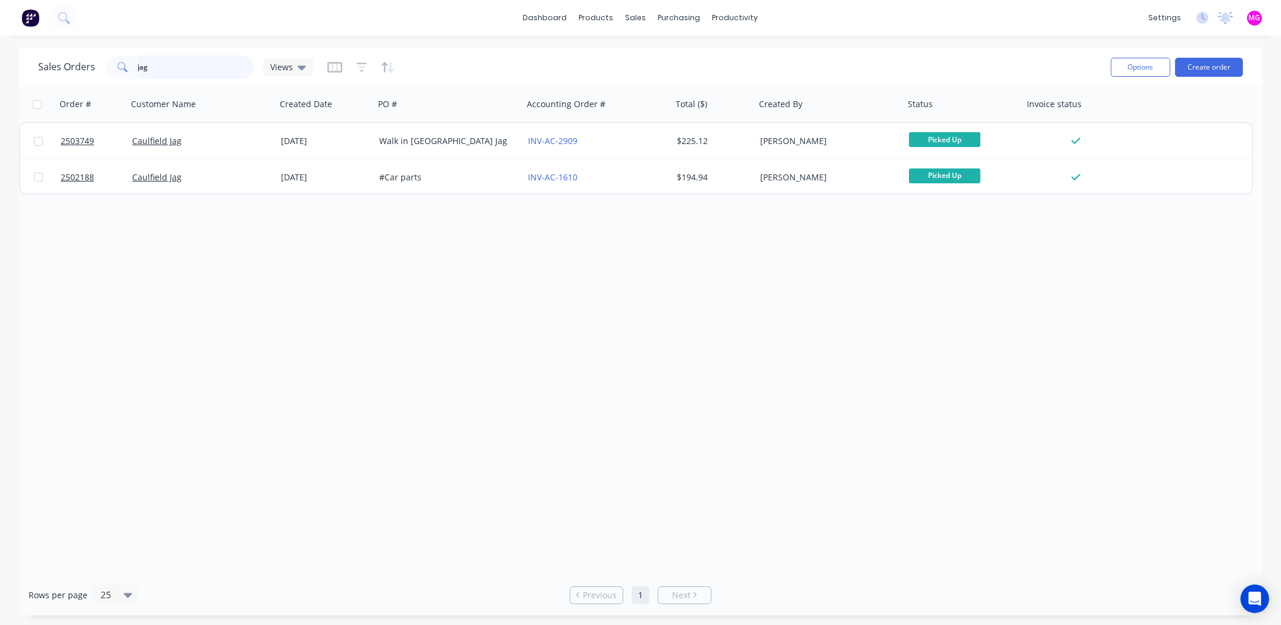
click at [160, 69] on input "jag" at bounding box center [196, 67] width 116 height 24
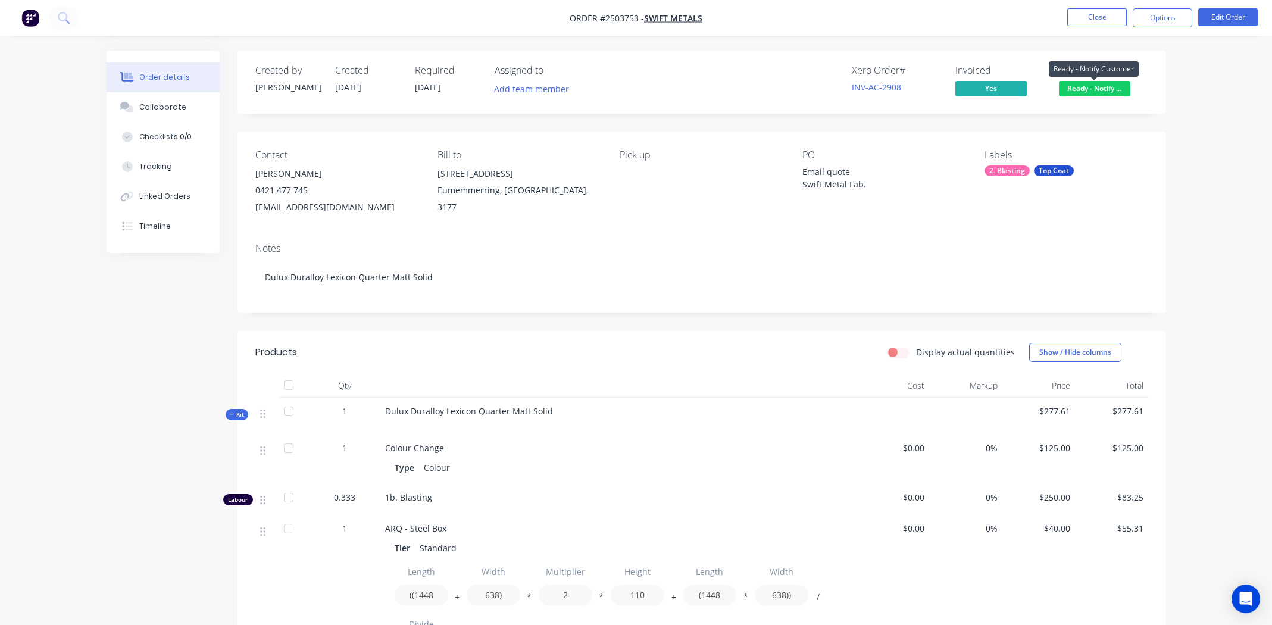
click at [1090, 88] on span "Ready - Notify ..." at bounding box center [1094, 88] width 71 height 15
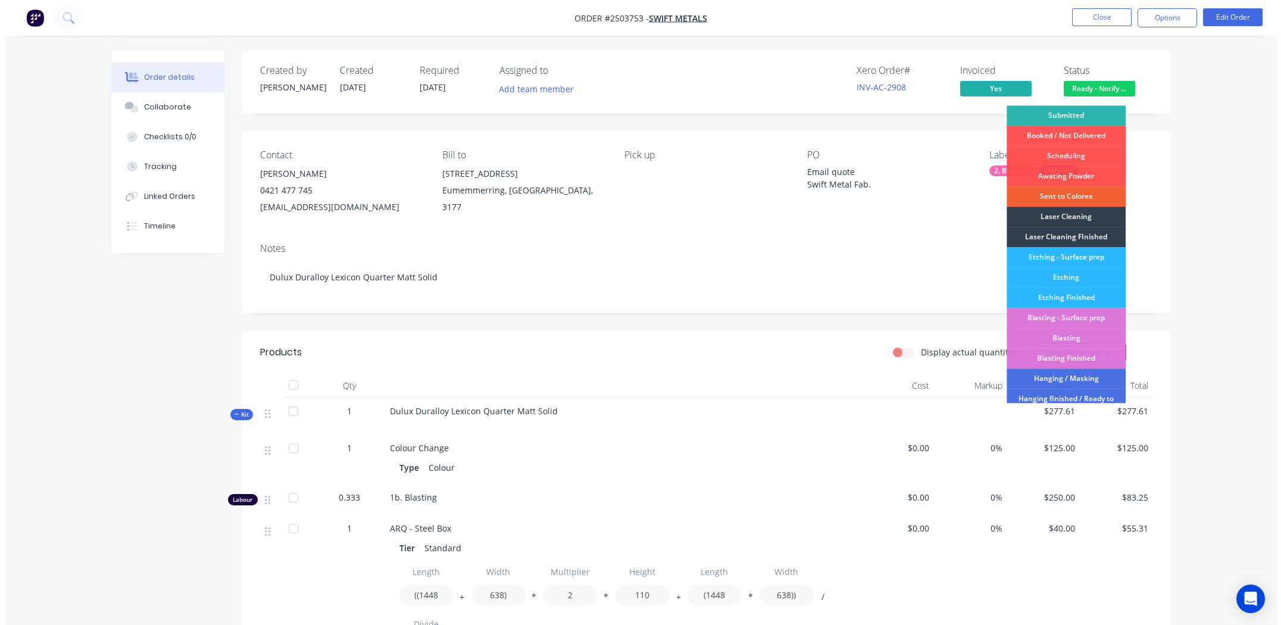
scroll to position [254, 0]
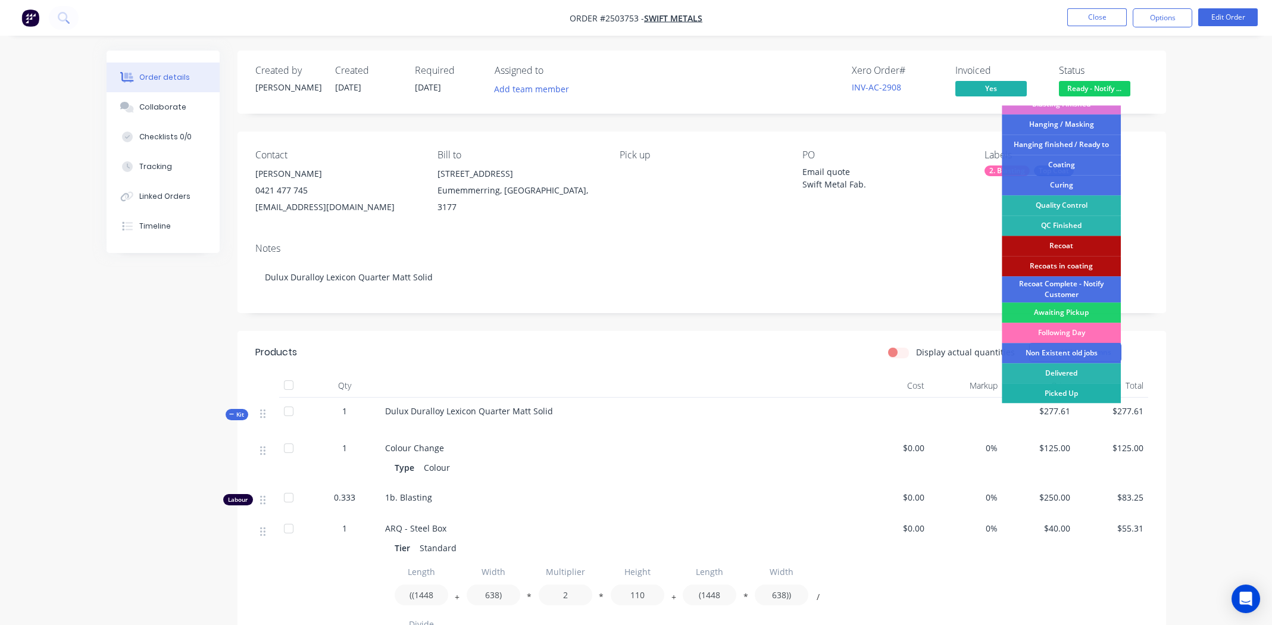
click at [1075, 395] on div "Picked Up" at bounding box center [1061, 393] width 119 height 20
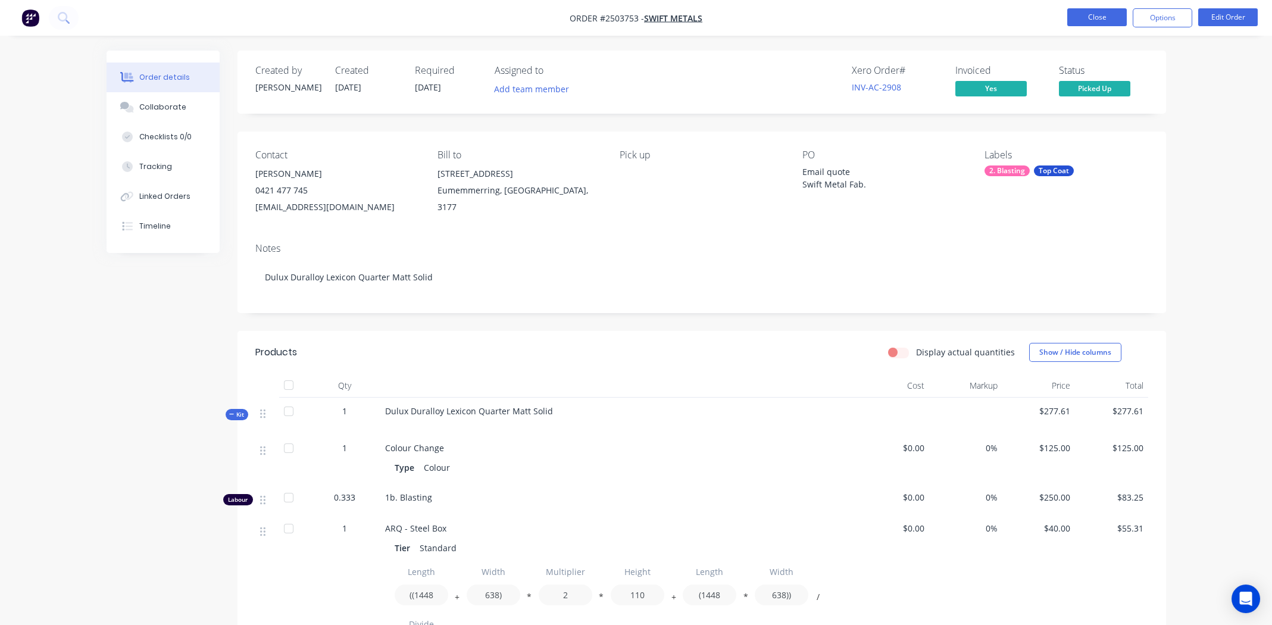
click at [1093, 18] on button "Close" at bounding box center [1097, 17] width 60 height 18
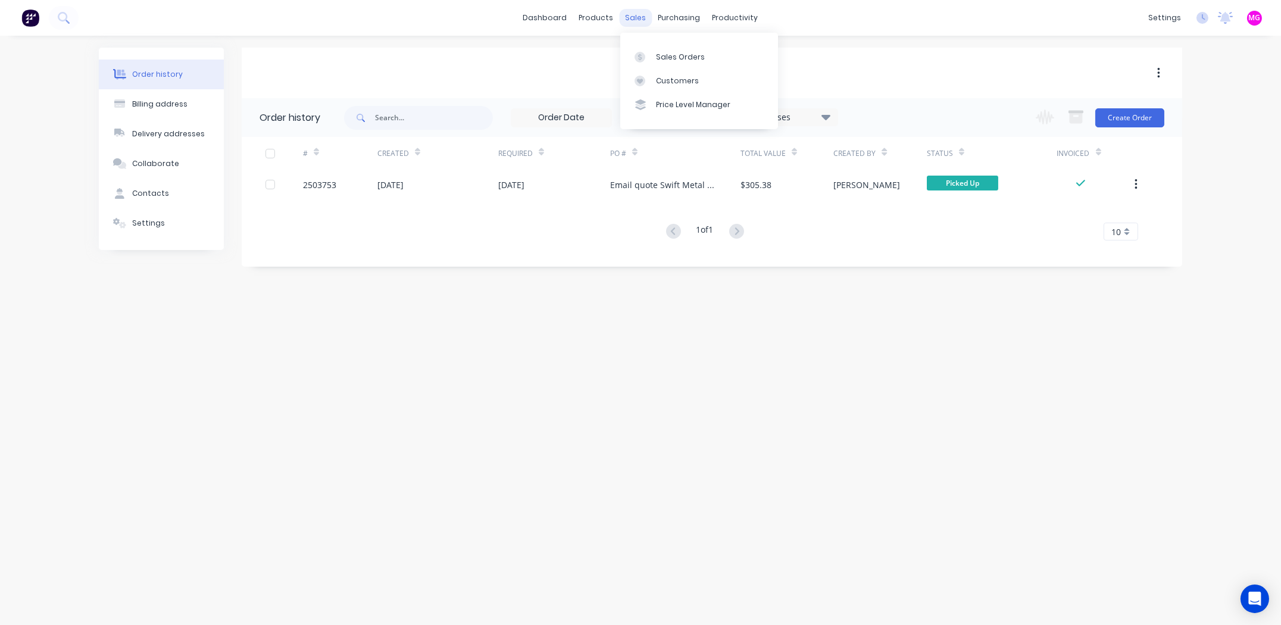
click at [636, 21] on div "sales" at bounding box center [636, 18] width 33 height 18
click at [663, 58] on div "Sales Orders" at bounding box center [680, 57] width 49 height 11
